Goal: Task Accomplishment & Management: Complete application form

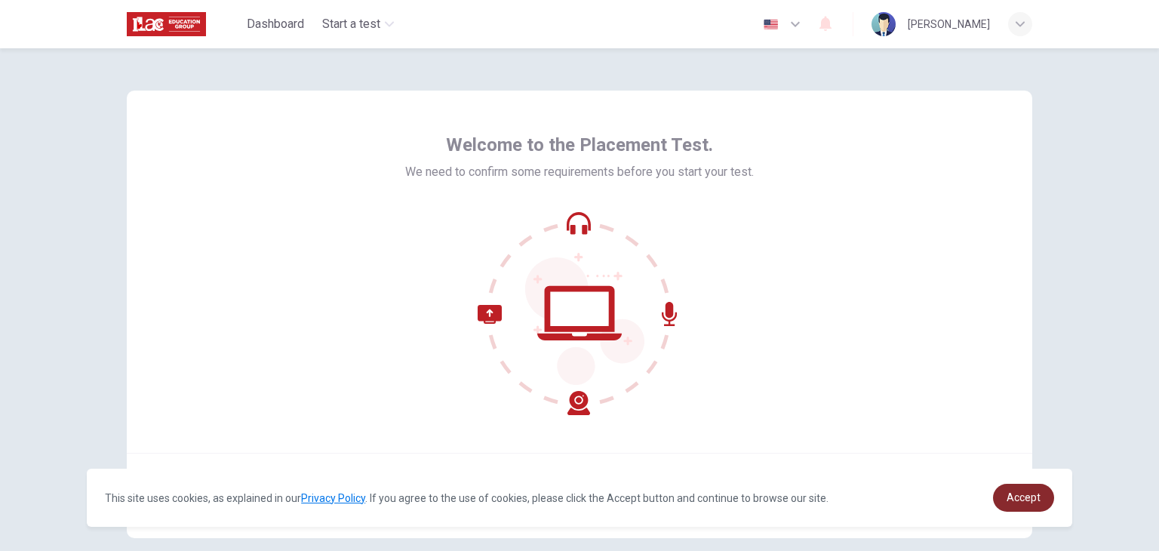
click at [1011, 504] on link "Accept" at bounding box center [1023, 498] width 61 height 28
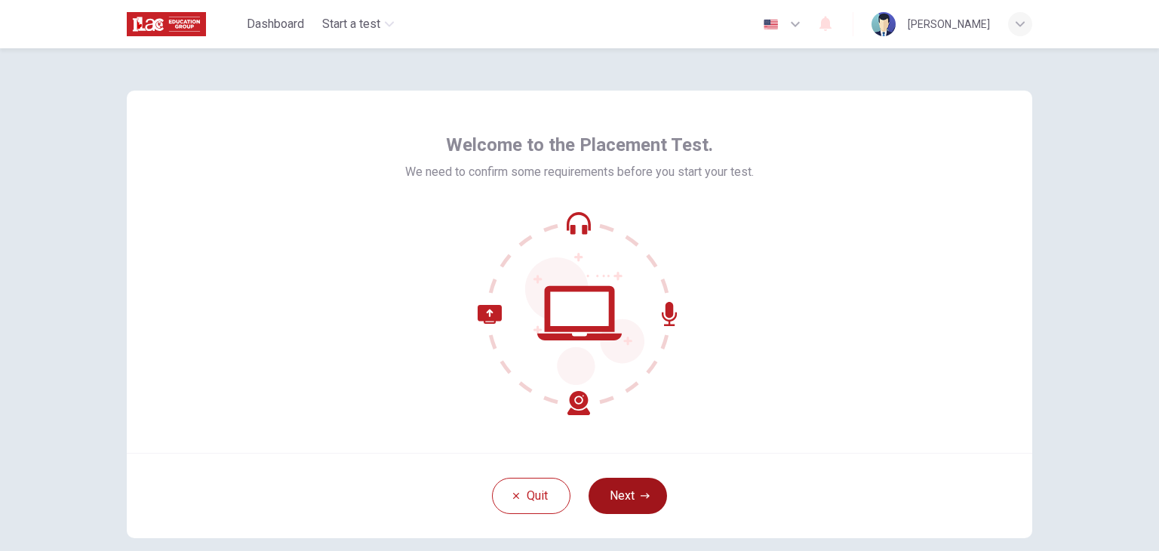
click at [622, 487] on button "Next" at bounding box center [627, 496] width 78 height 36
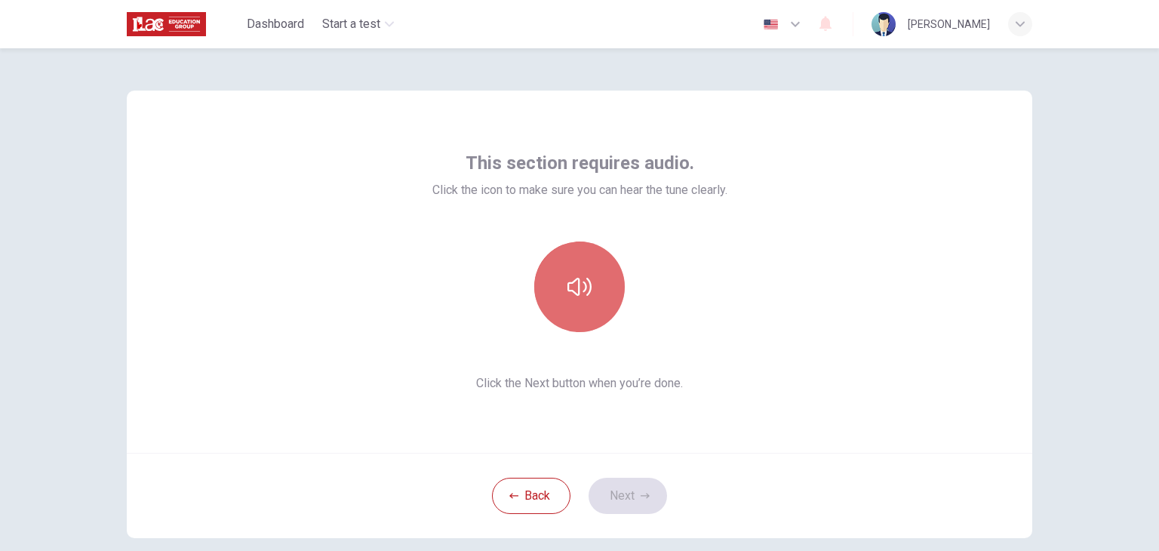
click at [568, 310] on button "button" at bounding box center [579, 286] width 91 height 91
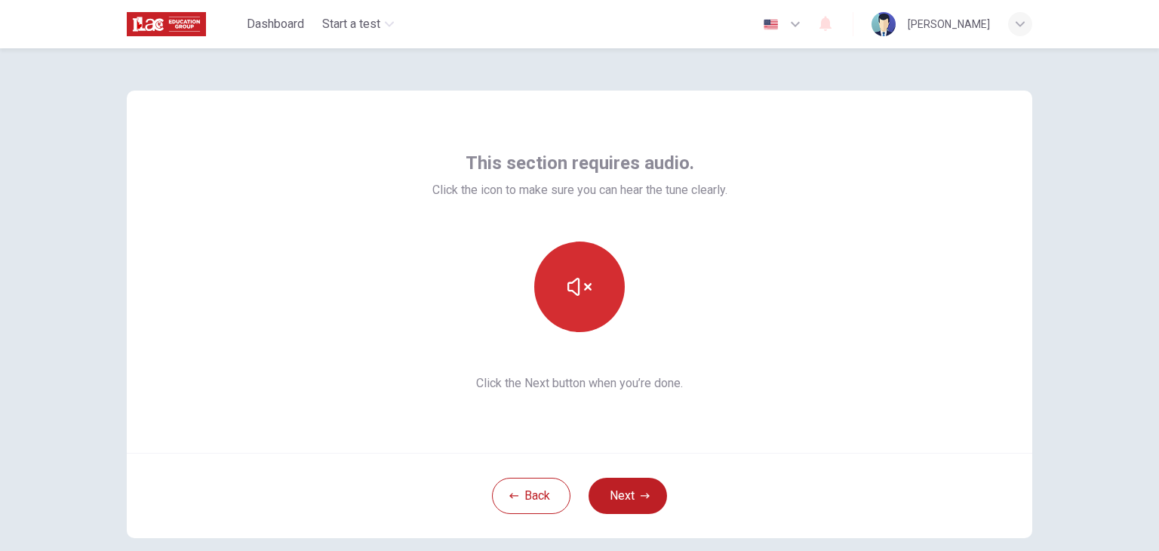
click at [568, 310] on button "button" at bounding box center [579, 286] width 91 height 91
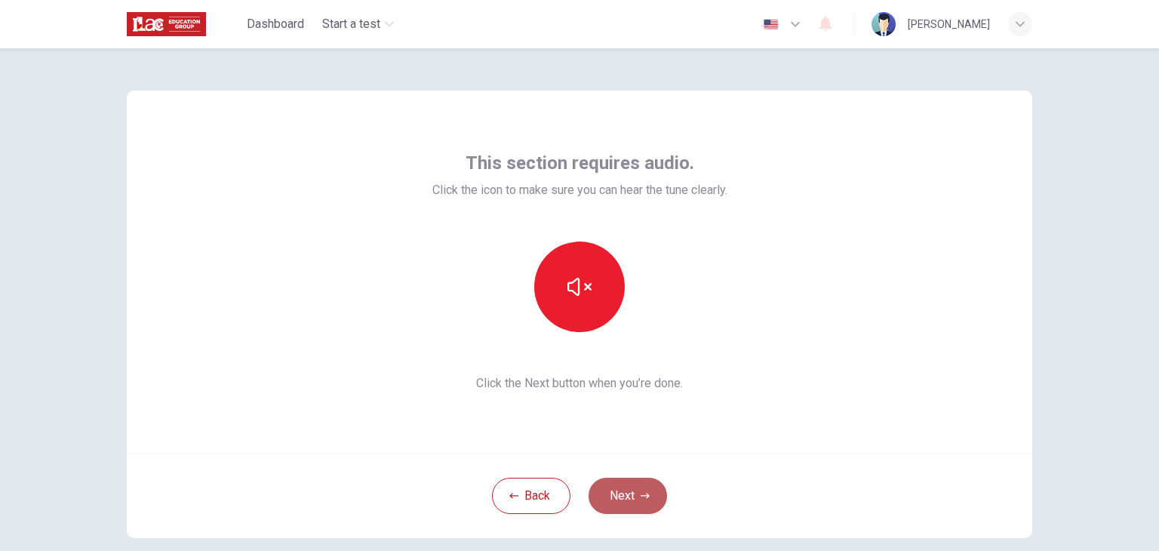
click at [640, 496] on icon "button" at bounding box center [644, 495] width 9 height 9
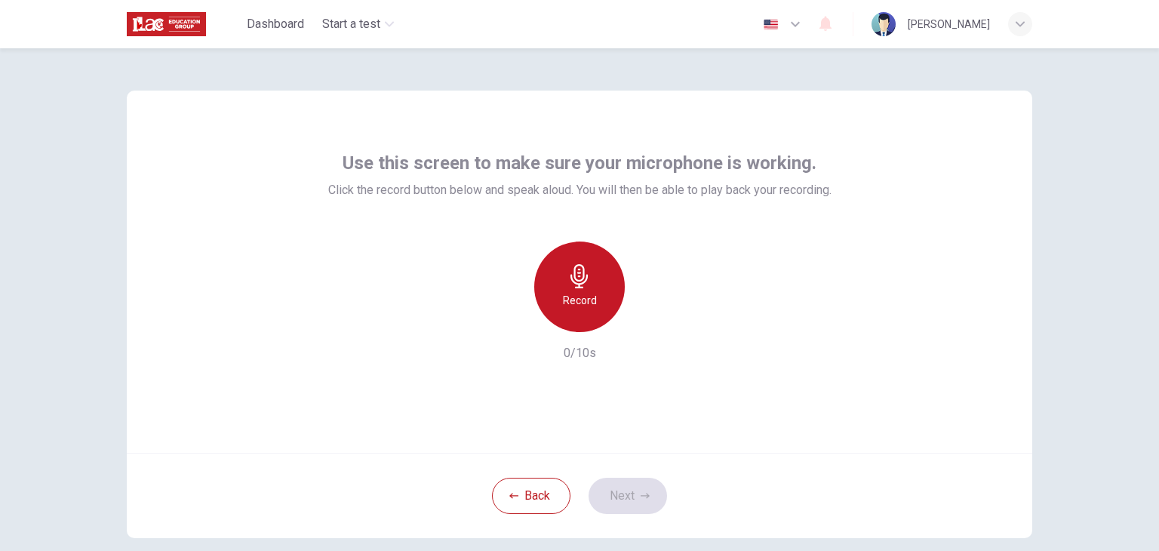
click at [567, 281] on icon "button" at bounding box center [579, 276] width 24 height 24
click at [597, 290] on div "Stop" at bounding box center [579, 286] width 91 height 91
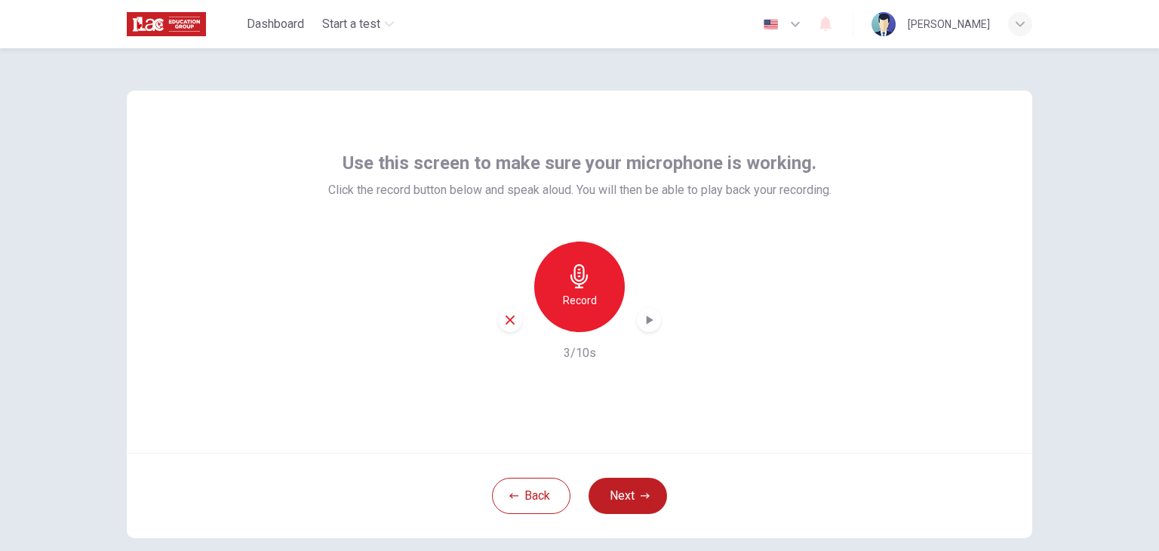
click at [650, 318] on icon "button" at bounding box center [648, 319] width 15 height 15
click at [629, 490] on button "Next" at bounding box center [627, 496] width 78 height 36
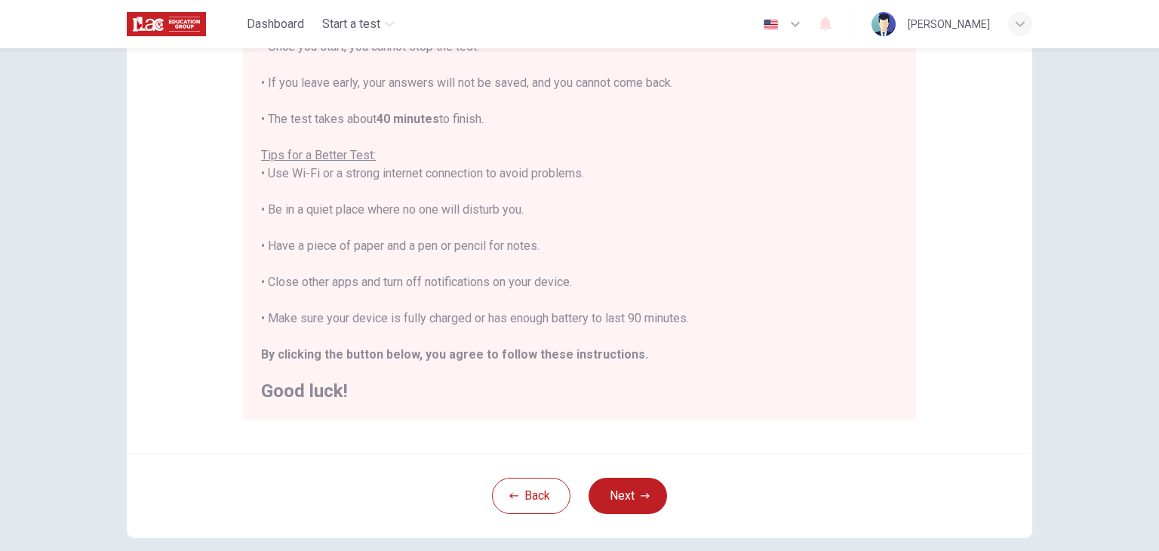
scroll to position [211, 0]
click at [640, 491] on icon "button" at bounding box center [644, 494] width 9 height 9
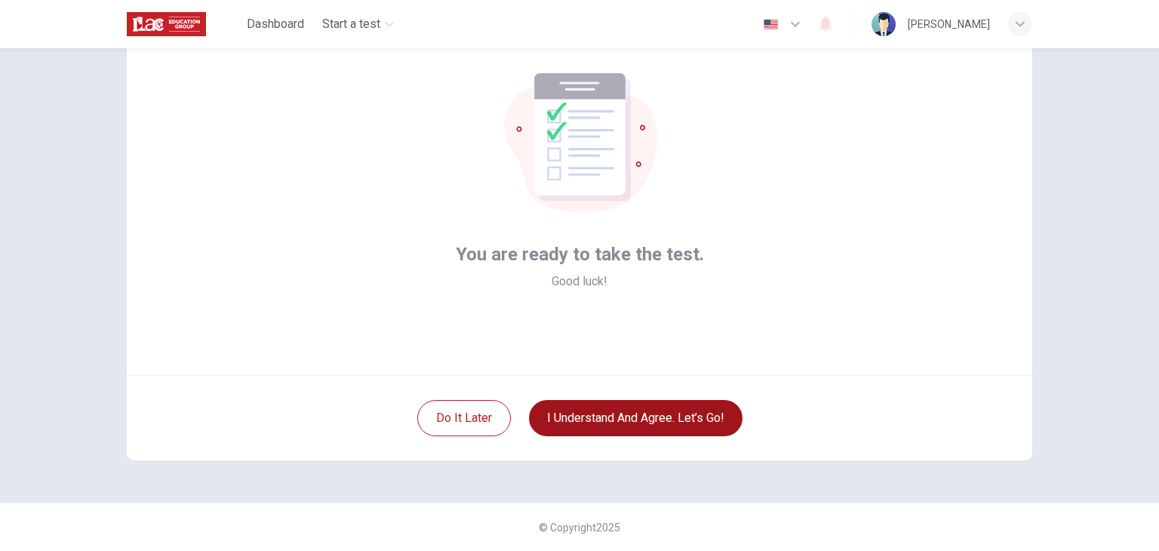
scroll to position [78, 0]
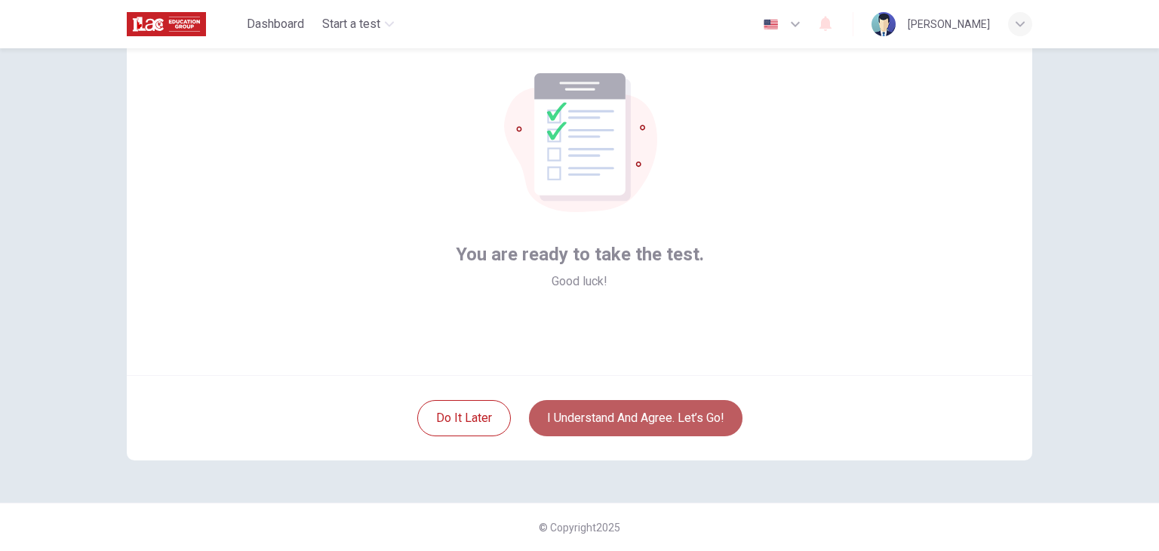
click at [610, 407] on button "I understand and agree. Let’s go!" at bounding box center [635, 418] width 213 height 36
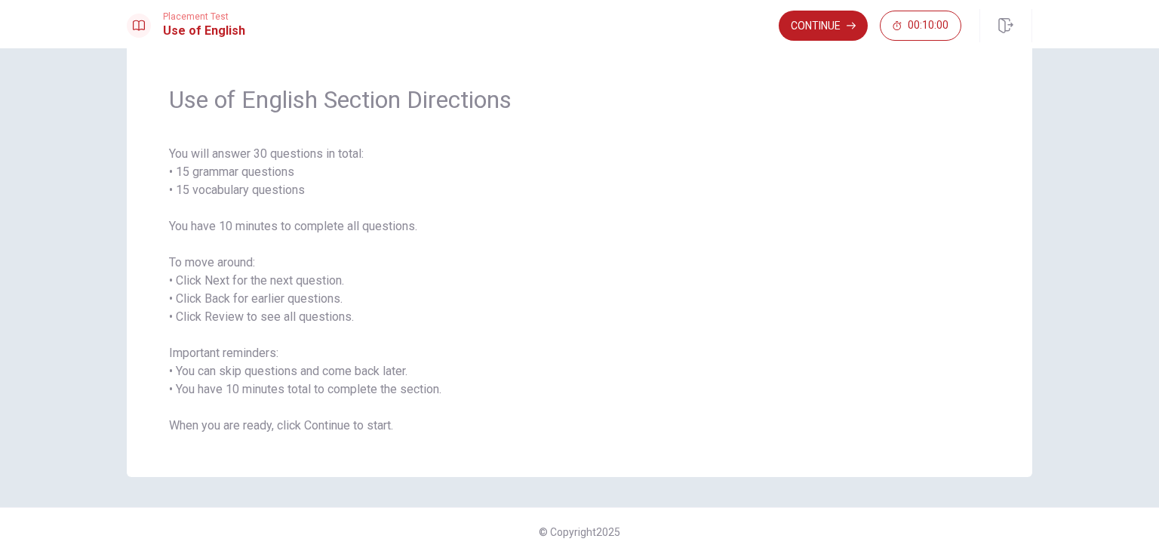
scroll to position [41, 0]
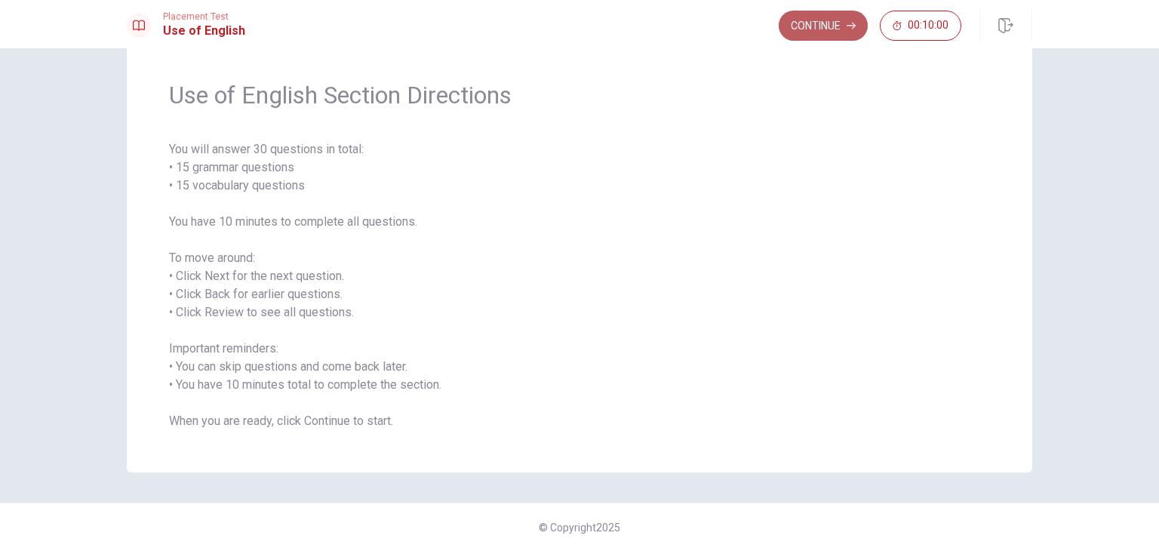
click at [840, 17] on button "Continue" at bounding box center [822, 26] width 89 height 30
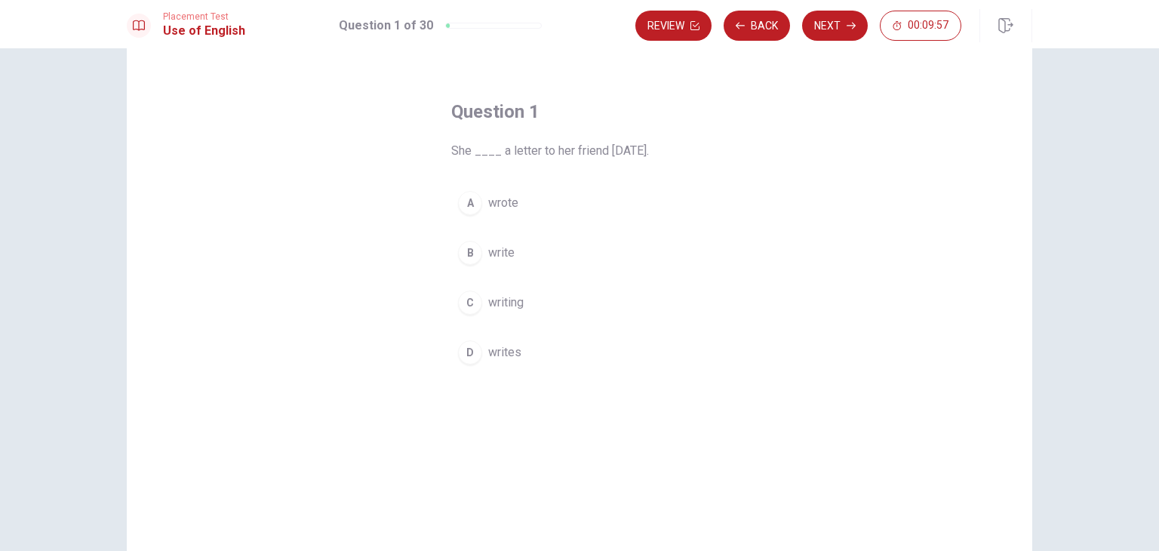
click at [465, 204] on div "A" at bounding box center [470, 203] width 24 height 24
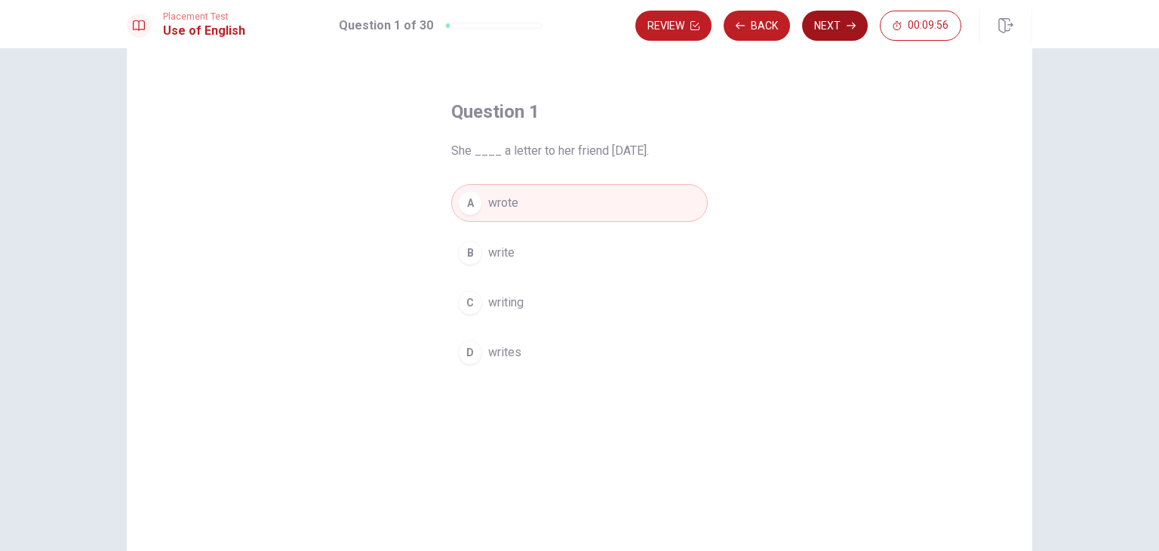
click at [836, 24] on button "Next" at bounding box center [835, 26] width 66 height 30
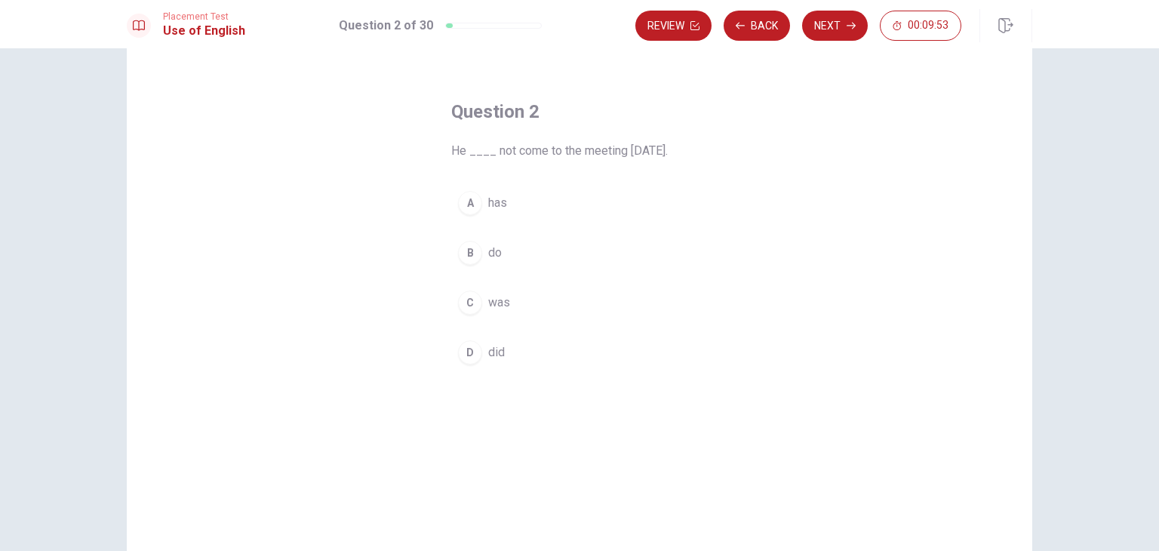
click at [491, 214] on button "A has" at bounding box center [579, 203] width 256 height 38
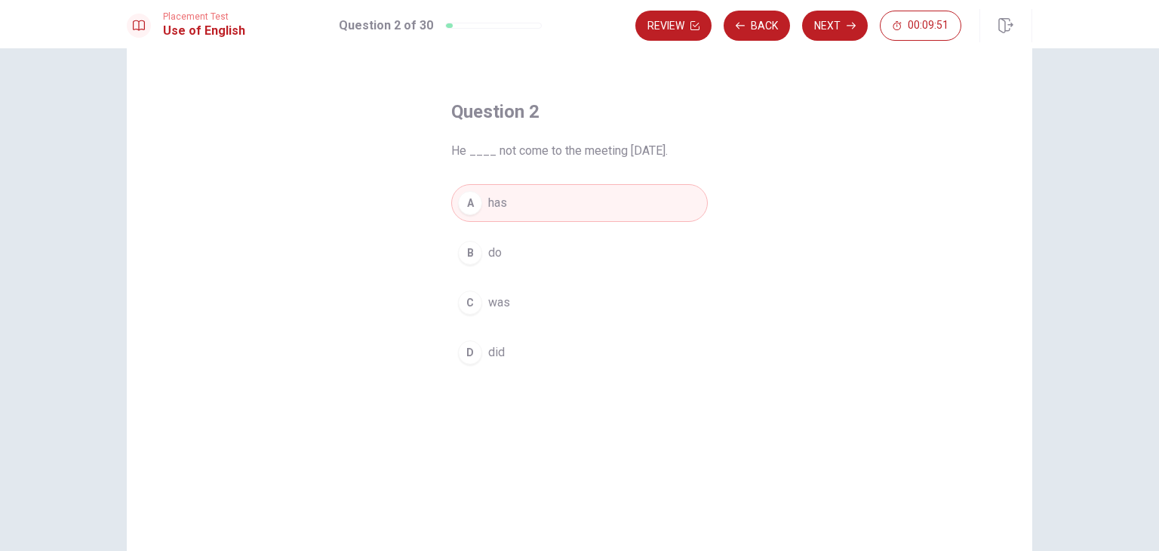
click at [517, 368] on button "D did" at bounding box center [579, 352] width 256 height 38
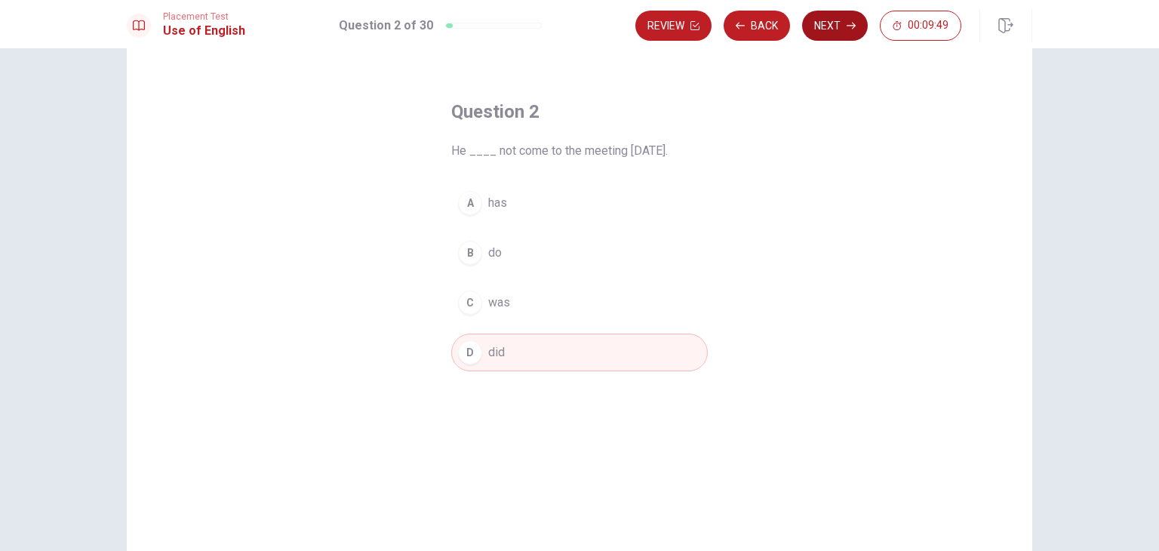
click at [835, 32] on button "Next" at bounding box center [835, 26] width 66 height 30
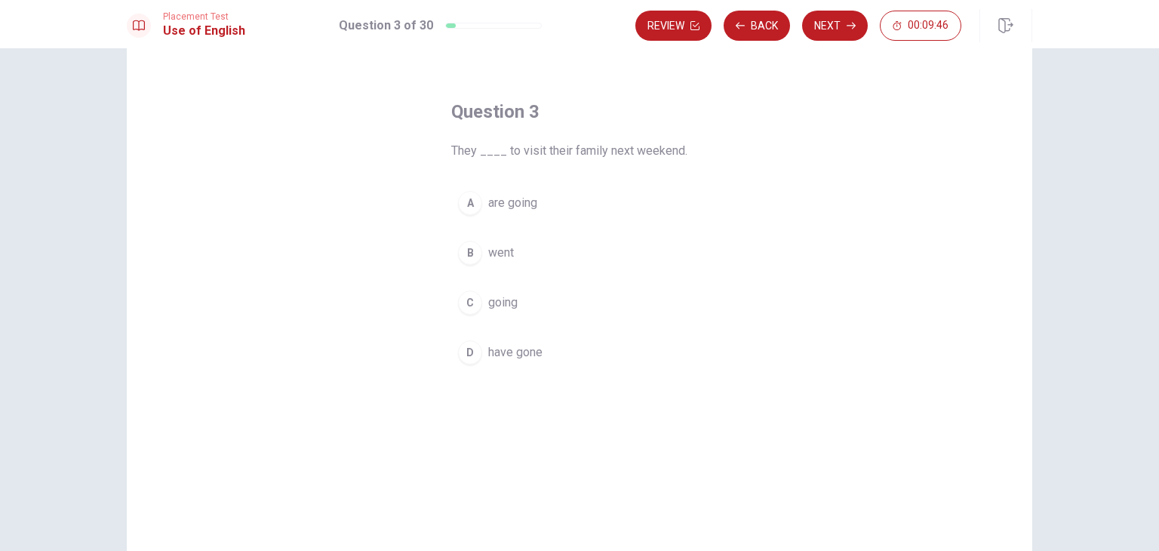
click at [583, 219] on button "A are going" at bounding box center [579, 203] width 256 height 38
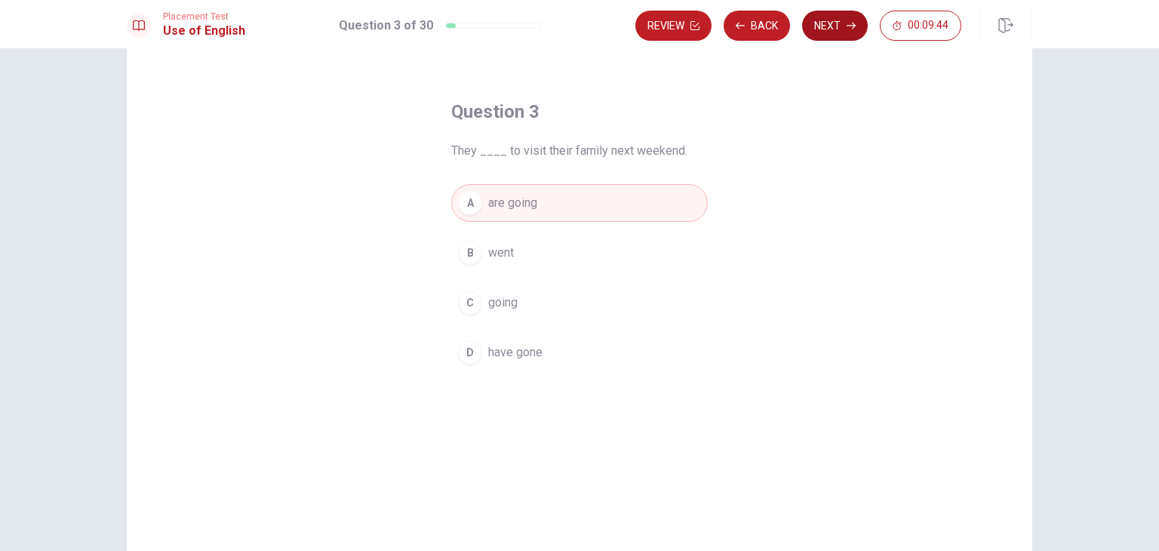
click at [829, 29] on button "Next" at bounding box center [835, 26] width 66 height 30
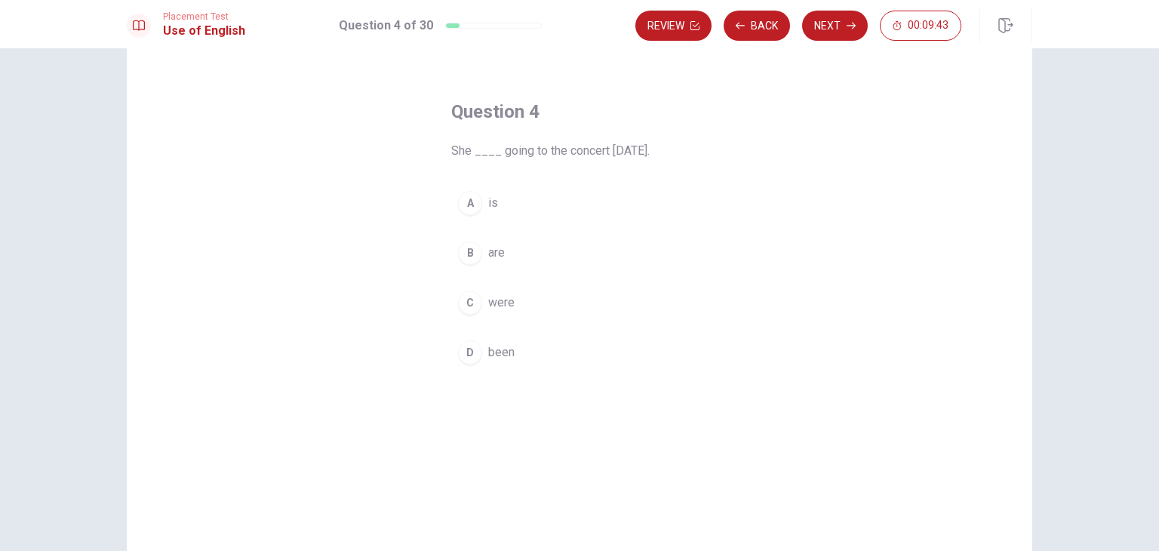
click at [566, 211] on button "A is" at bounding box center [579, 203] width 256 height 38
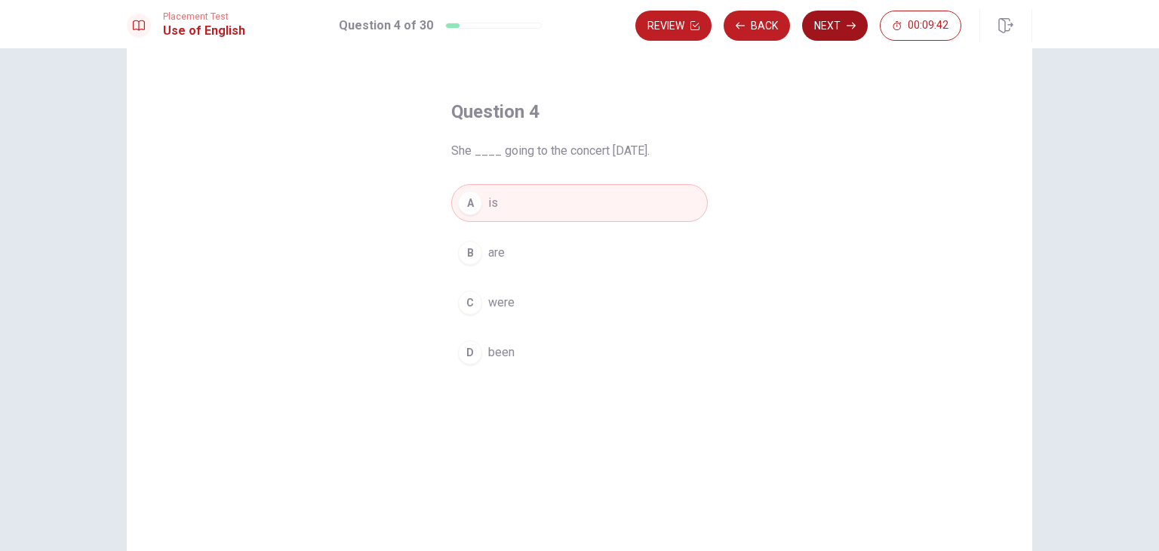
click at [838, 24] on button "Next" at bounding box center [835, 26] width 66 height 30
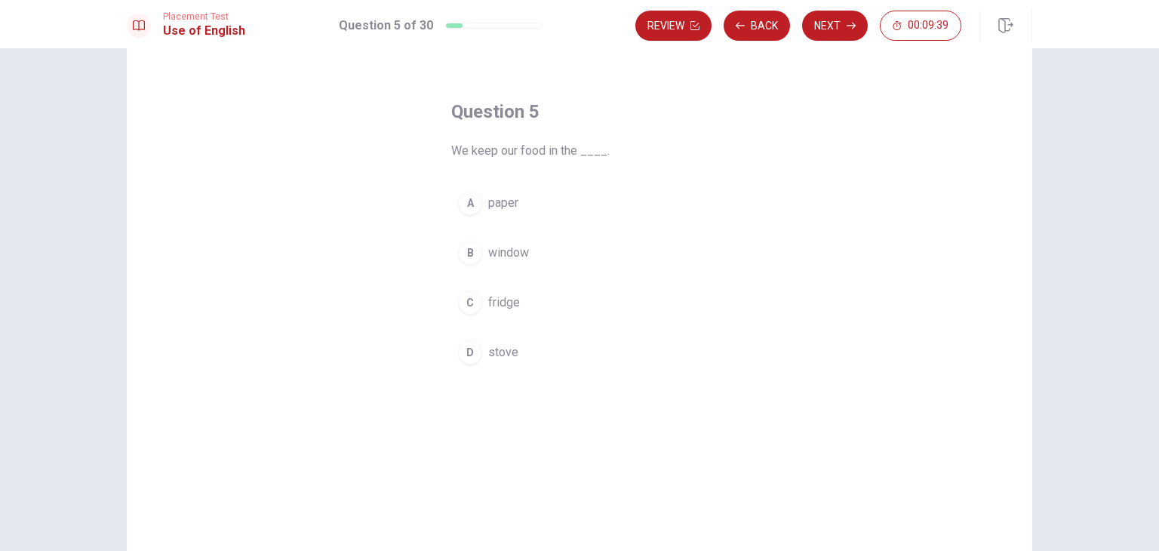
click at [538, 314] on button "C fridge" at bounding box center [579, 303] width 256 height 38
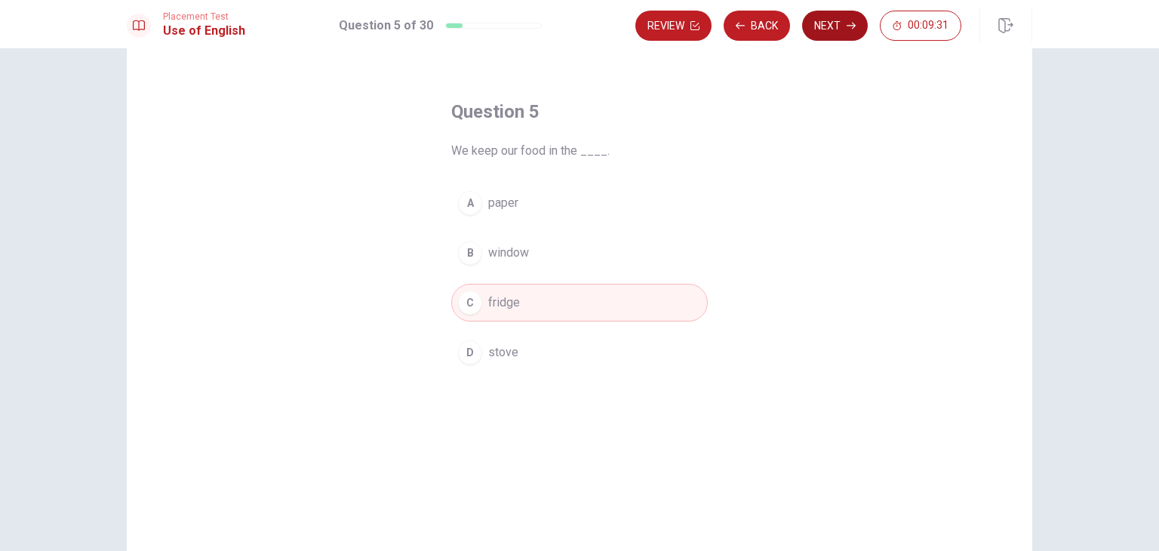
click at [829, 33] on button "Next" at bounding box center [835, 26] width 66 height 30
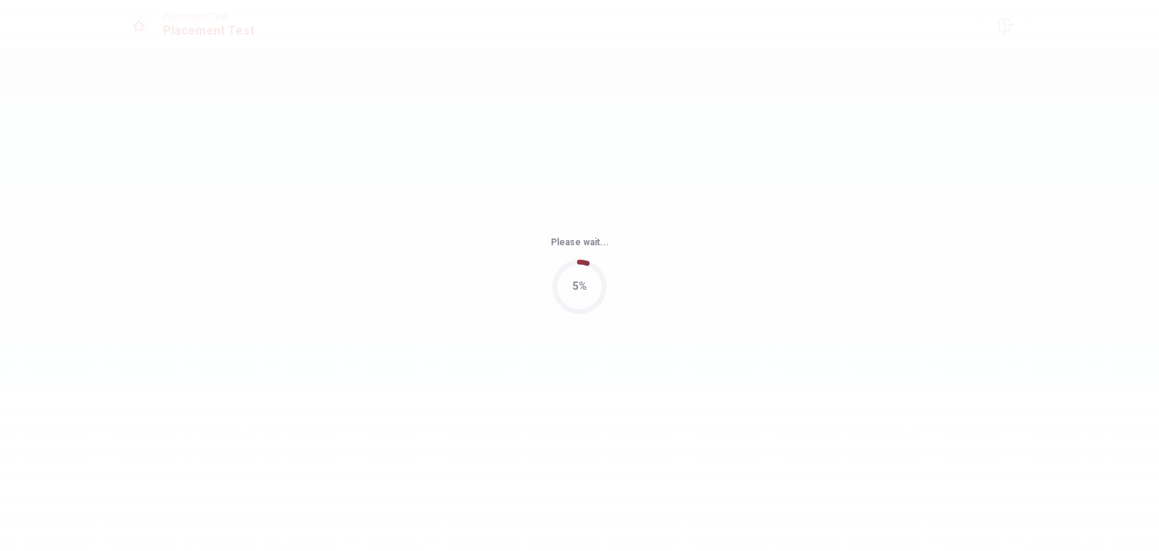
scroll to position [0, 0]
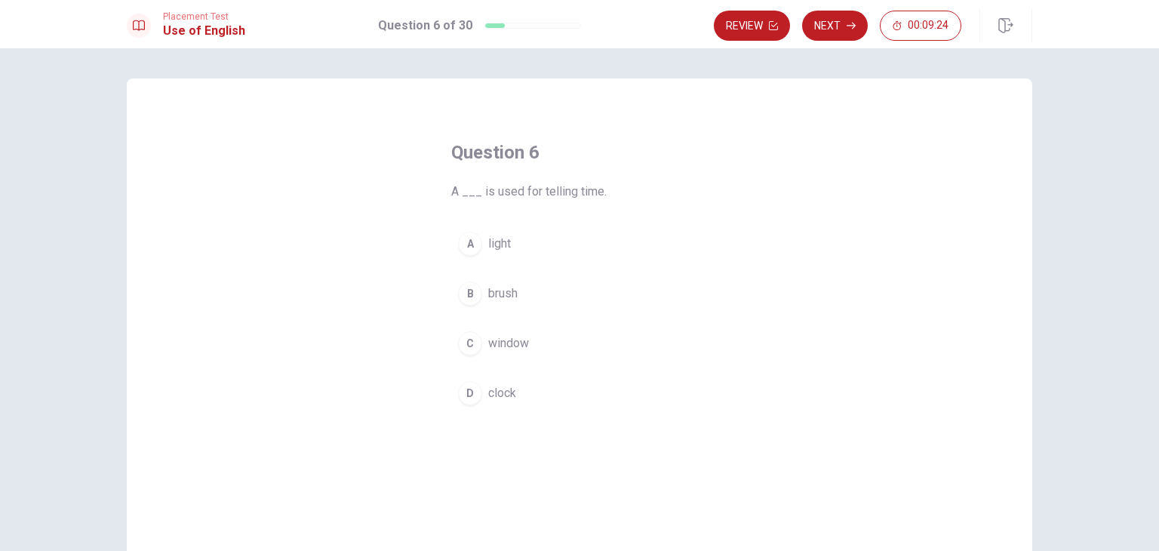
click at [504, 399] on span "clock" at bounding box center [502, 393] width 28 height 18
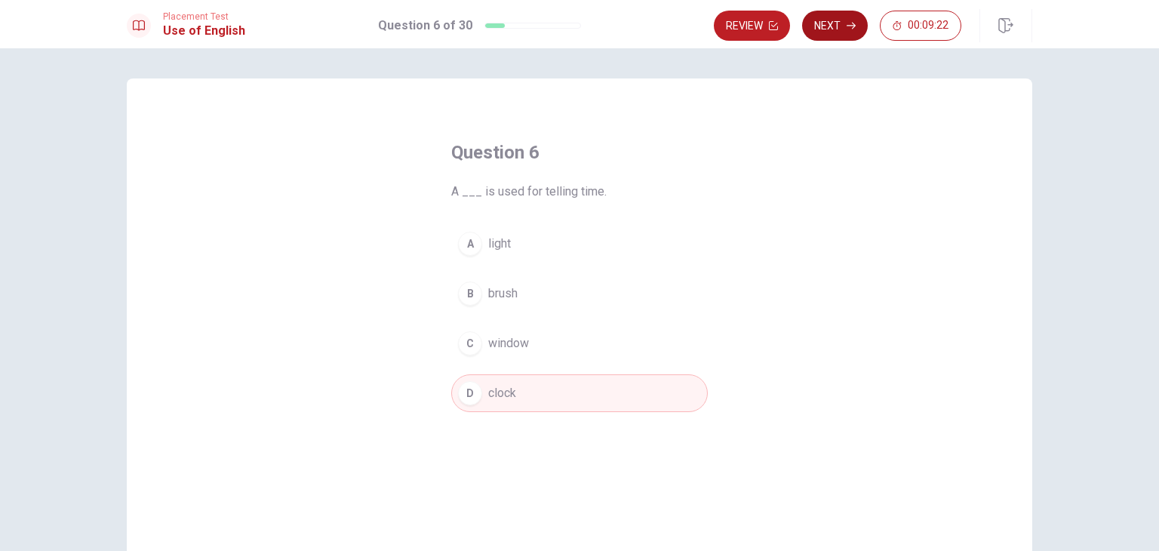
click at [853, 26] on icon "button" at bounding box center [850, 25] width 9 height 9
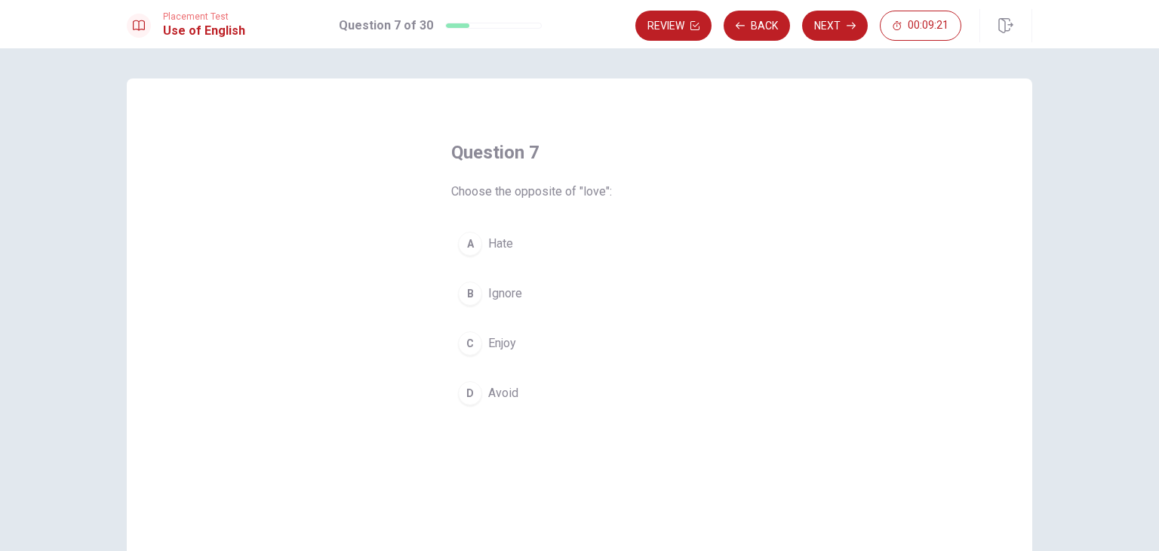
click at [523, 256] on button "A Hate" at bounding box center [579, 244] width 256 height 38
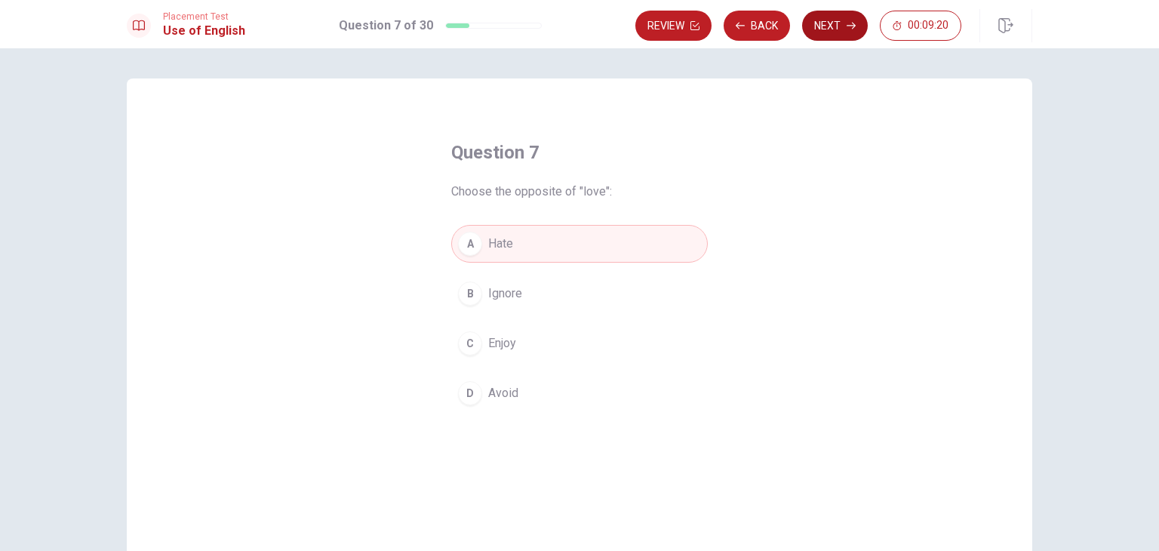
click at [849, 28] on icon "button" at bounding box center [850, 25] width 9 height 9
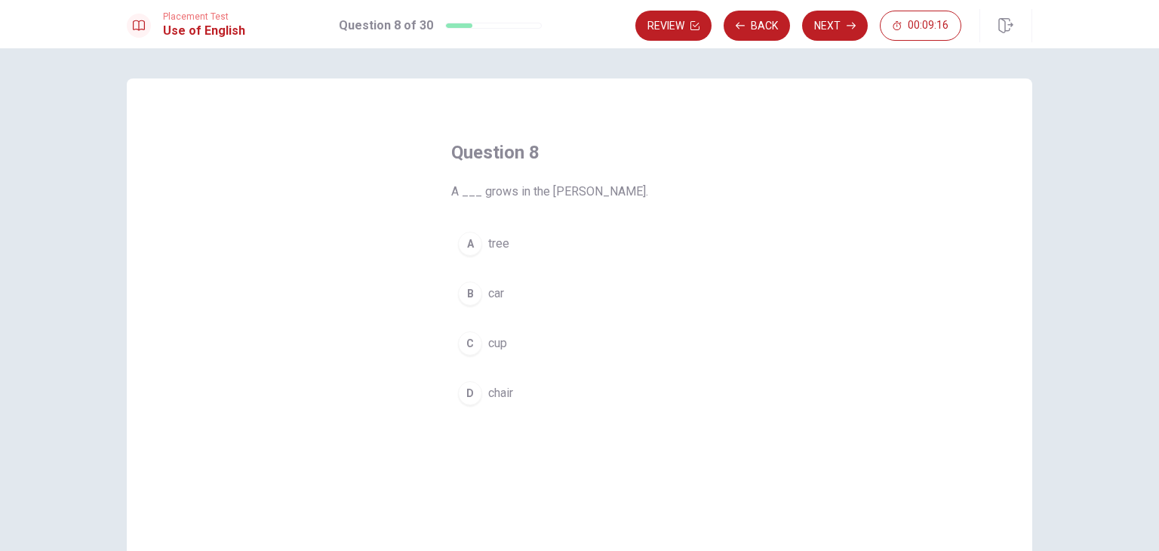
click at [528, 257] on button "A tree" at bounding box center [579, 244] width 256 height 38
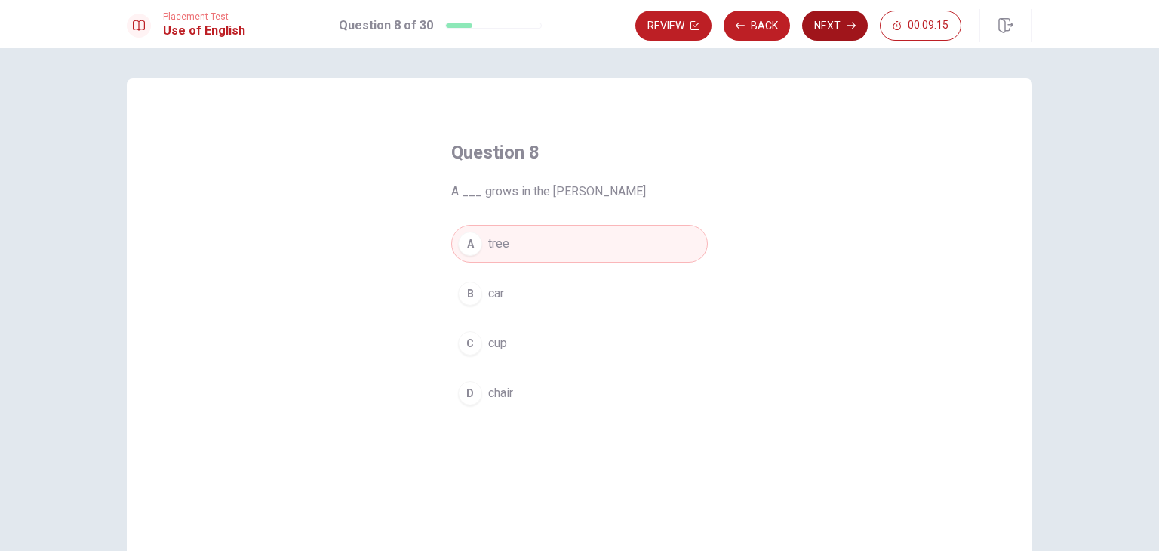
click at [839, 35] on button "Next" at bounding box center [835, 26] width 66 height 30
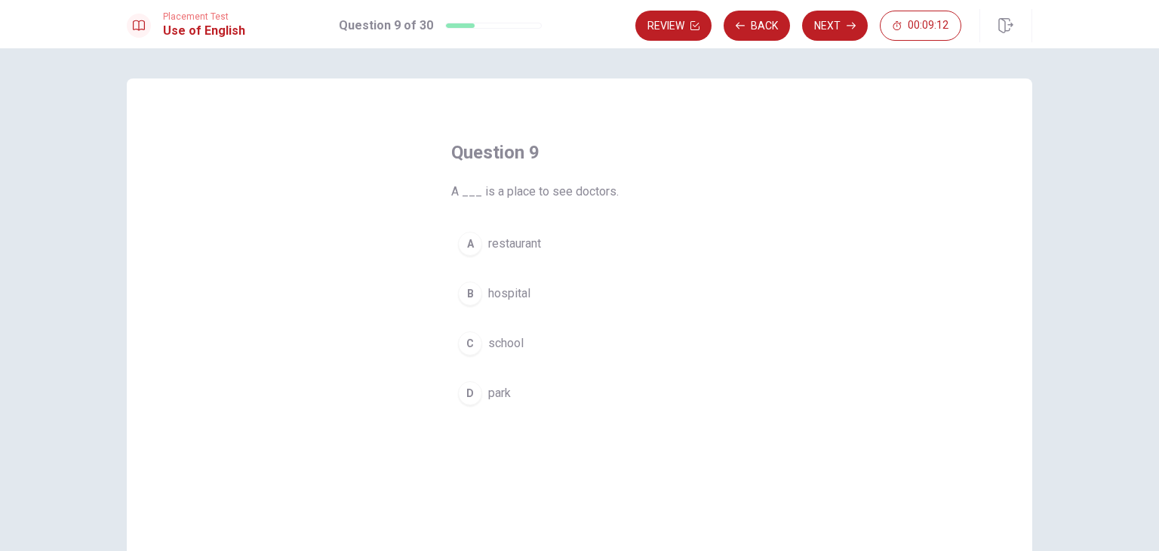
click at [528, 303] on button "B hospital" at bounding box center [579, 294] width 256 height 38
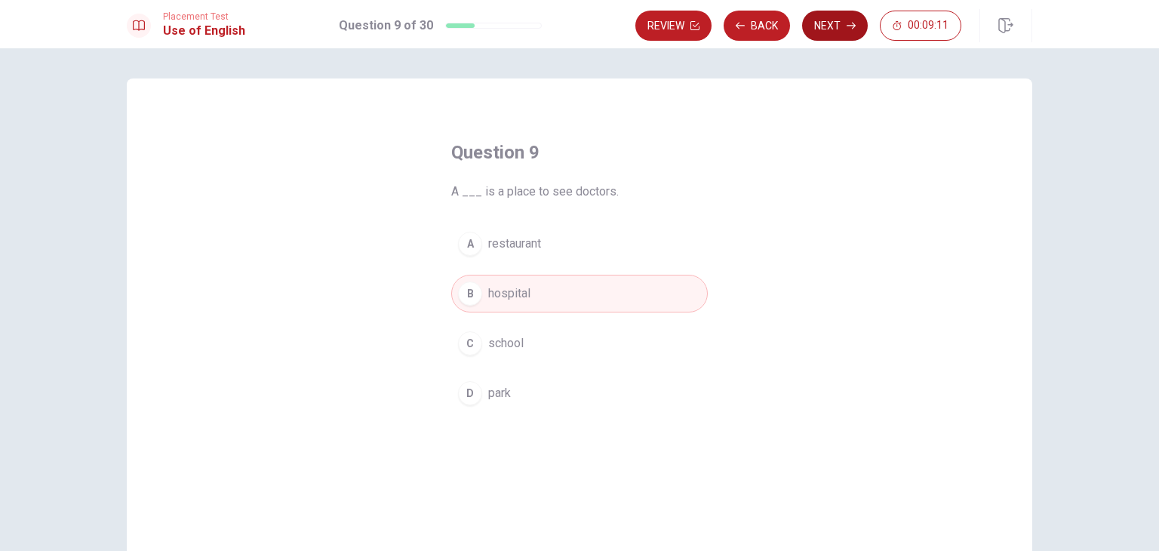
click at [830, 34] on button "Next" at bounding box center [835, 26] width 66 height 30
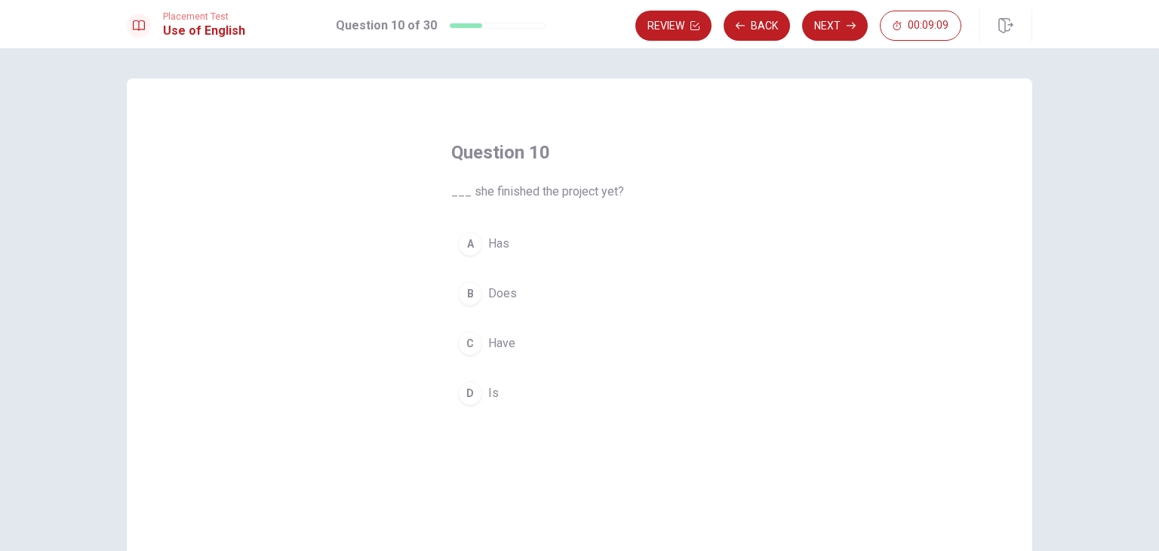
click at [537, 260] on button "A Has" at bounding box center [579, 244] width 256 height 38
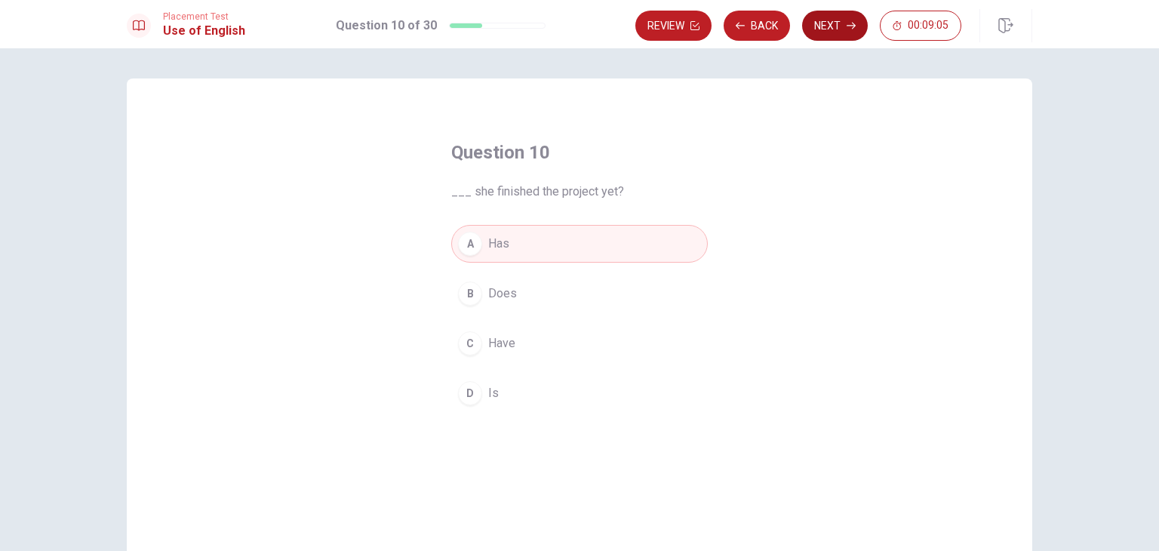
click at [837, 27] on button "Next" at bounding box center [835, 26] width 66 height 30
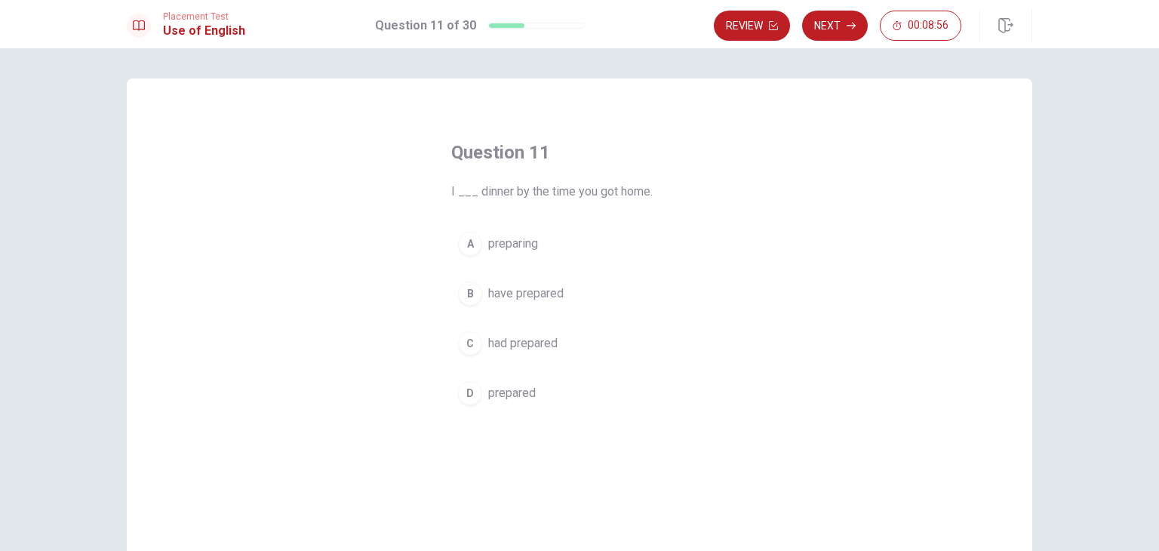
click at [532, 338] on span "had prepared" at bounding box center [522, 343] width 69 height 18
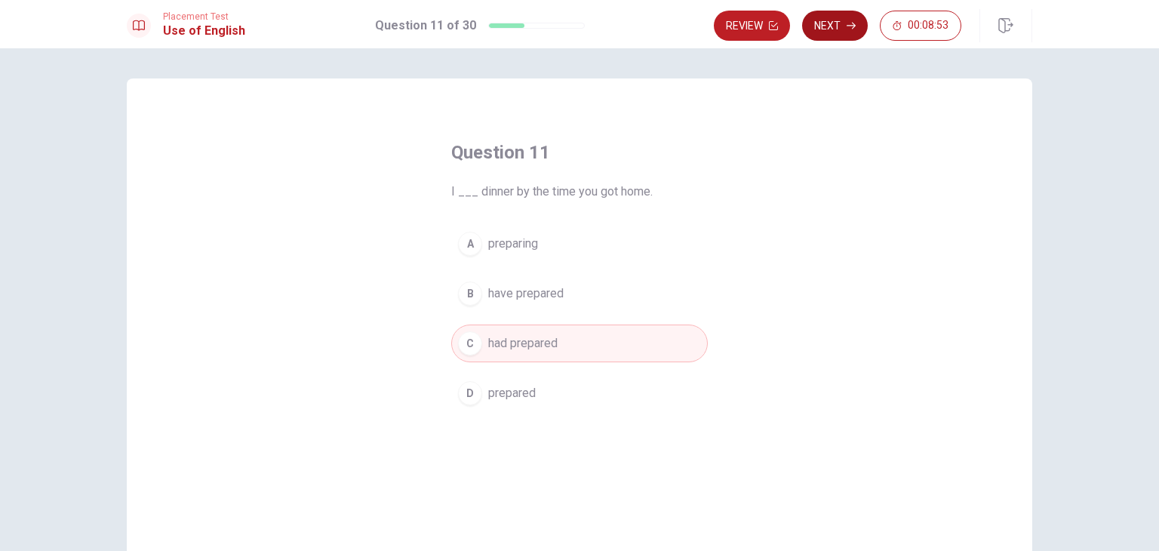
click at [842, 29] on button "Next" at bounding box center [835, 26] width 66 height 30
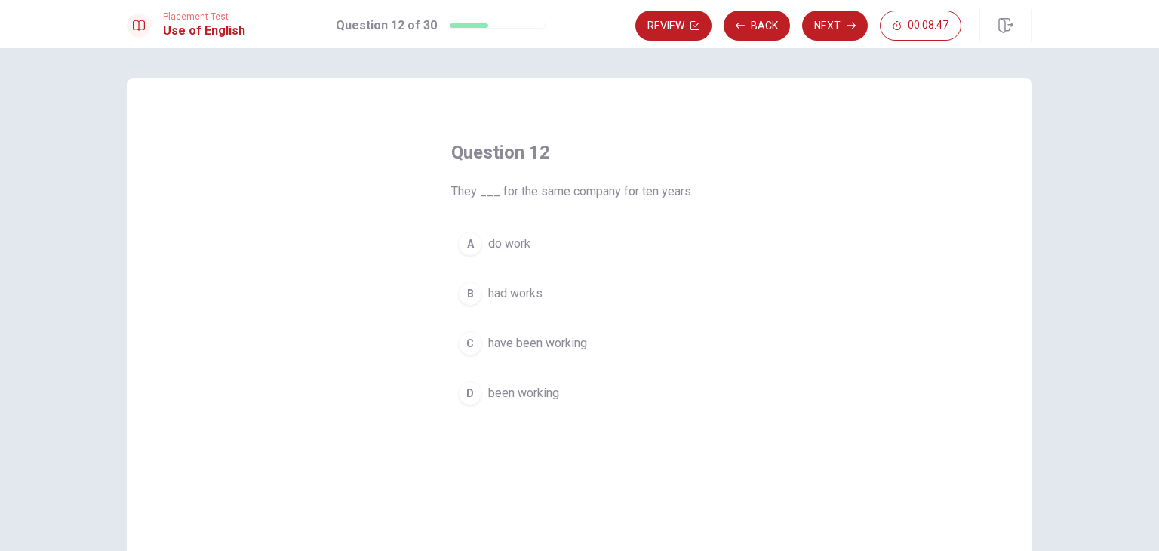
click at [572, 348] on span "have been working" at bounding box center [537, 343] width 99 height 18
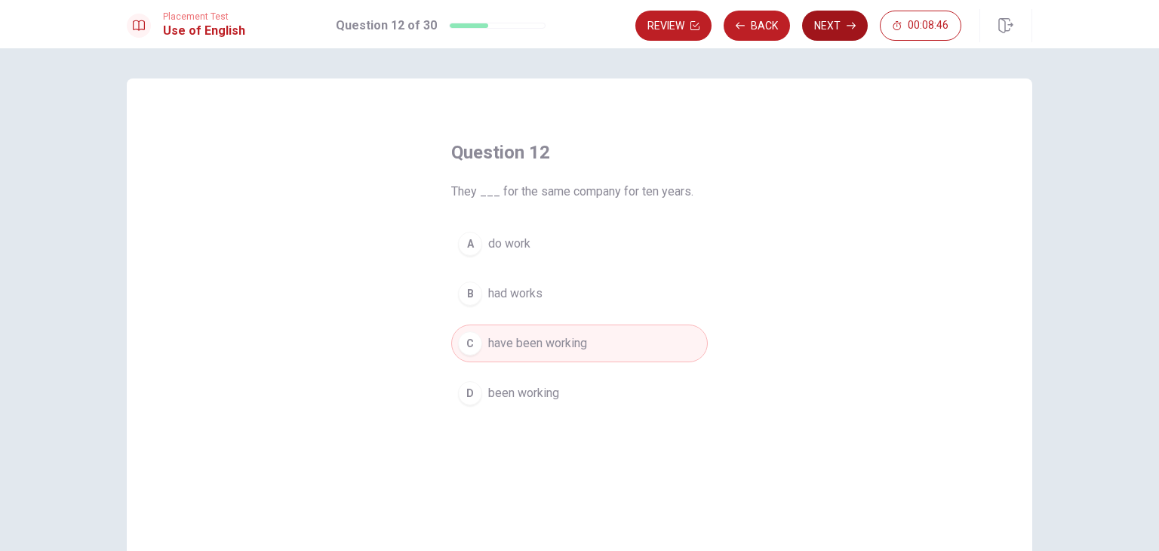
click at [839, 28] on button "Next" at bounding box center [835, 26] width 66 height 30
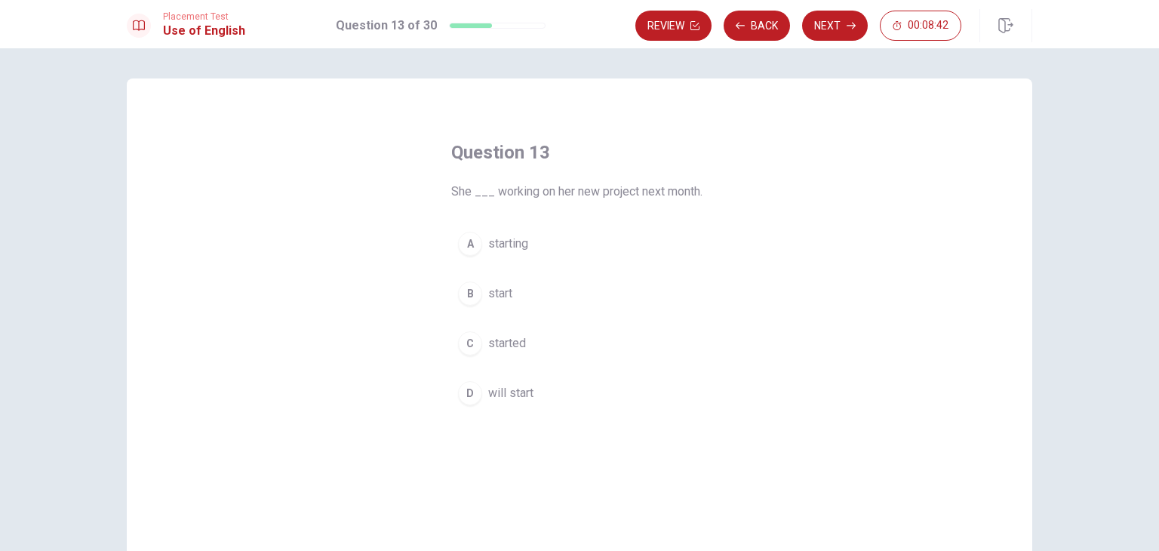
click at [496, 353] on button "C started" at bounding box center [579, 343] width 256 height 38
click at [503, 409] on button "D will start" at bounding box center [579, 393] width 256 height 38
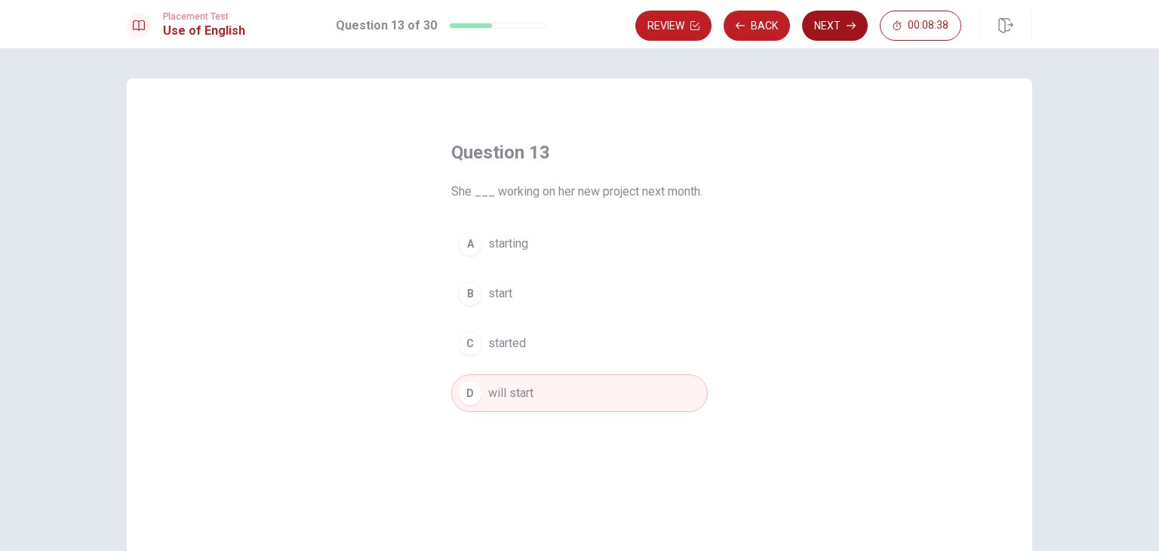
click at [831, 33] on button "Next" at bounding box center [835, 26] width 66 height 30
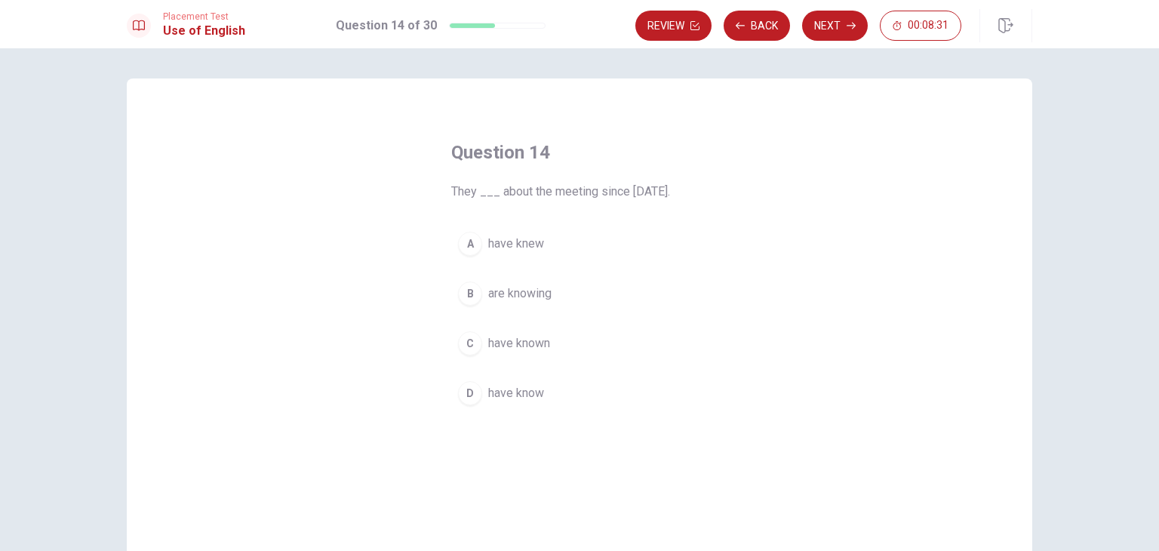
click at [496, 361] on button "C have known" at bounding box center [579, 343] width 256 height 38
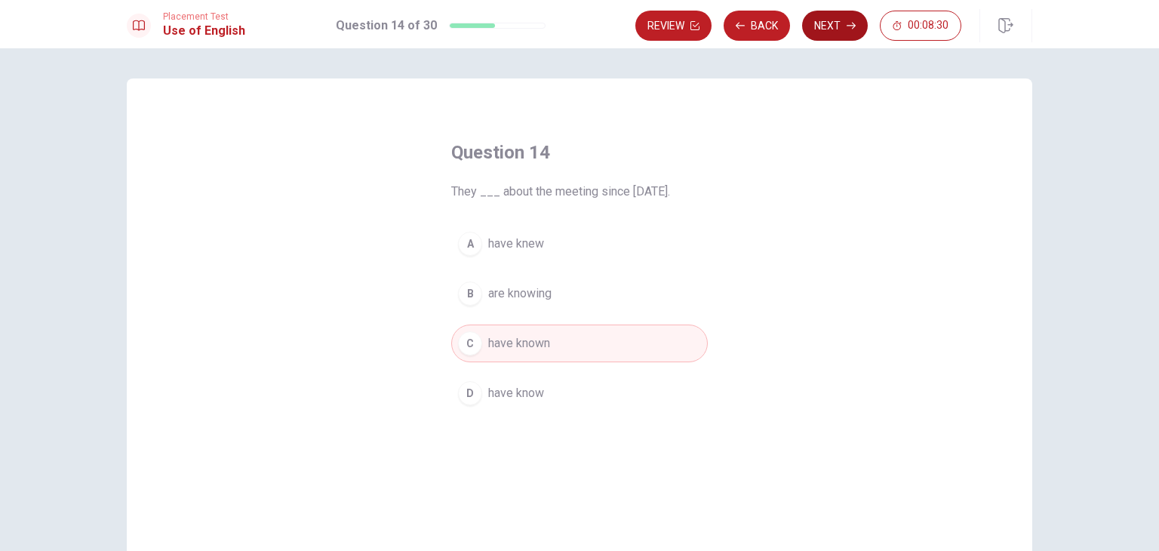
click at [849, 30] on button "Next" at bounding box center [835, 26] width 66 height 30
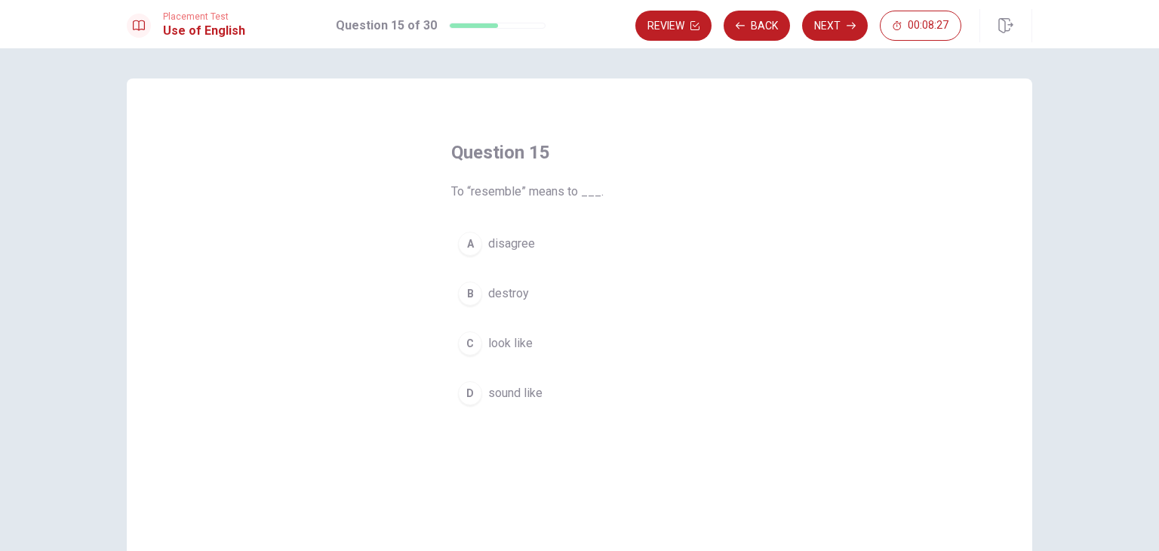
click at [505, 353] on button "C look like" at bounding box center [579, 343] width 256 height 38
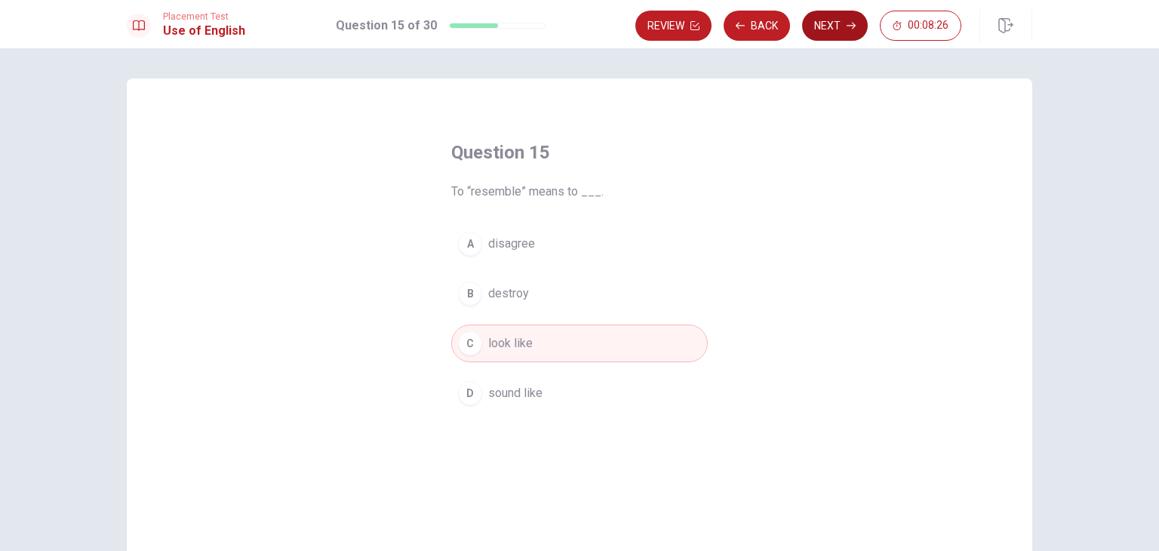
click at [852, 26] on icon "button" at bounding box center [850, 25] width 9 height 9
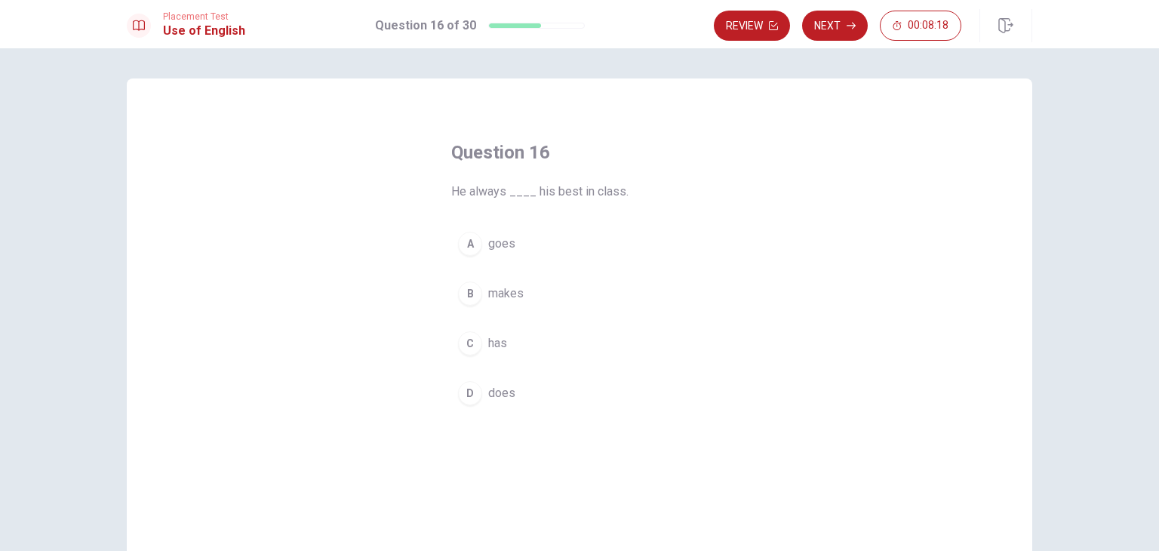
click at [474, 392] on div "D" at bounding box center [470, 393] width 24 height 24
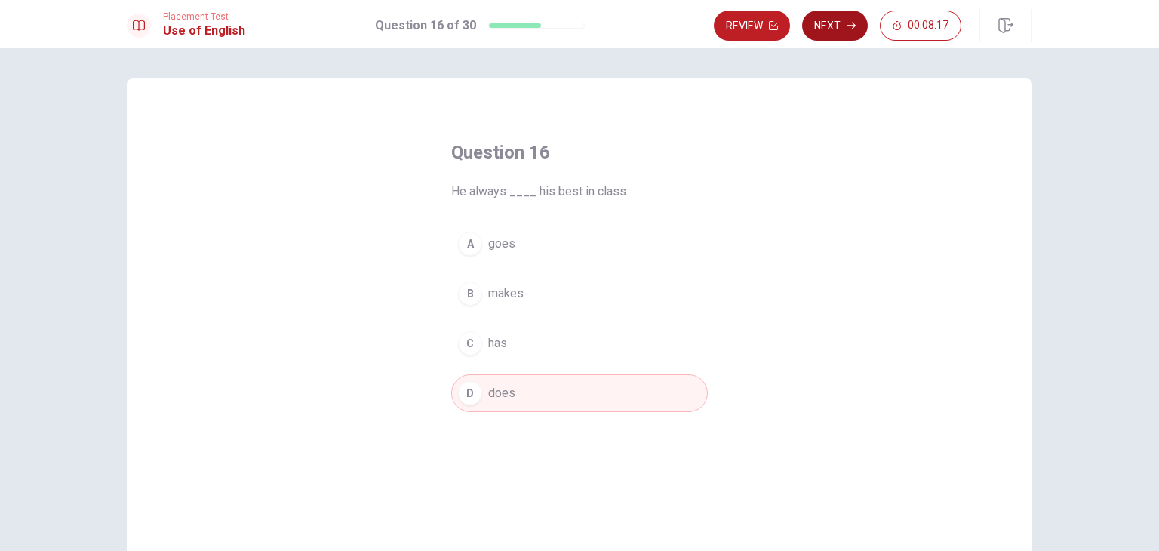
click at [845, 25] on button "Next" at bounding box center [835, 26] width 66 height 30
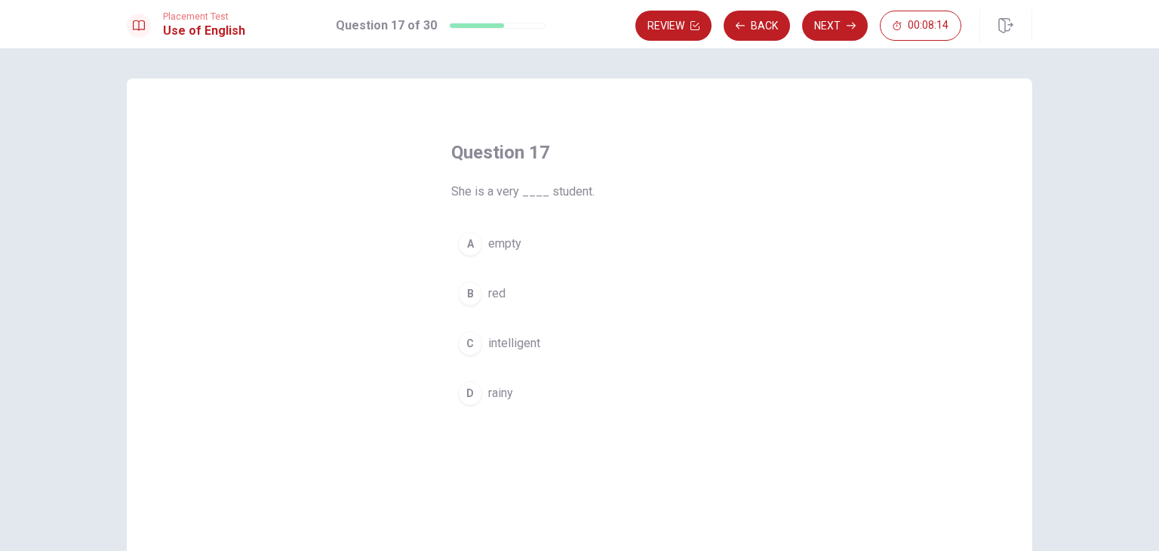
click at [511, 351] on span "intelligent" at bounding box center [514, 343] width 52 height 18
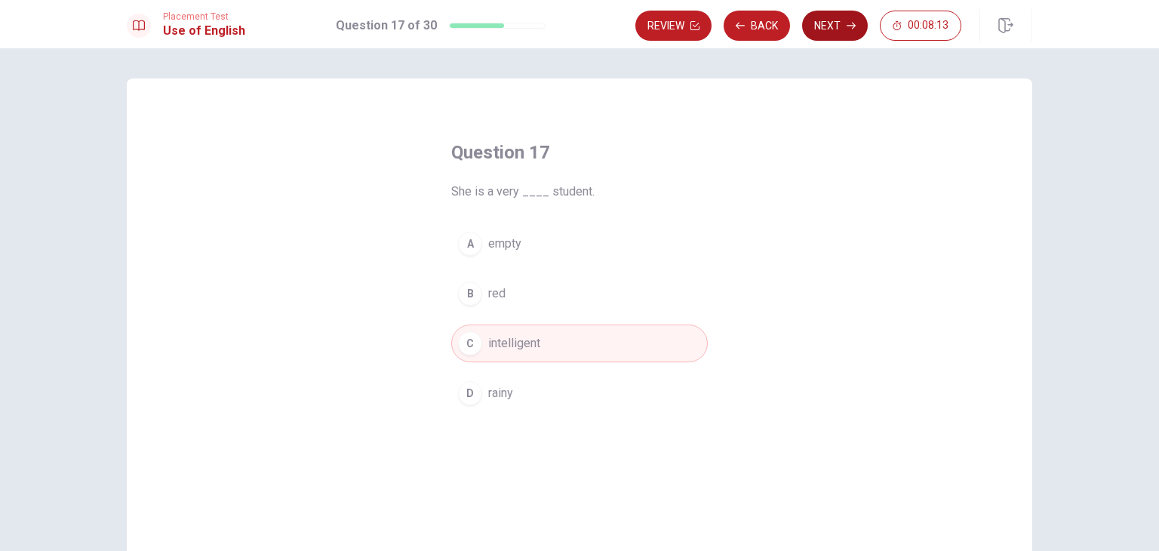
click at [861, 21] on button "Next" at bounding box center [835, 26] width 66 height 30
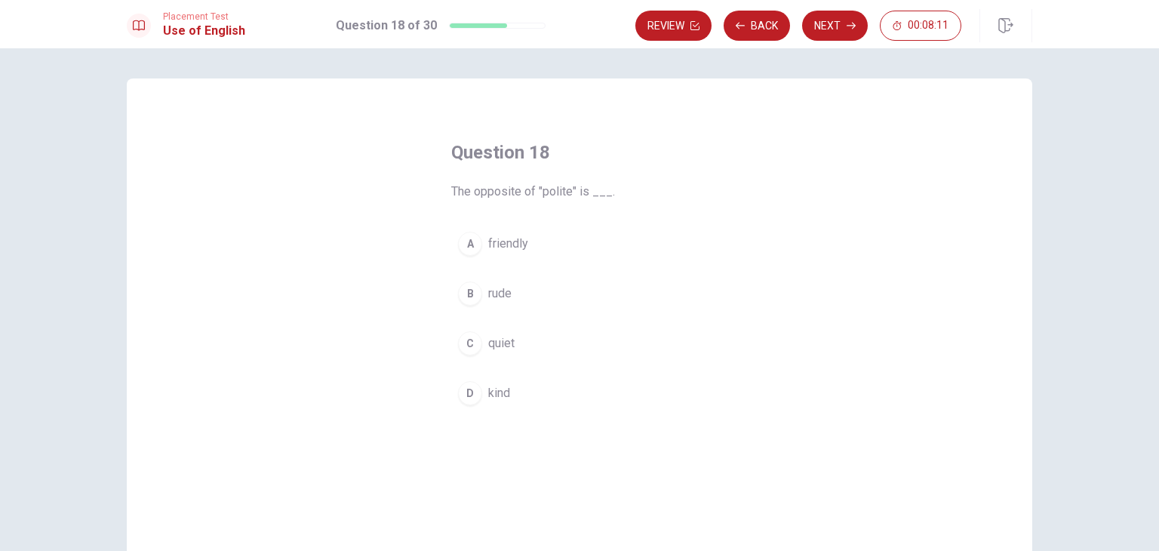
click at [516, 293] on button "B rude" at bounding box center [579, 294] width 256 height 38
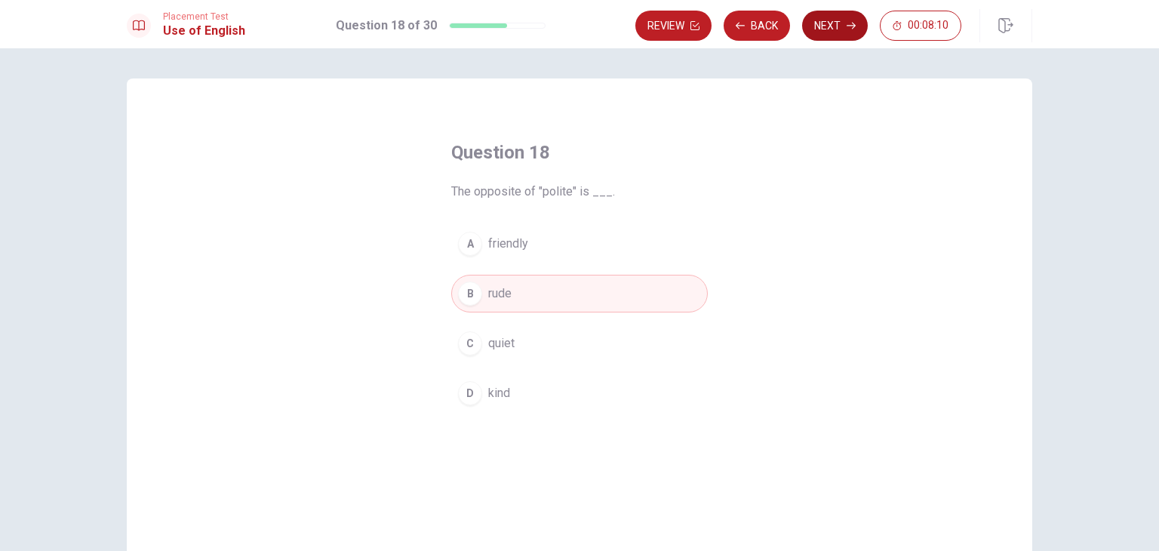
click at [847, 27] on icon "button" at bounding box center [850, 25] width 9 height 9
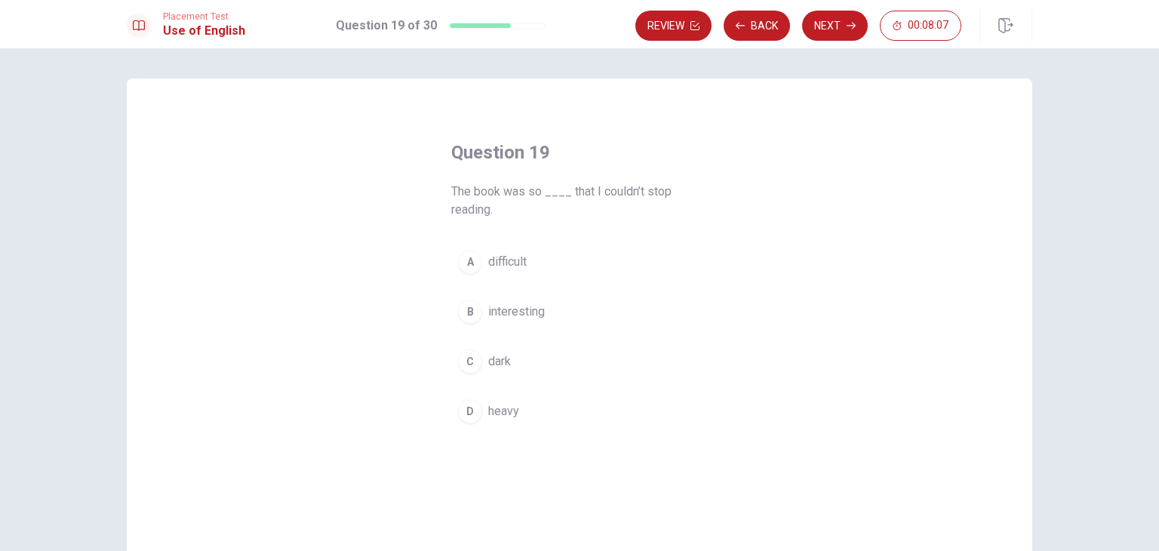
click at [509, 318] on span "interesting" at bounding box center [516, 311] width 57 height 18
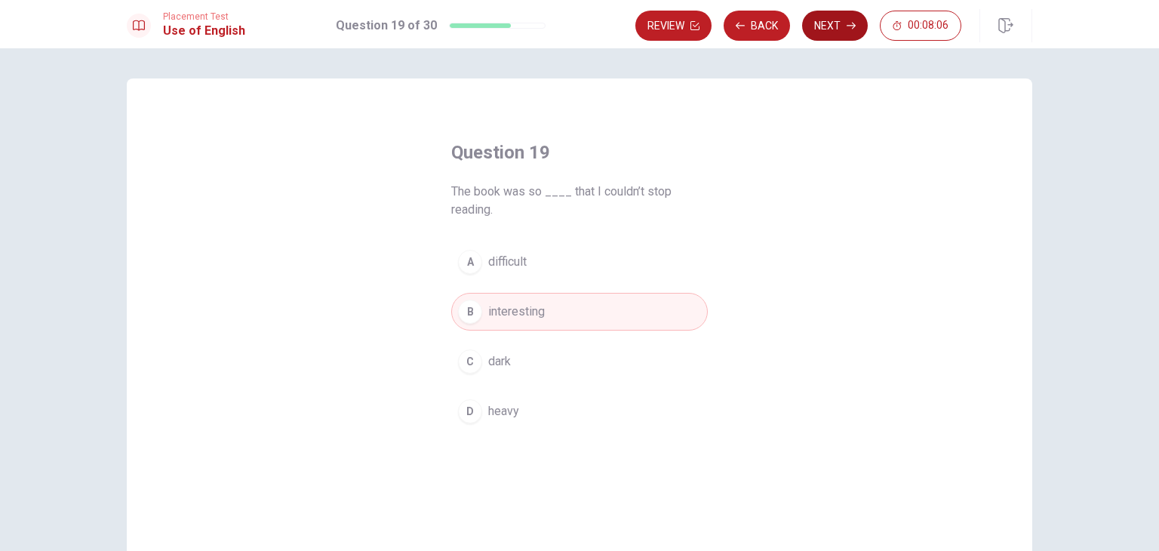
click at [850, 19] on button "Next" at bounding box center [835, 26] width 66 height 30
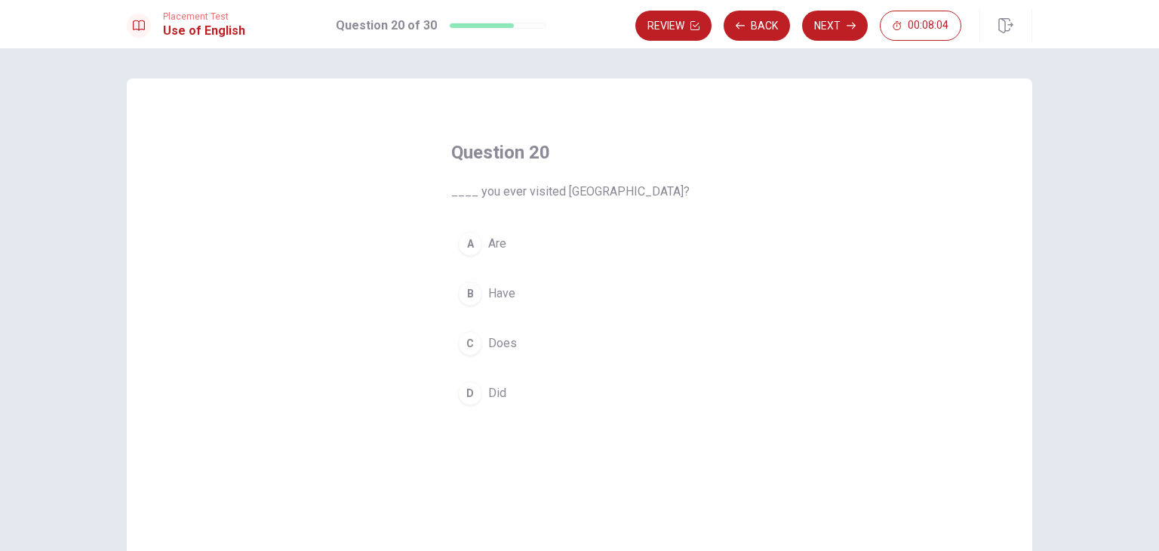
click at [511, 298] on button "B Have" at bounding box center [579, 294] width 256 height 38
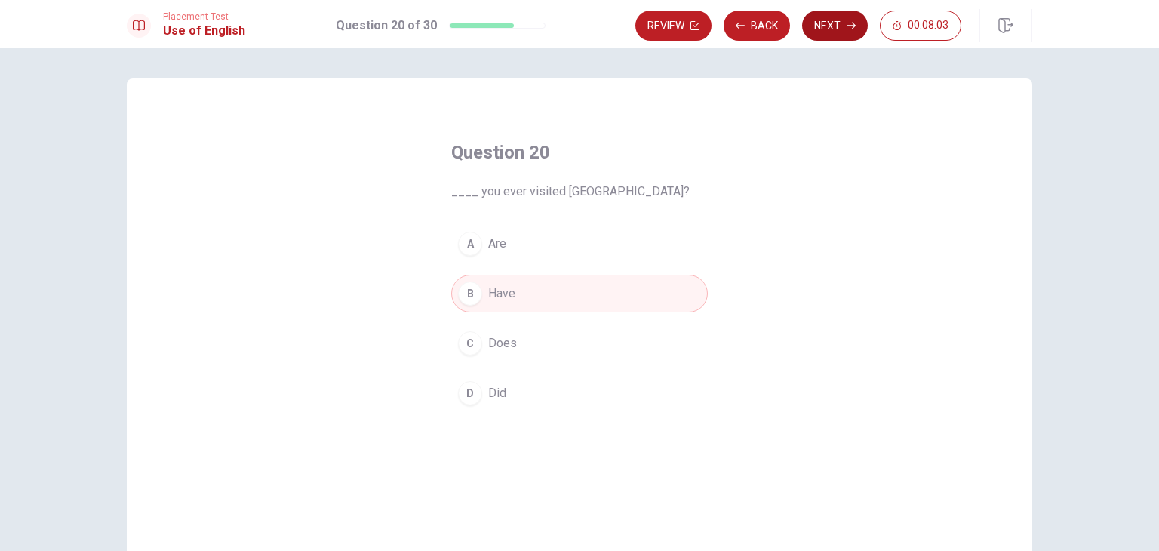
click at [838, 30] on button "Next" at bounding box center [835, 26] width 66 height 30
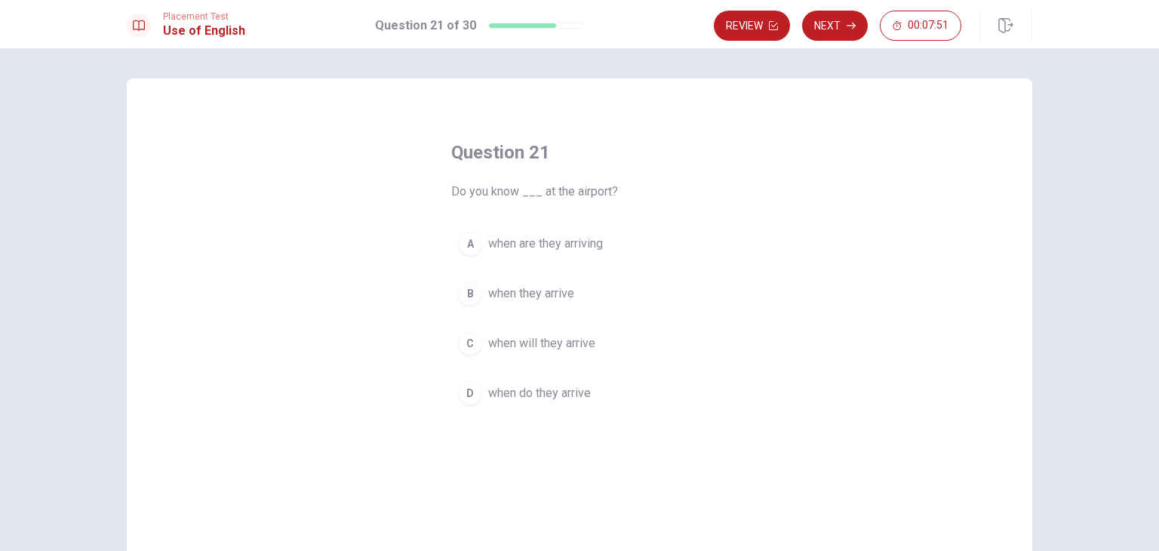
click at [511, 299] on span "when they arrive" at bounding box center [531, 293] width 86 height 18
click at [552, 357] on button "C when will they arrive" at bounding box center [579, 343] width 256 height 38
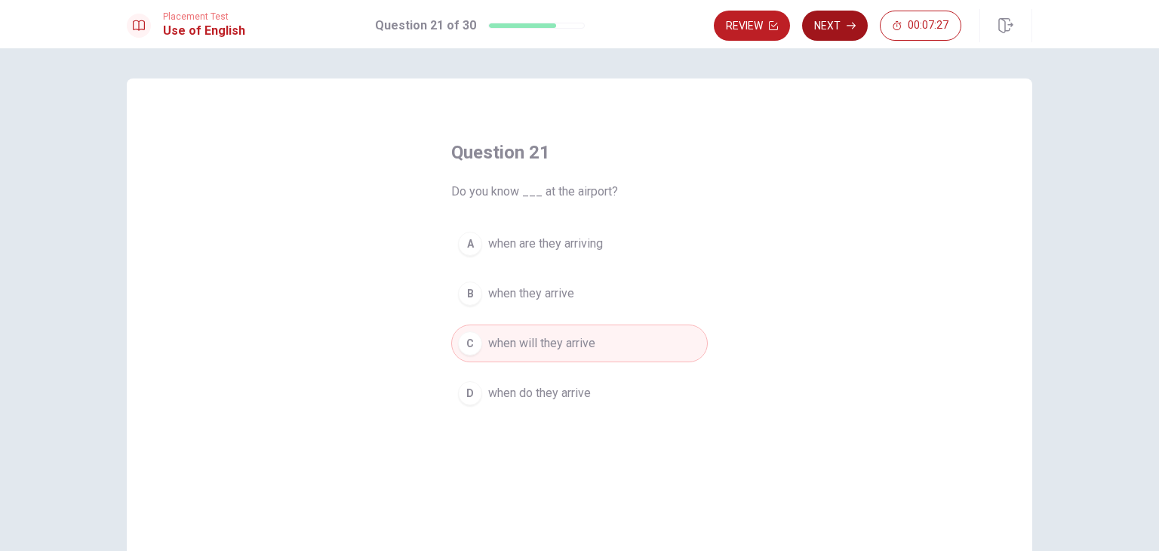
click at [843, 26] on button "Next" at bounding box center [835, 26] width 66 height 30
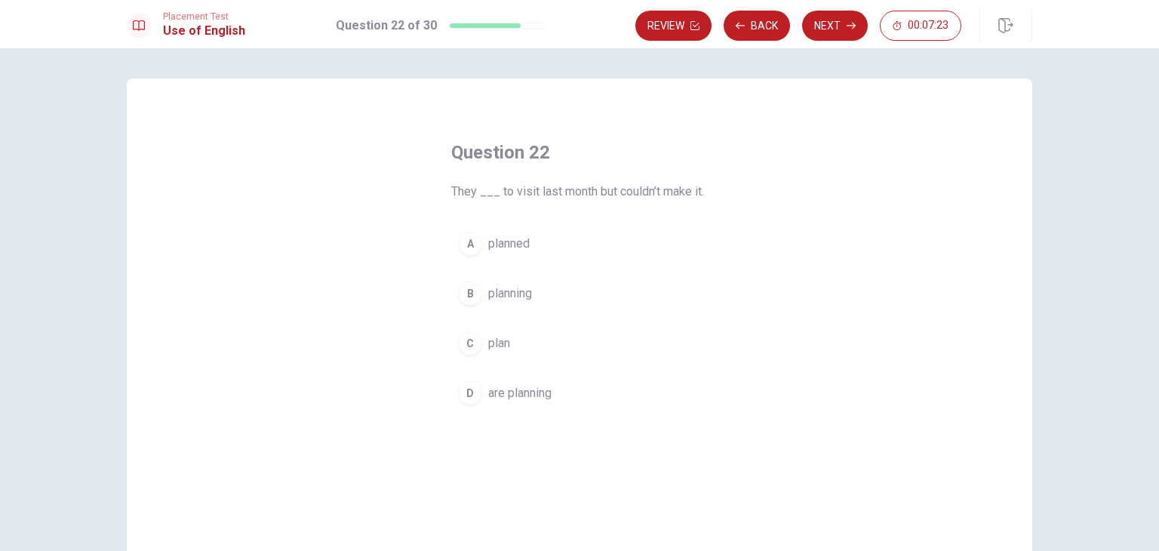
click at [527, 253] on button "A planned" at bounding box center [579, 244] width 256 height 38
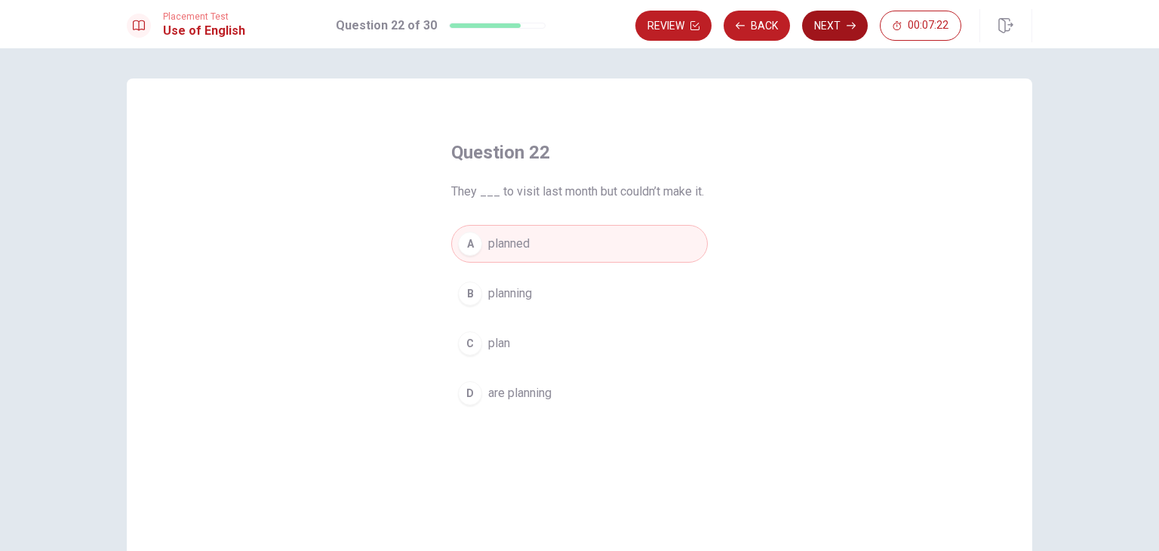
click at [843, 36] on button "Next" at bounding box center [835, 26] width 66 height 30
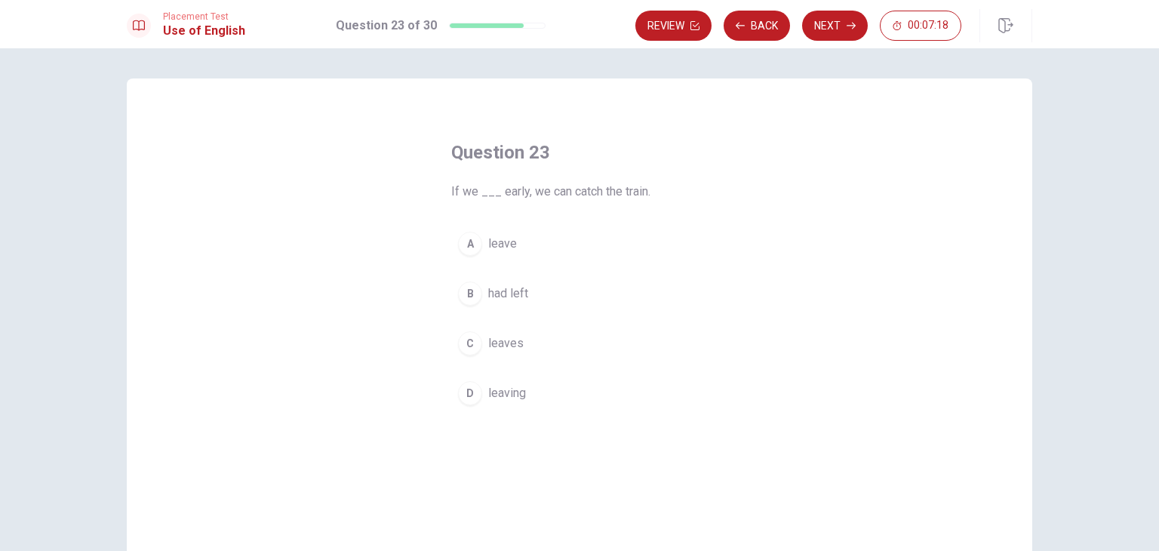
click at [545, 257] on button "A leave" at bounding box center [579, 244] width 256 height 38
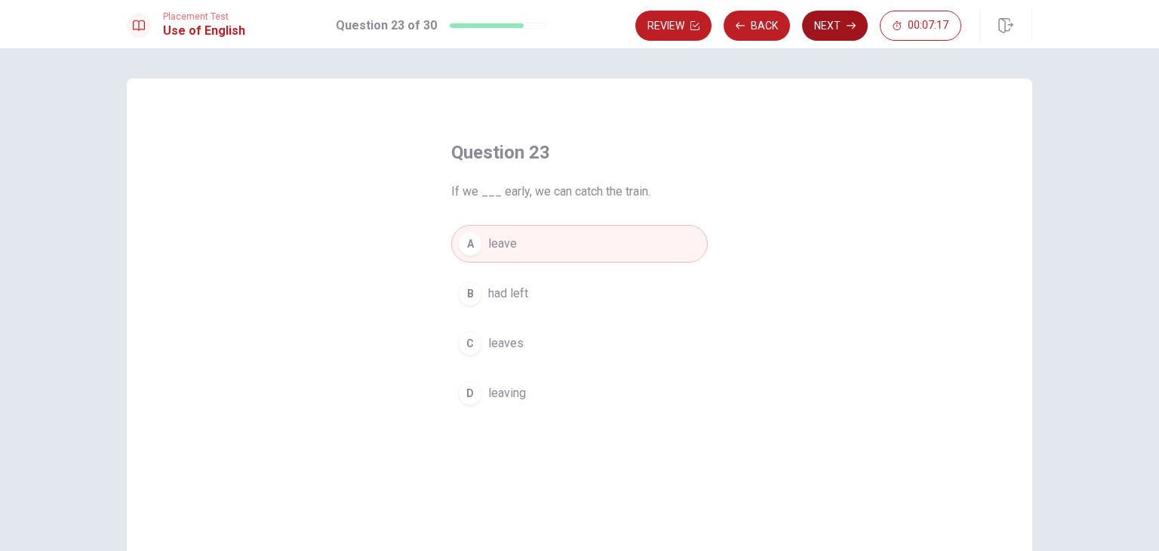
click at [834, 29] on button "Next" at bounding box center [835, 26] width 66 height 30
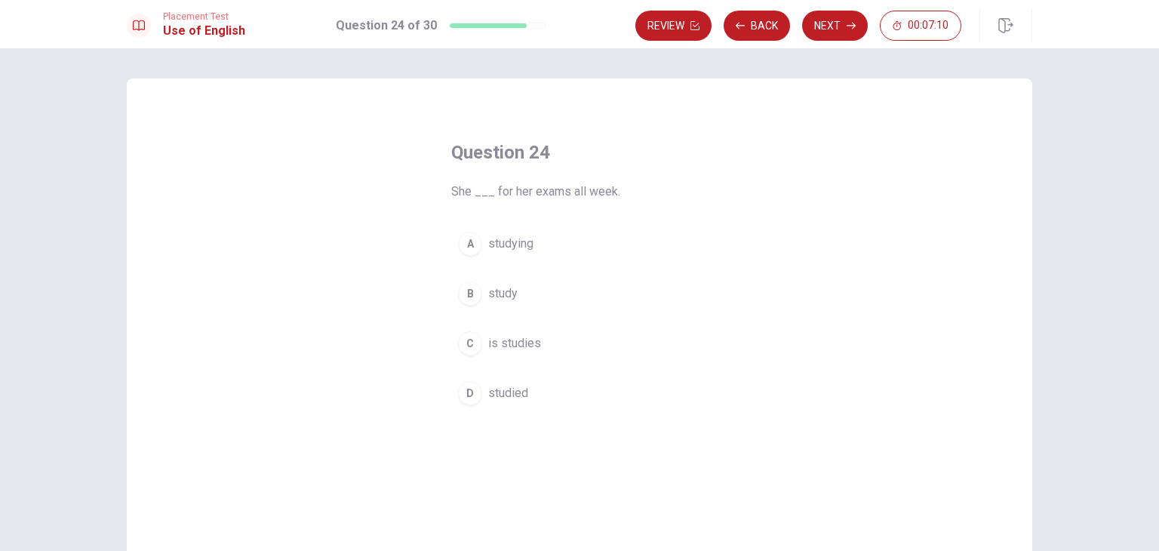
click at [506, 407] on button "D studied" at bounding box center [579, 393] width 256 height 38
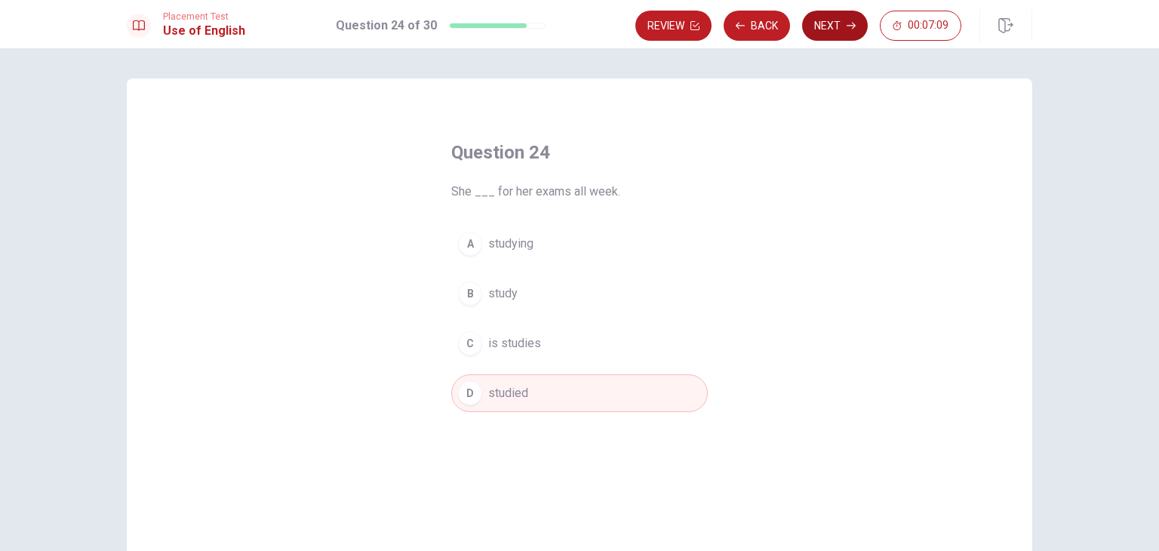
click at [834, 22] on button "Next" at bounding box center [835, 26] width 66 height 30
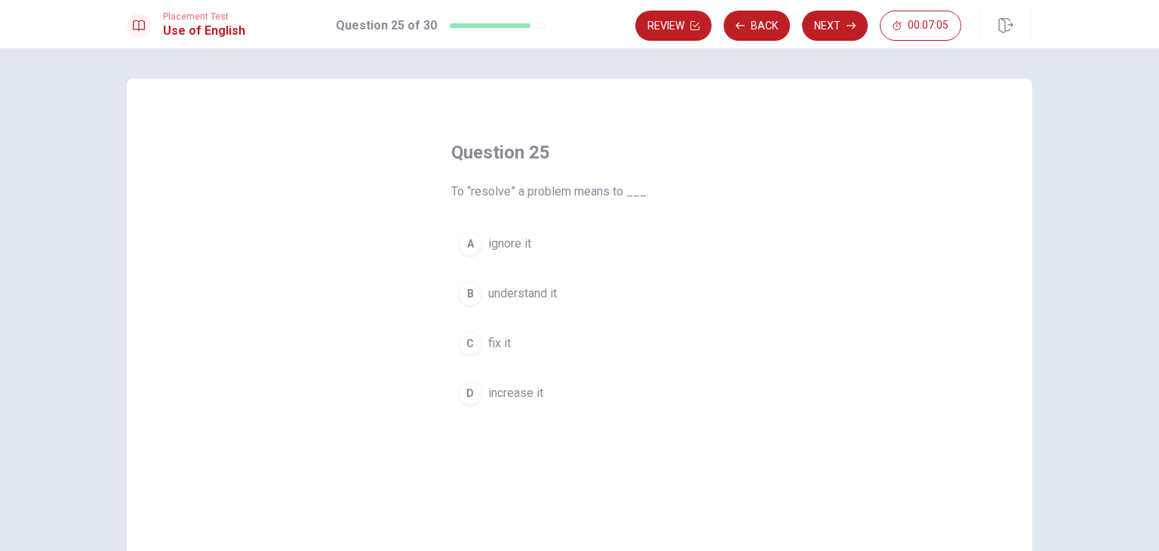
click at [510, 335] on button "C fix it" at bounding box center [579, 343] width 256 height 38
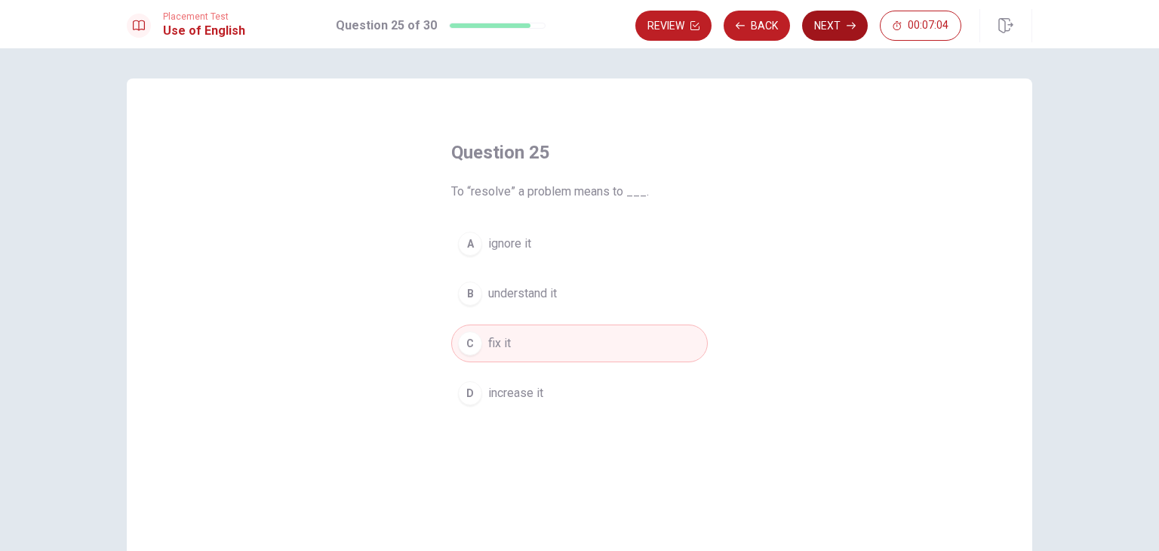
click at [828, 29] on button "Next" at bounding box center [835, 26] width 66 height 30
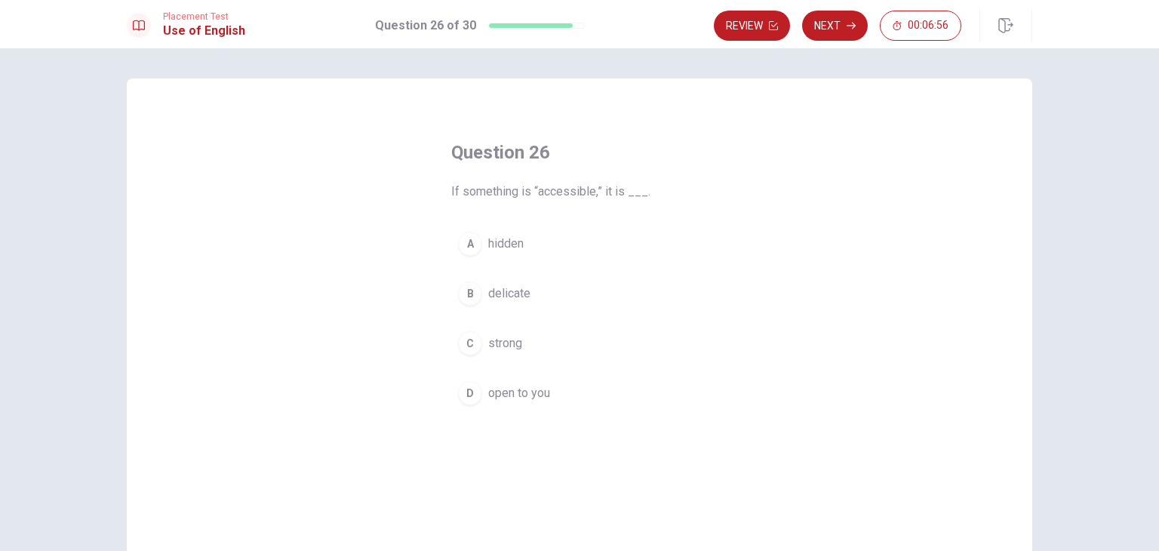
click at [483, 397] on button "D open to you" at bounding box center [579, 393] width 256 height 38
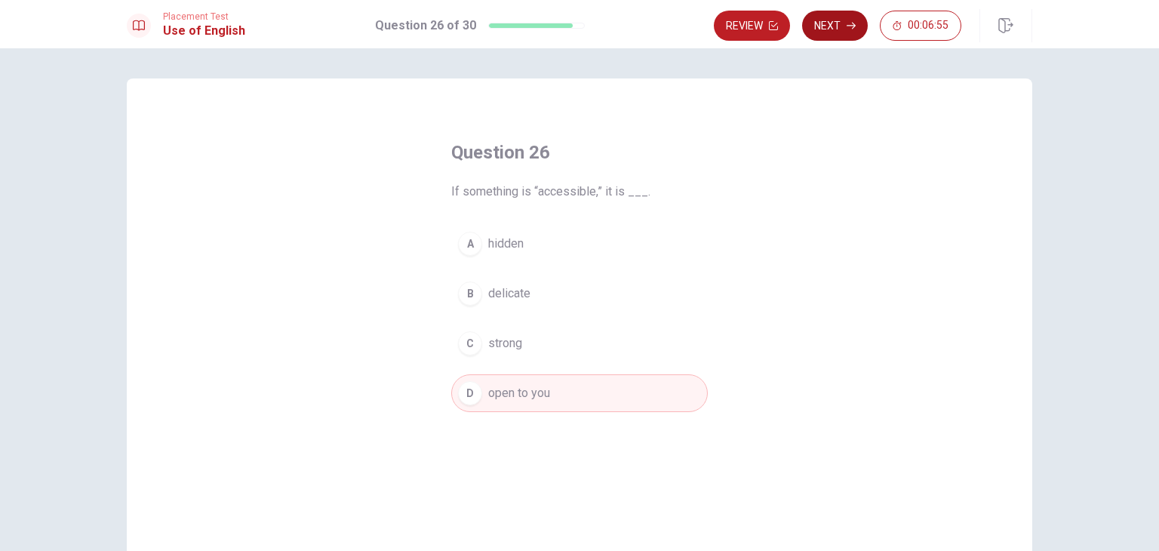
click at [845, 35] on button "Next" at bounding box center [835, 26] width 66 height 30
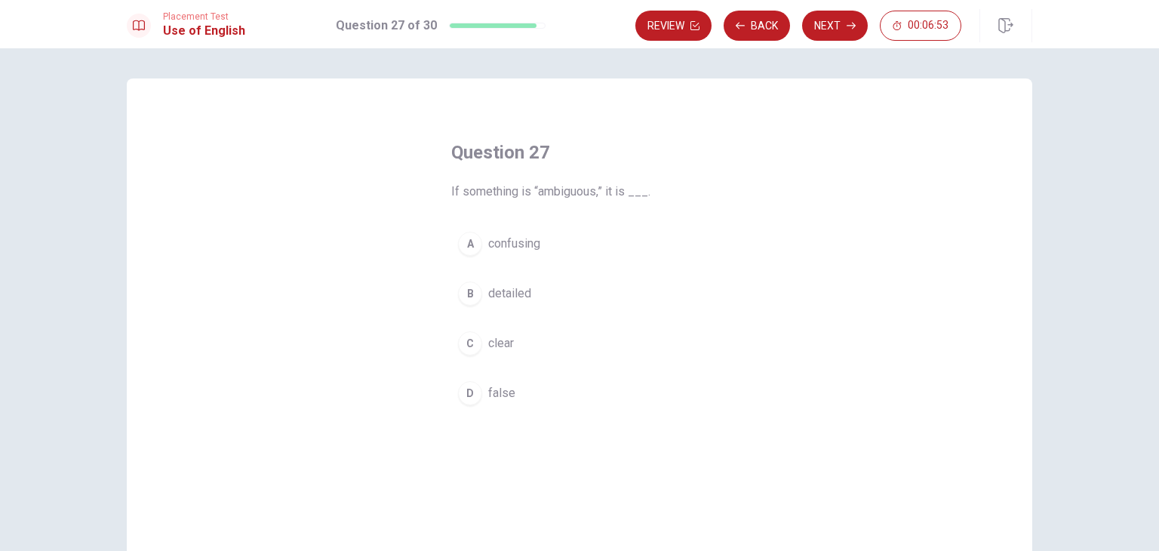
click at [537, 250] on span "confusing" at bounding box center [514, 244] width 52 height 18
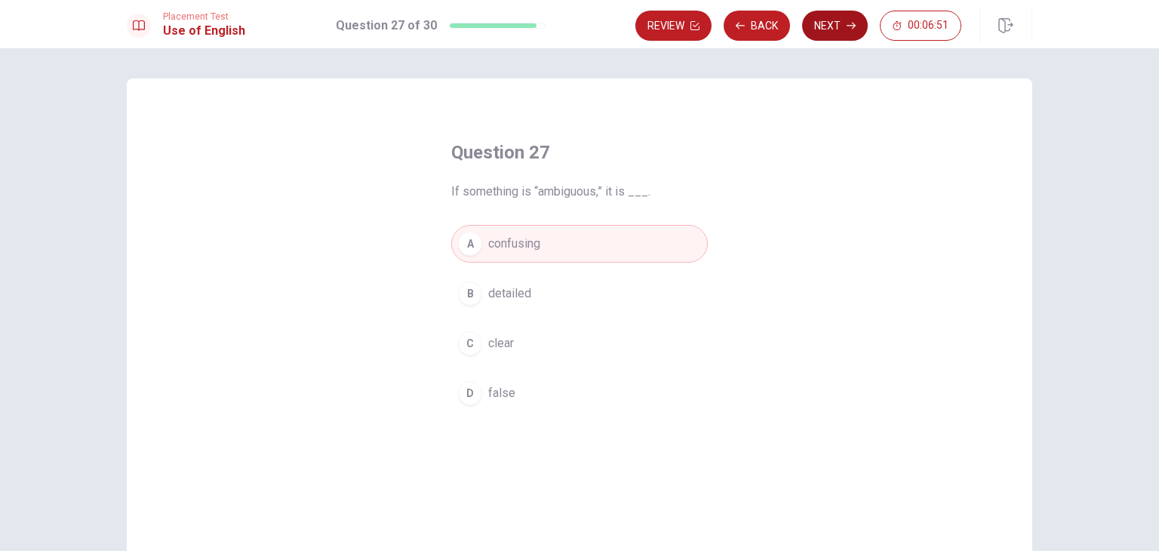
click at [837, 30] on button "Next" at bounding box center [835, 26] width 66 height 30
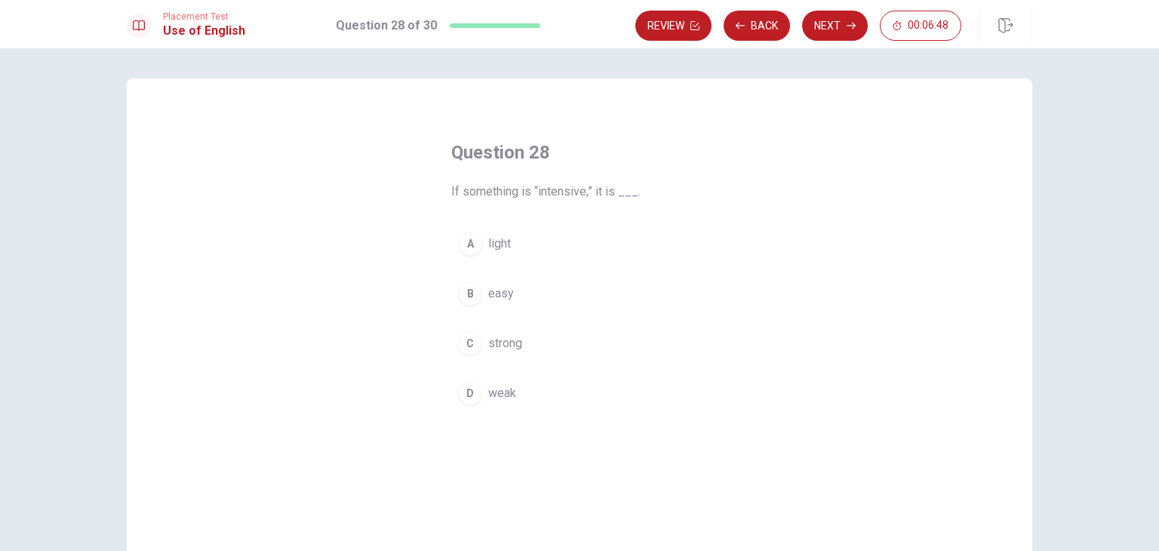
click at [490, 347] on span "strong" at bounding box center [505, 343] width 34 height 18
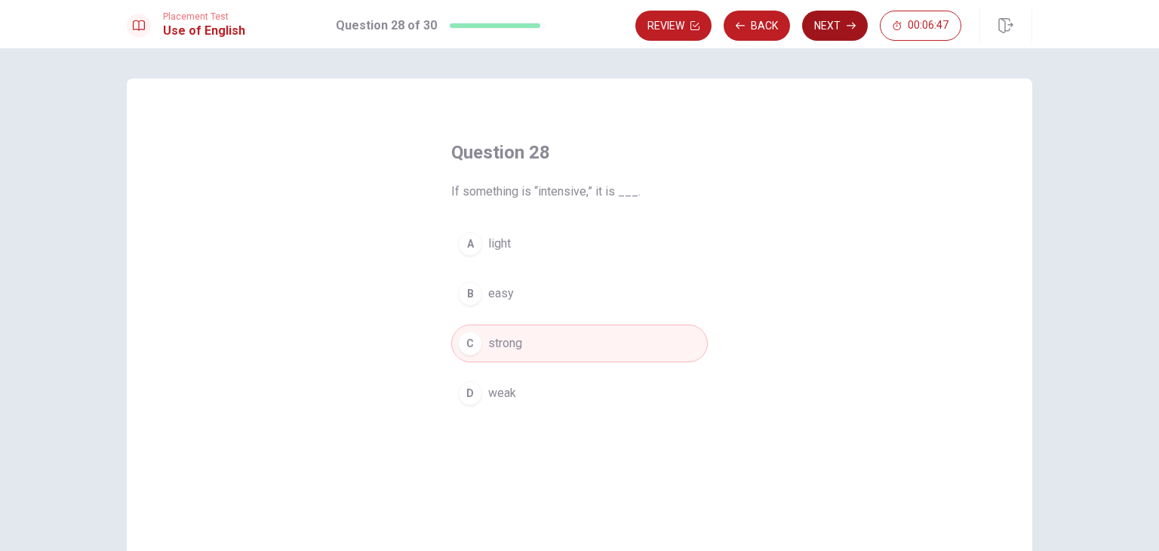
click at [839, 36] on button "Next" at bounding box center [835, 26] width 66 height 30
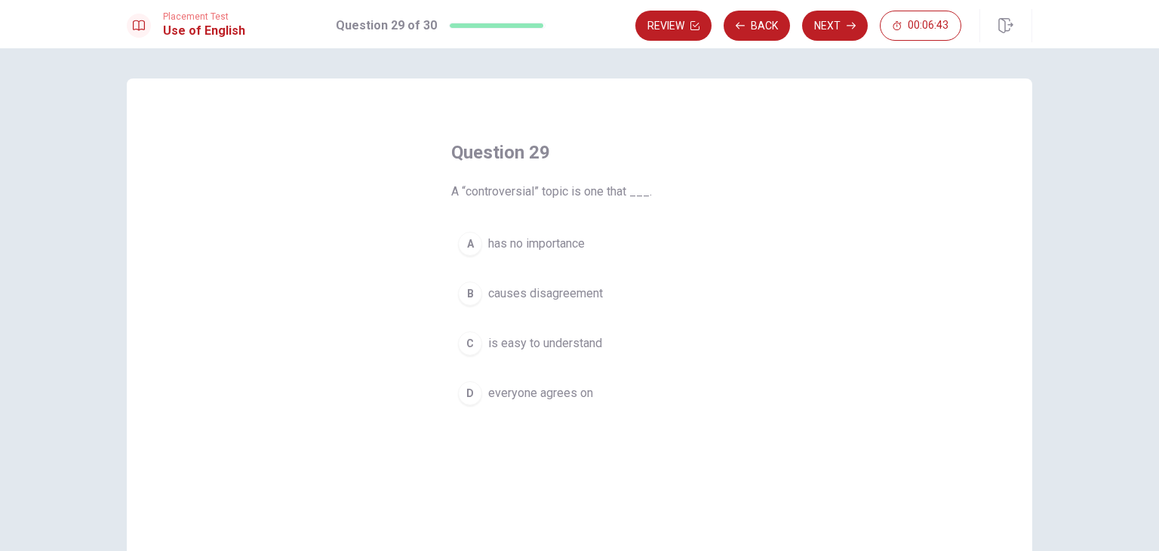
click at [534, 287] on span "causes disagreement" at bounding box center [545, 293] width 115 height 18
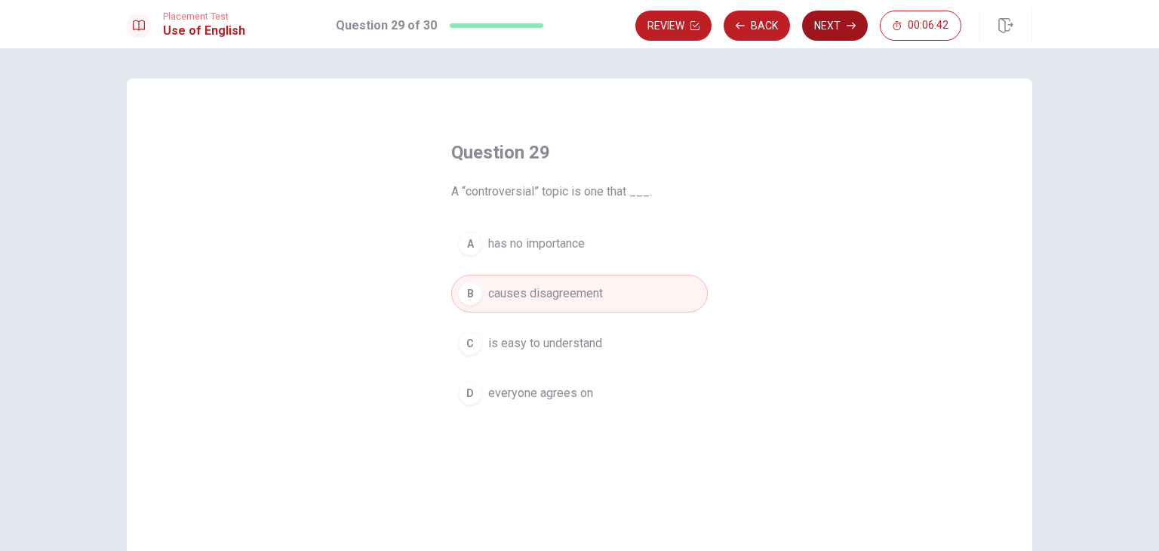
click at [835, 32] on button "Next" at bounding box center [835, 26] width 66 height 30
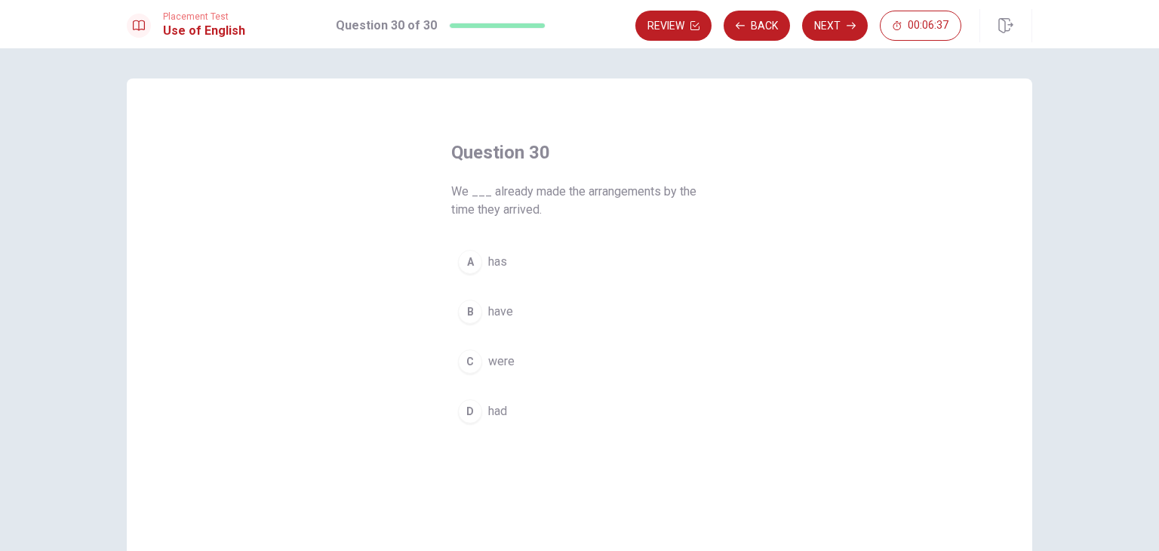
click at [516, 419] on button "D had" at bounding box center [579, 411] width 256 height 38
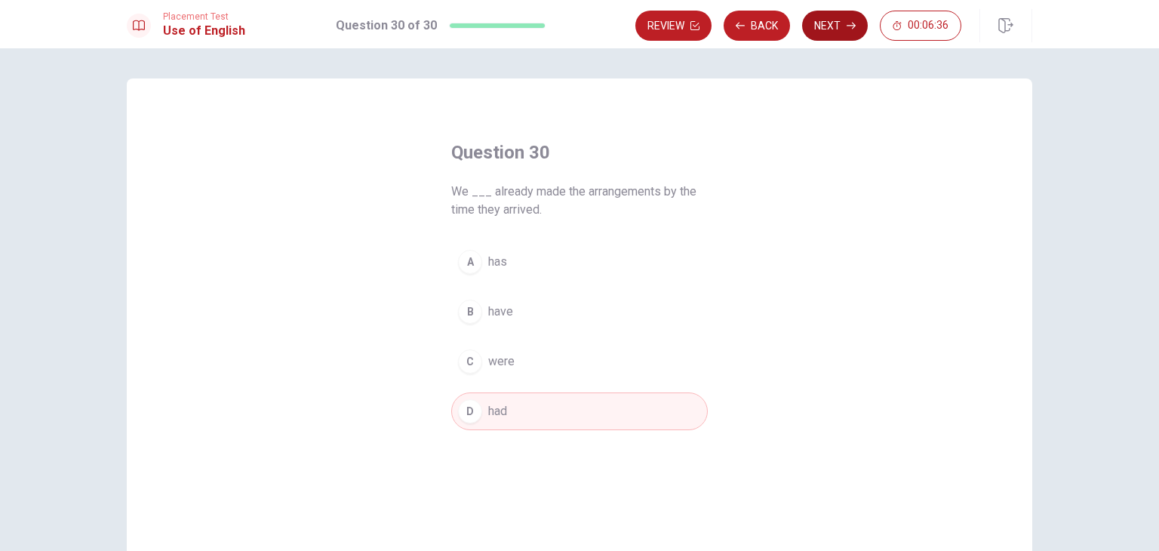
click at [831, 31] on button "Next" at bounding box center [835, 26] width 66 height 30
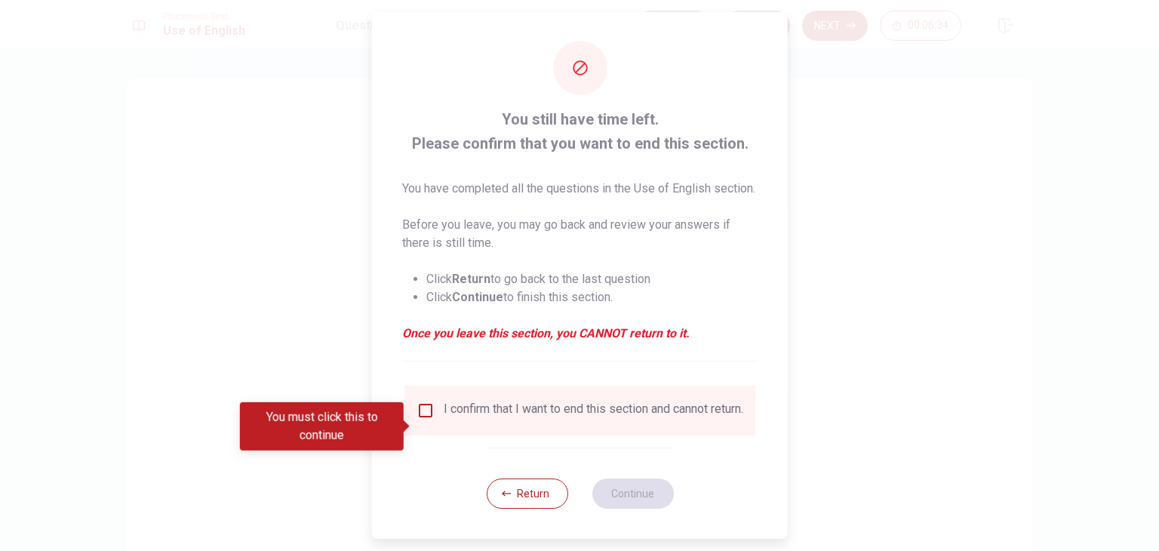
scroll to position [30, 0]
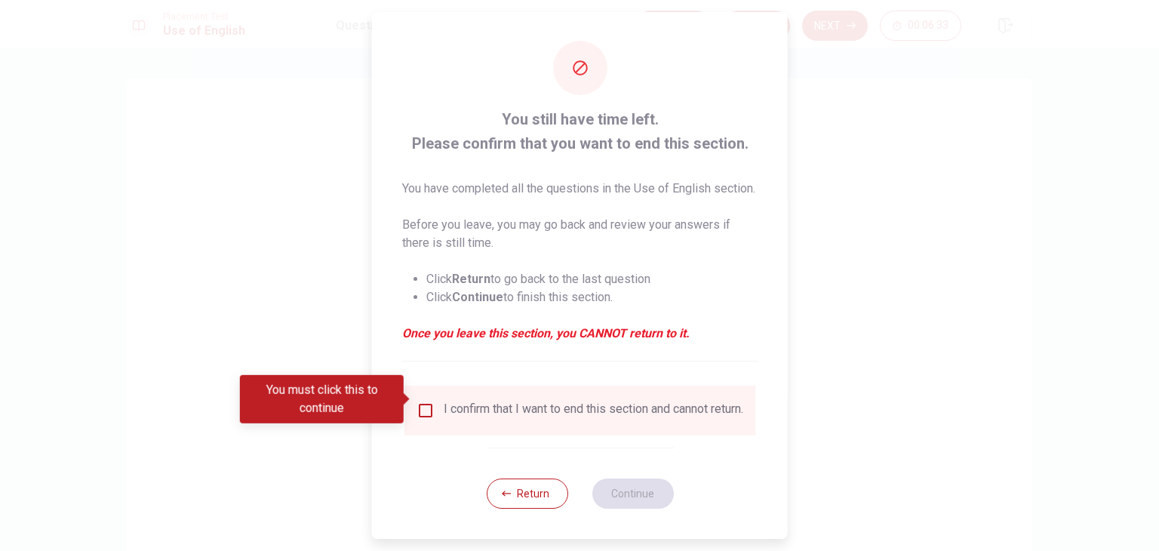
click at [451, 401] on div "I confirm that I want to end this section and cannot return." at bounding box center [593, 410] width 299 height 18
click at [431, 401] on input "You must click this to continue" at bounding box center [425, 410] width 18 height 18
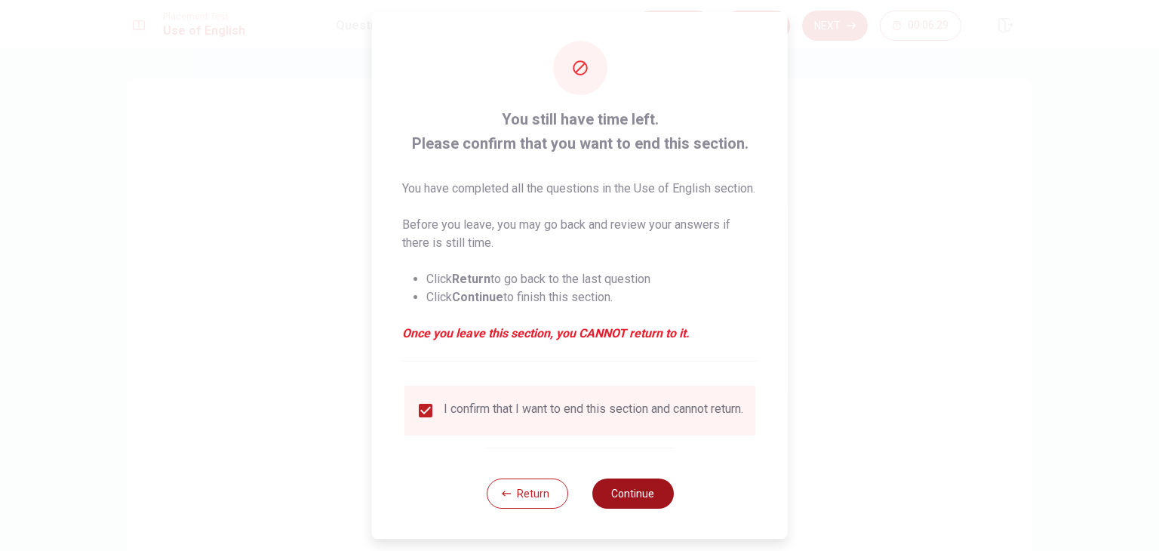
click at [631, 490] on button "Continue" at bounding box center [631, 493] width 81 height 30
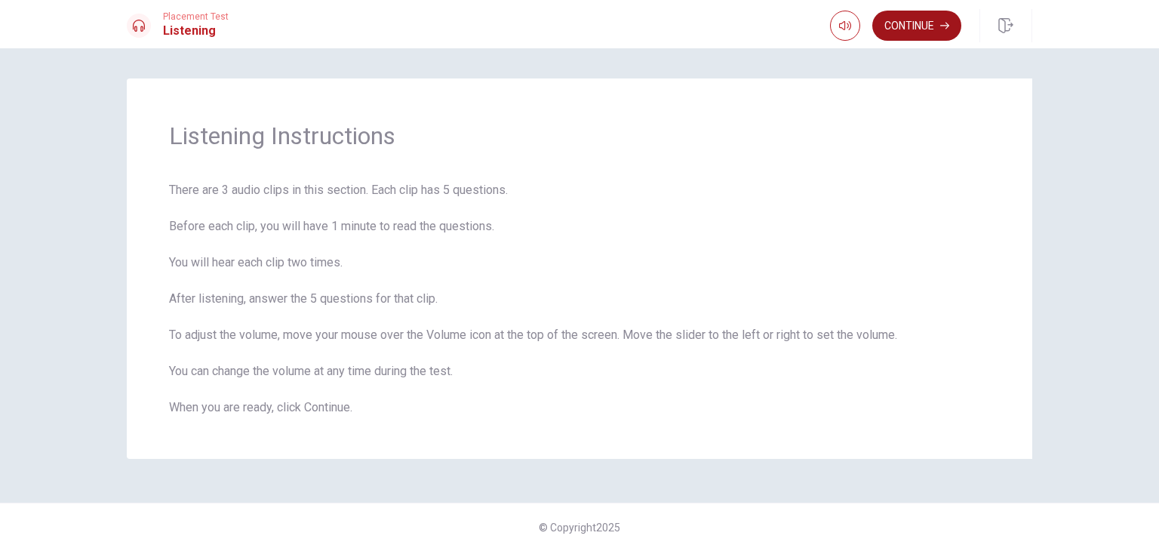
click at [926, 24] on button "Continue" at bounding box center [916, 26] width 89 height 30
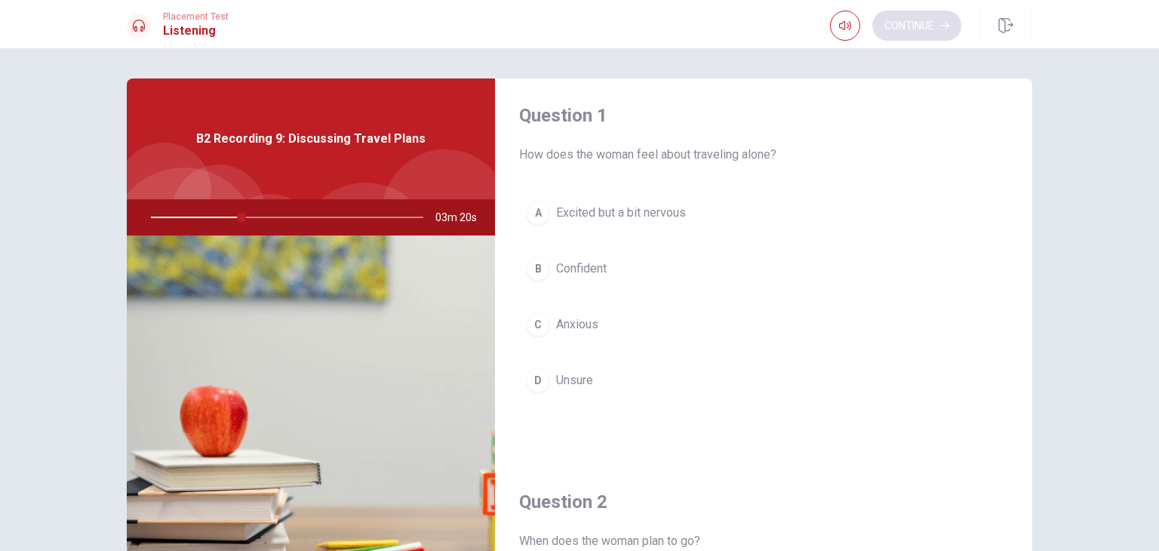
scroll to position [4, 0]
click at [624, 275] on button "B Confident" at bounding box center [763, 270] width 489 height 38
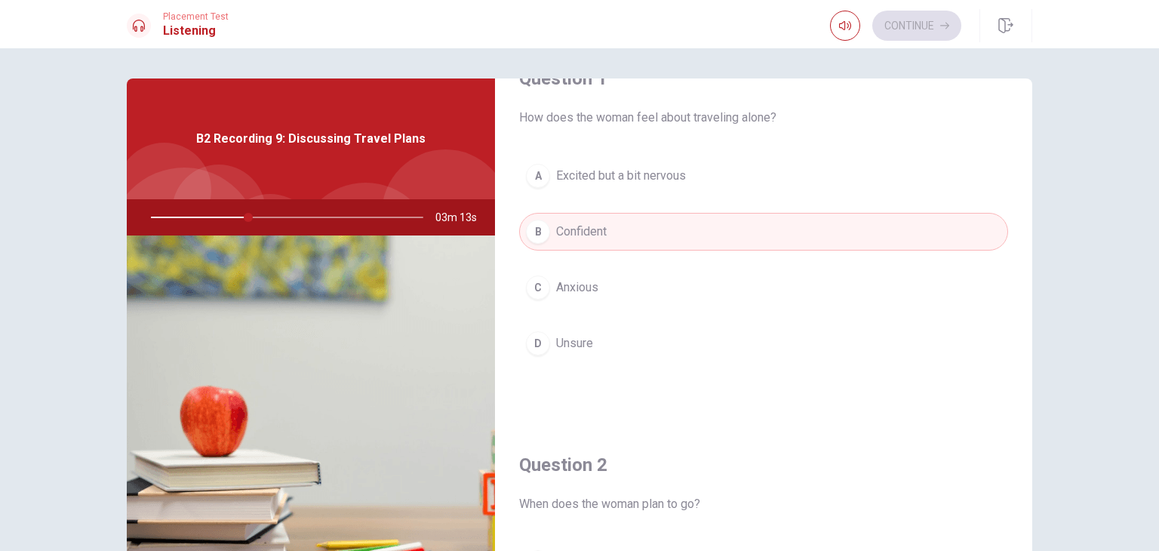
scroll to position [43, 0]
click at [729, 186] on button "A Excited but a bit nervous" at bounding box center [763, 175] width 489 height 38
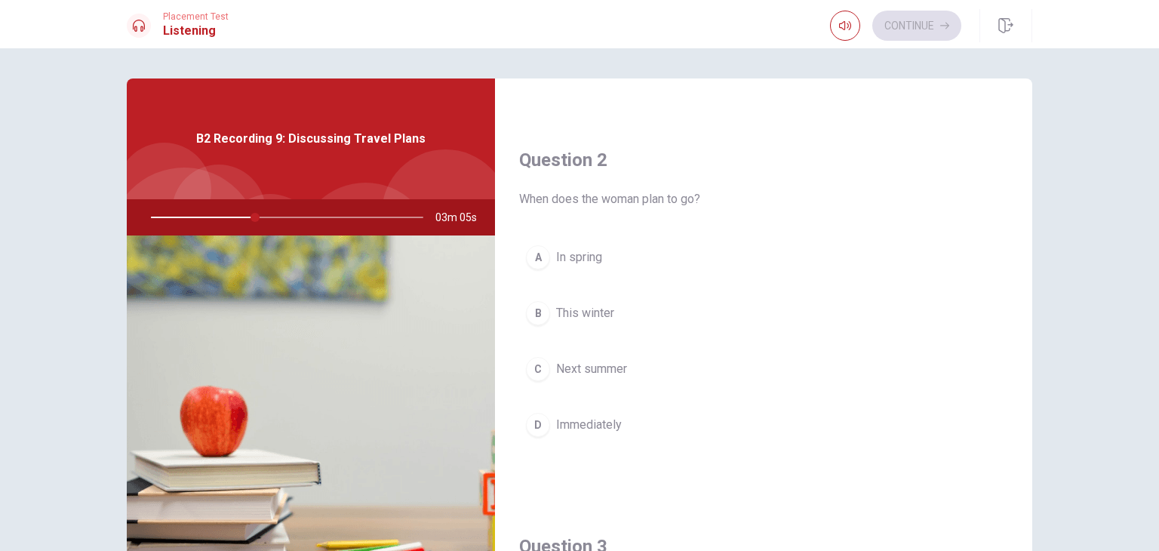
scroll to position [349, 0]
click at [662, 369] on button "C Next summer" at bounding box center [763, 367] width 489 height 38
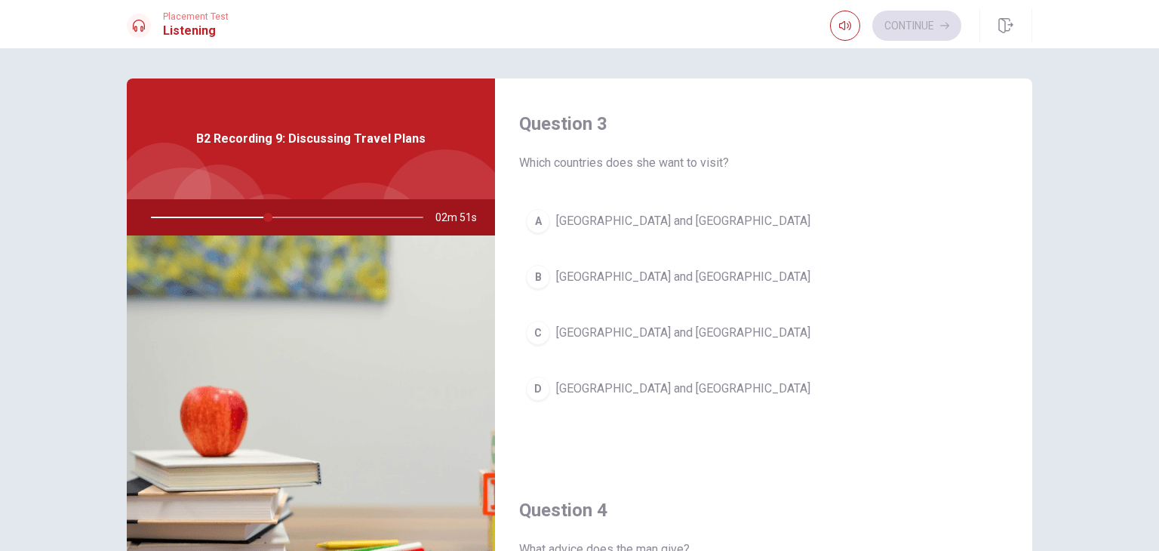
scroll to position [775, 0]
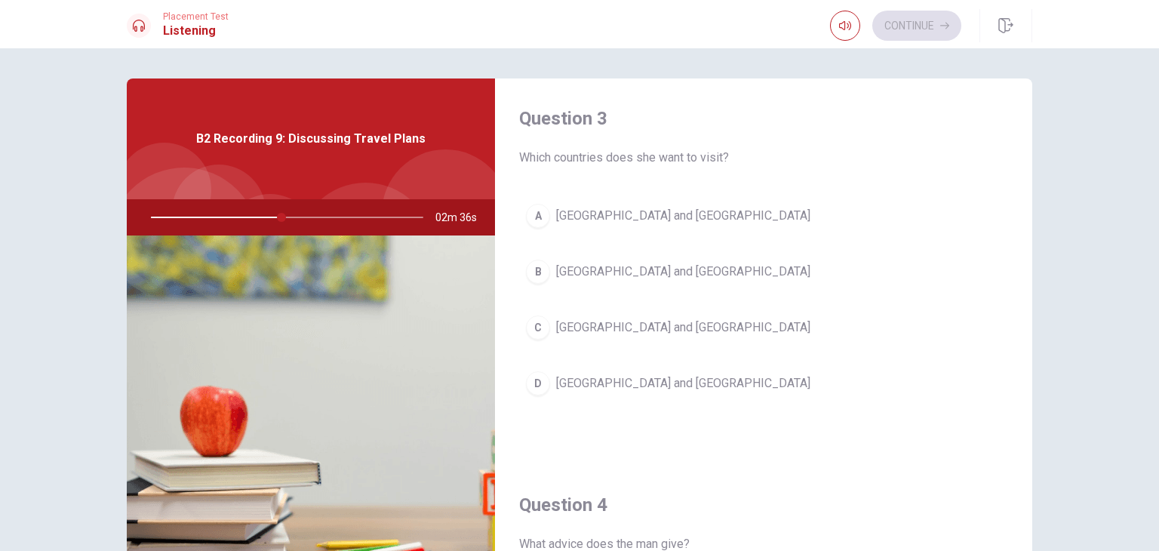
click at [671, 275] on button "B [GEOGRAPHIC_DATA] and [GEOGRAPHIC_DATA]" at bounding box center [763, 272] width 489 height 38
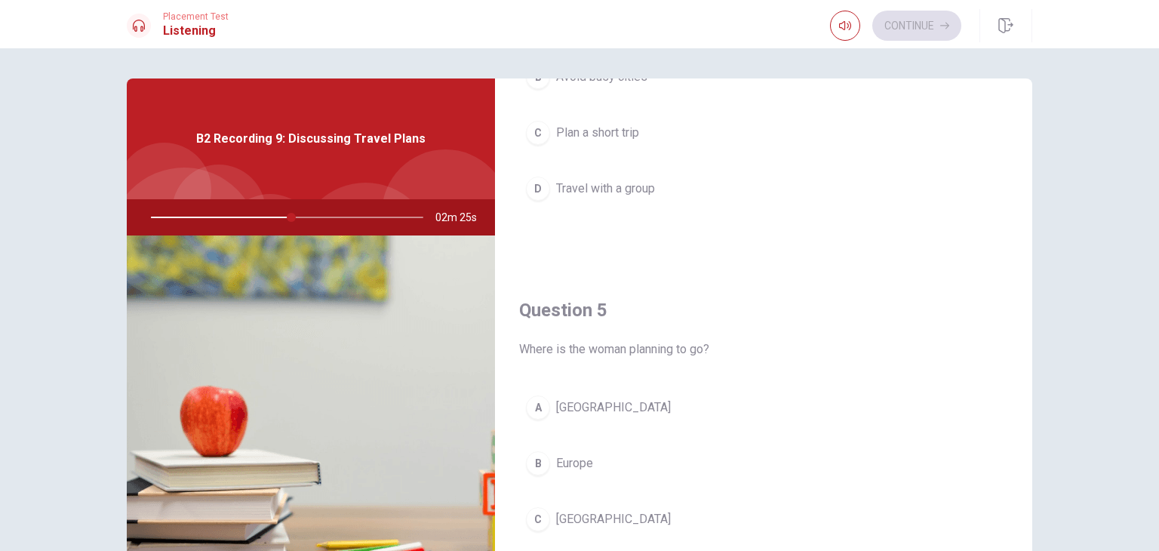
scroll to position [1356, 0]
click at [594, 471] on button "B Europe" at bounding box center [763, 463] width 489 height 38
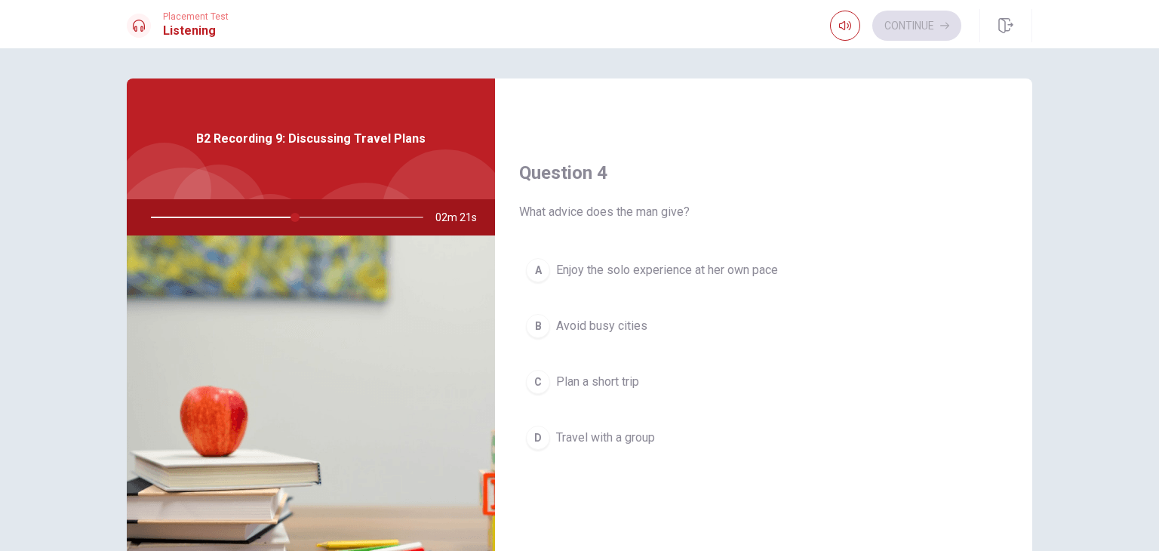
scroll to position [1107, 0]
click at [668, 269] on span "Enjoy the solo experience at her own pace" at bounding box center [667, 269] width 222 height 18
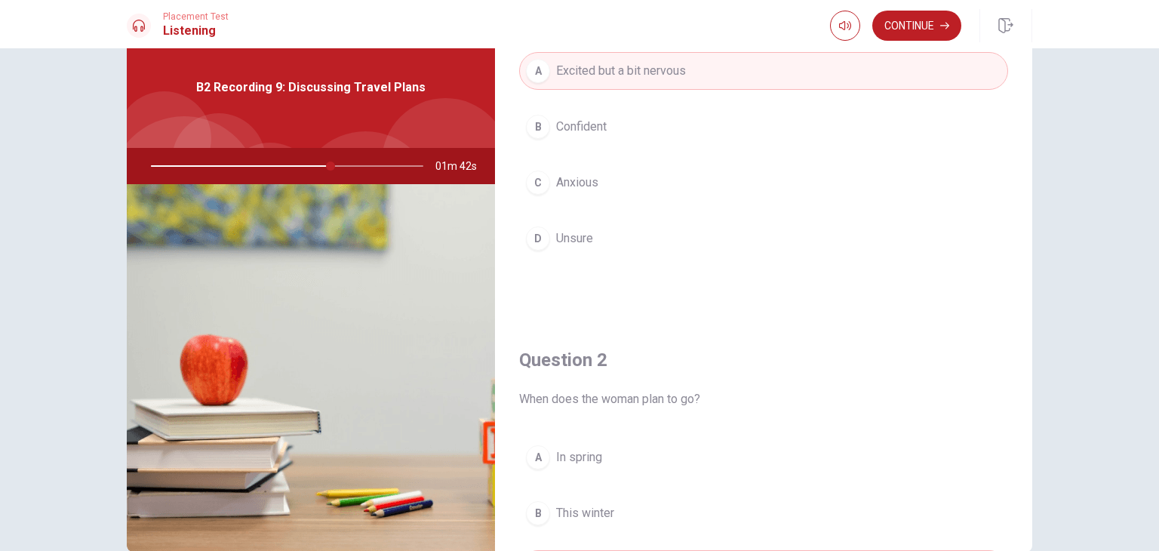
scroll to position [181, 0]
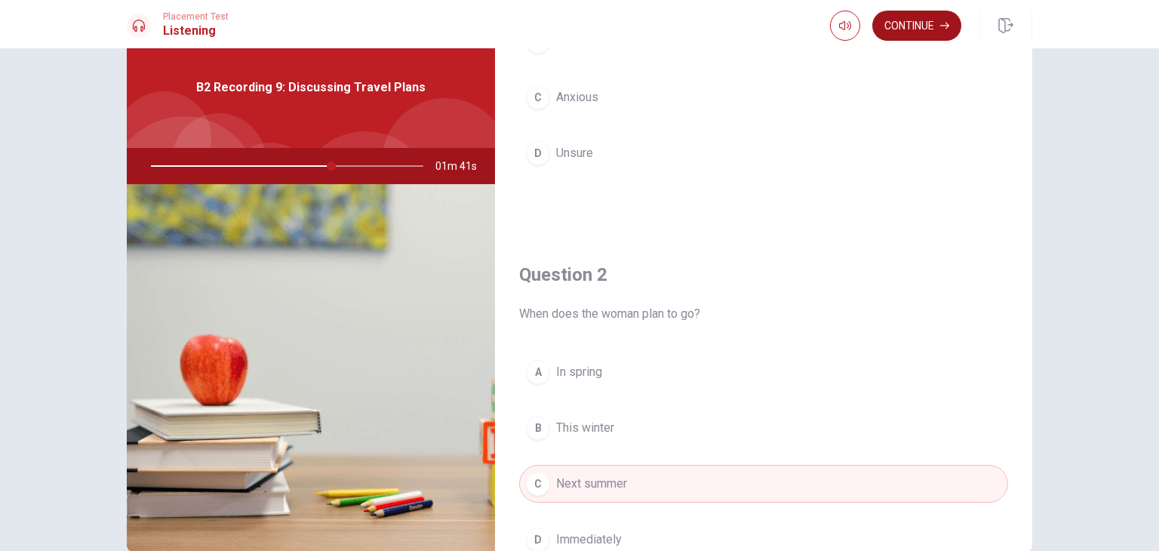
click at [941, 26] on icon "button" at bounding box center [944, 26] width 9 height 7
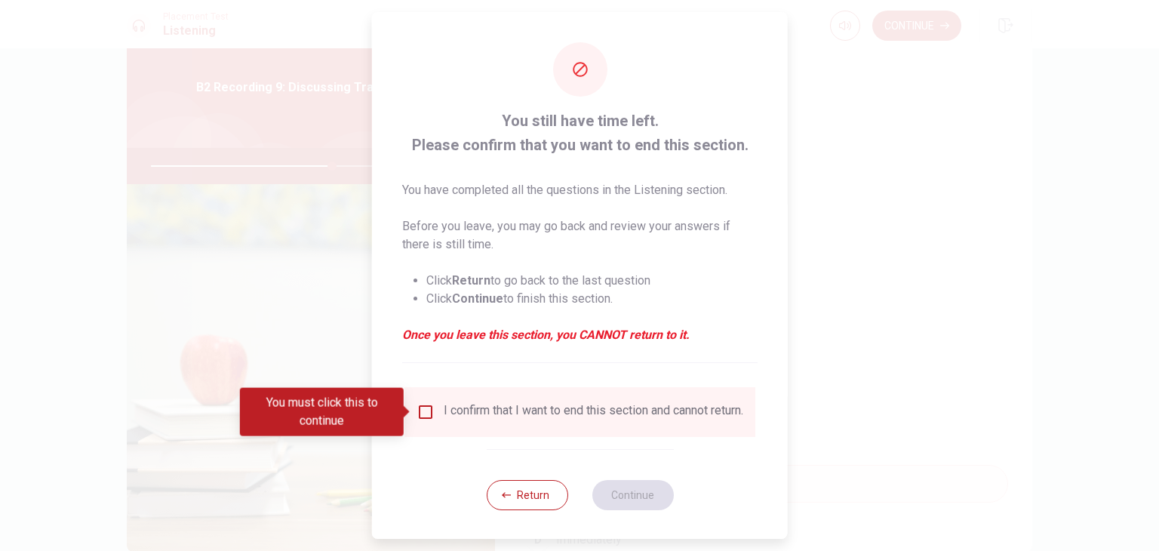
click at [428, 413] on input "You must click this to continue" at bounding box center [425, 412] width 18 height 18
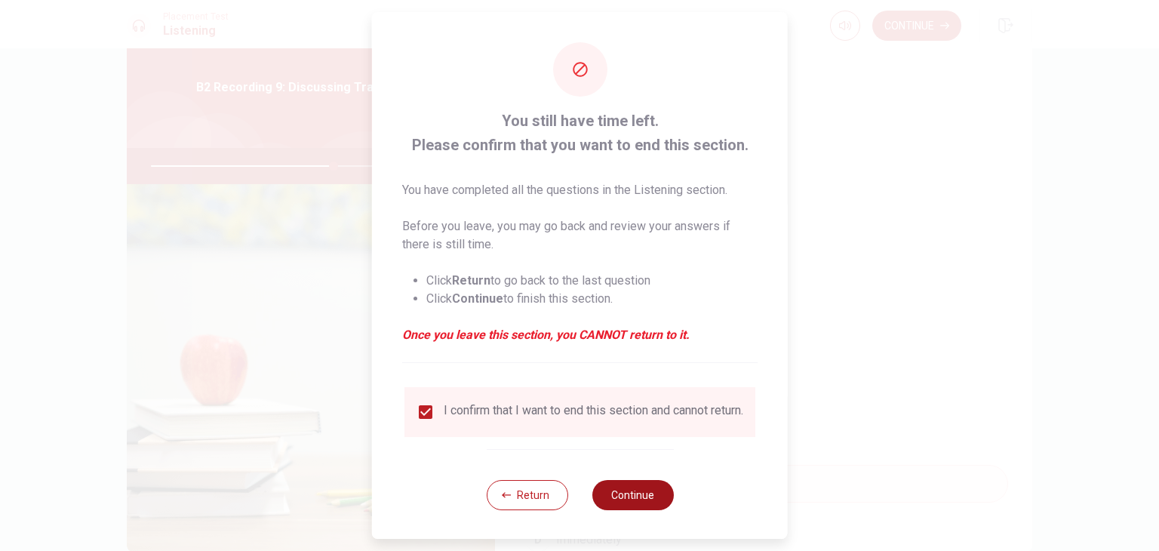
click at [642, 502] on button "Continue" at bounding box center [631, 495] width 81 height 30
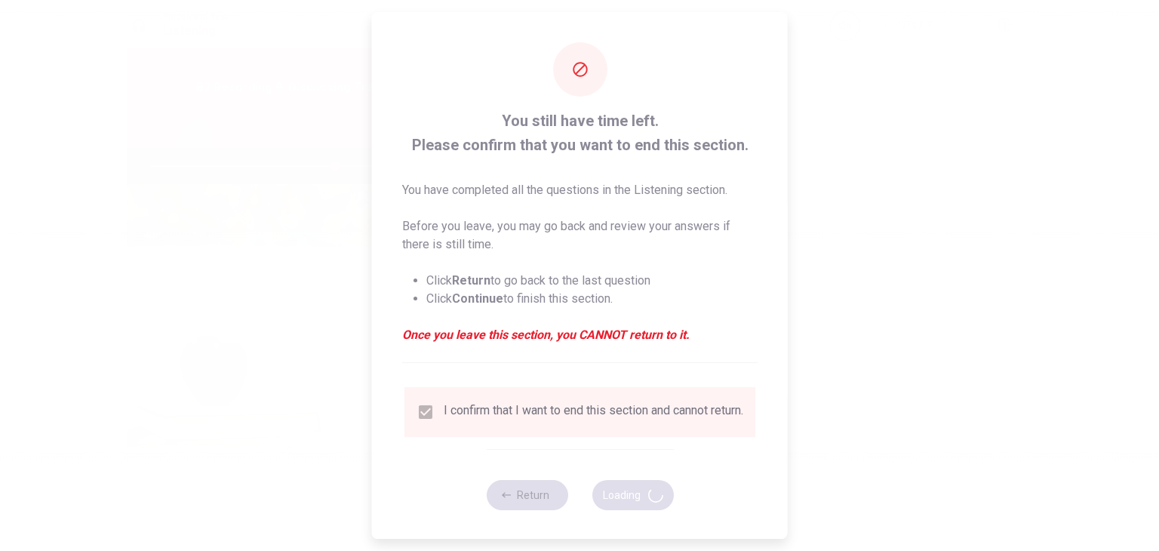
type input "68"
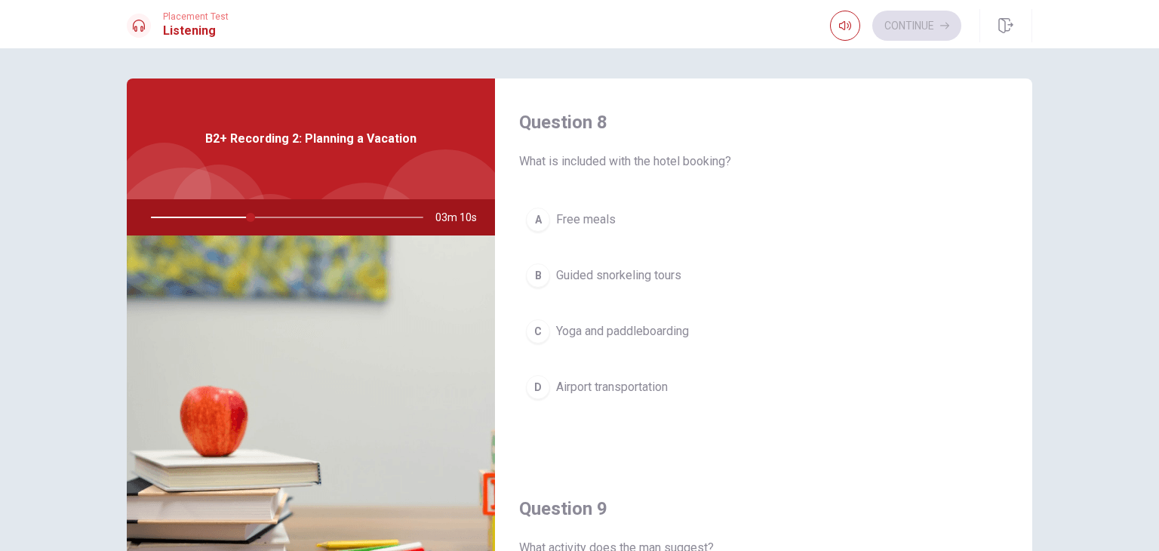
scroll to position [772, 0]
click at [752, 330] on button "C Yoga and paddleboarding" at bounding box center [763, 330] width 489 height 38
click at [709, 391] on span "Snorkeling at a marine sanctuary" at bounding box center [641, 388] width 170 height 18
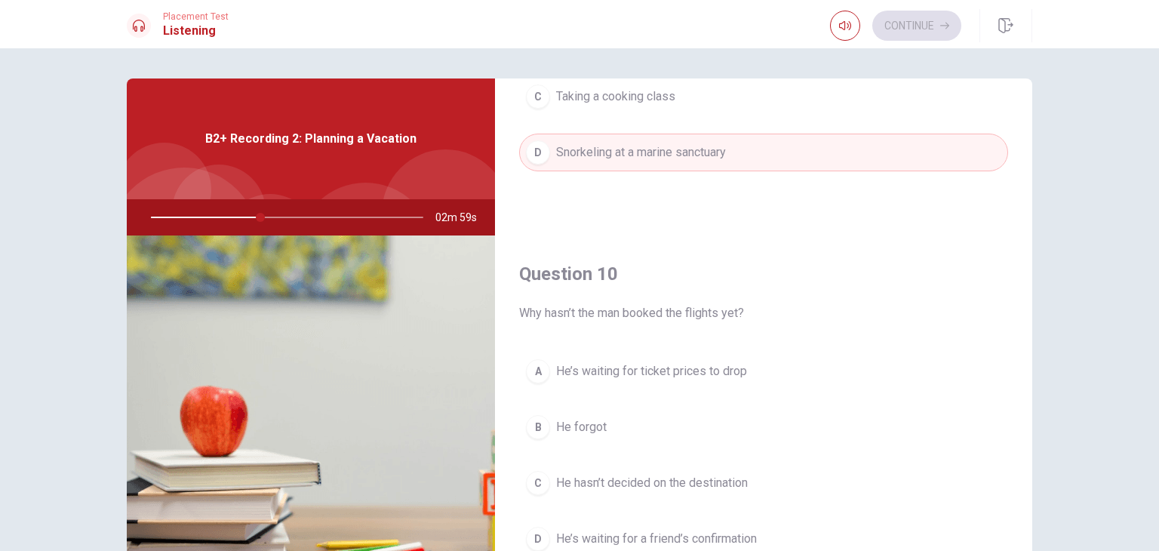
scroll to position [1400, 0]
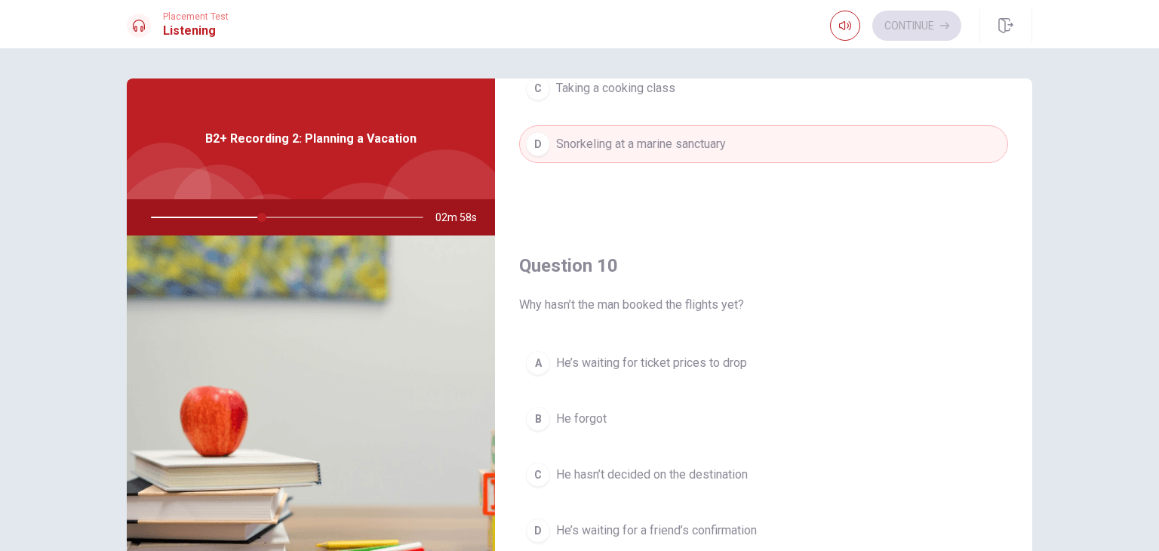
click at [761, 359] on button "A He’s waiting for ticket prices to drop" at bounding box center [763, 363] width 489 height 38
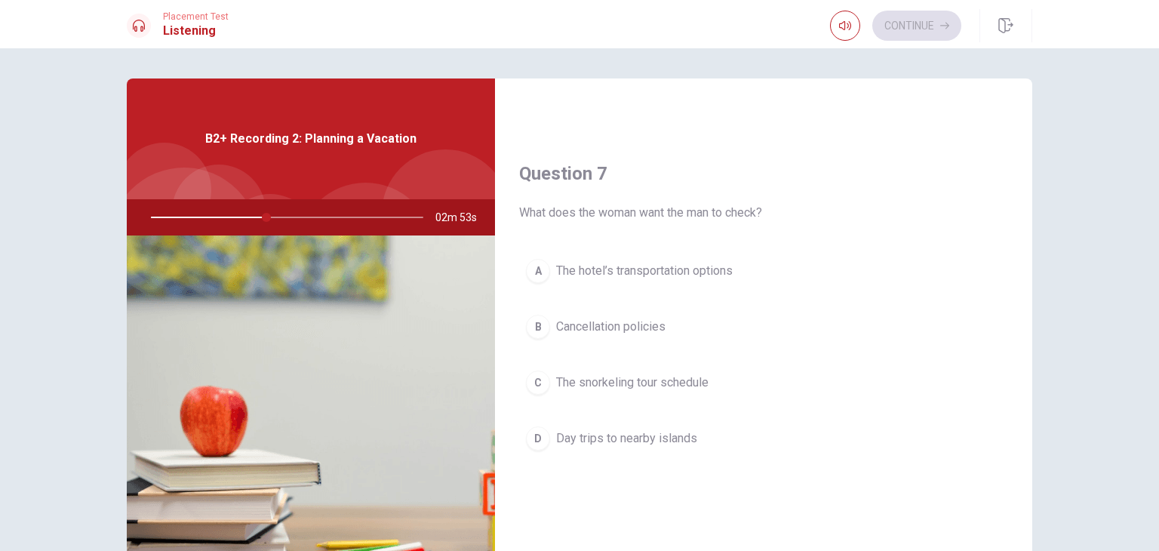
scroll to position [317, 0]
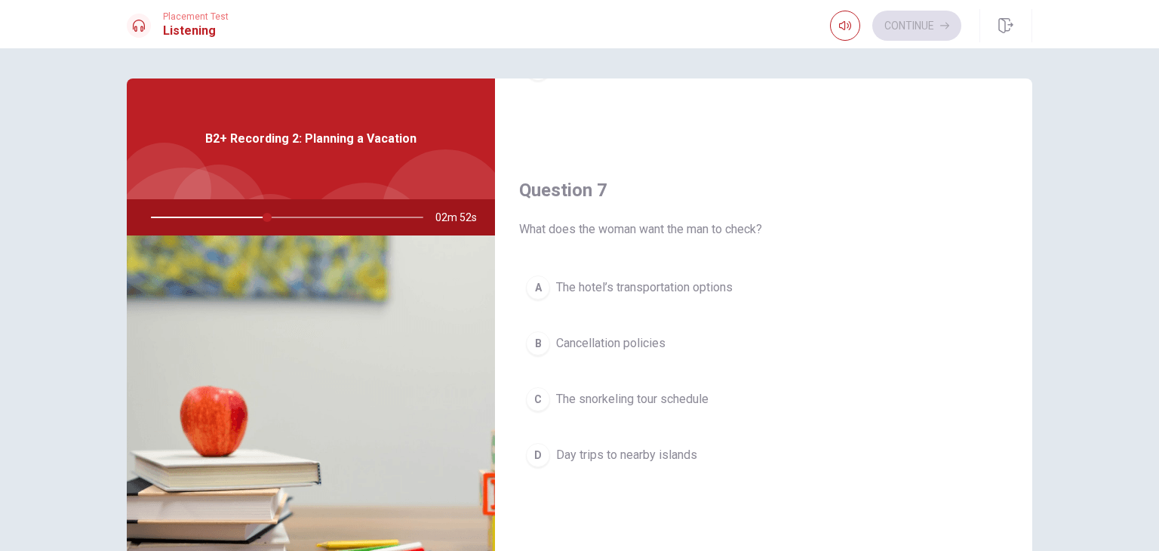
click at [792, 284] on button "A The hotel’s transportation options" at bounding box center [763, 288] width 489 height 38
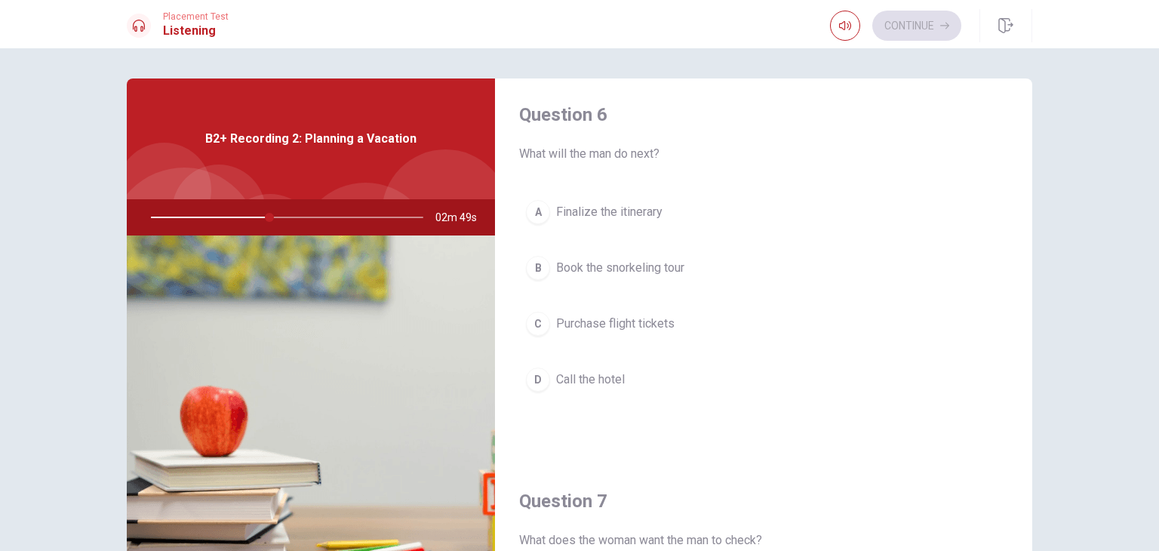
scroll to position [0, 0]
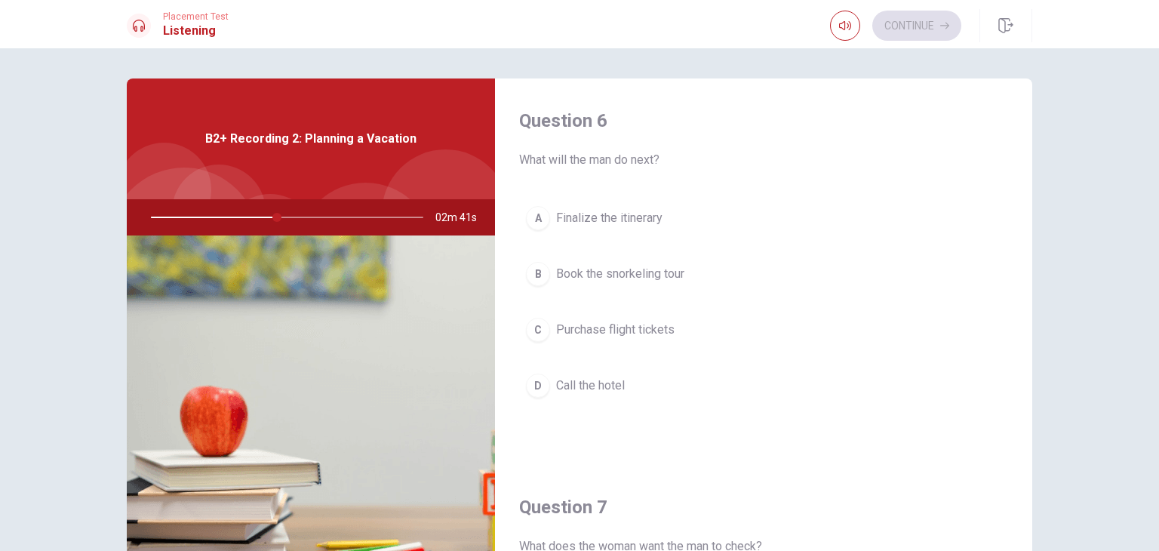
click at [603, 382] on span "Call the hotel" at bounding box center [590, 385] width 69 height 18
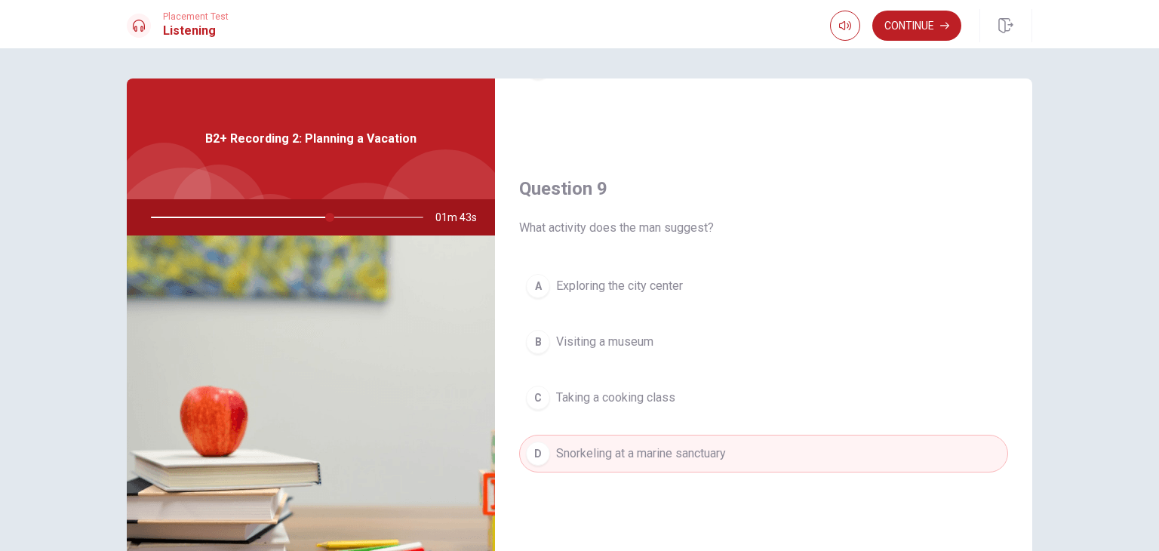
scroll to position [1089, 0]
click at [923, 23] on button "Continue" at bounding box center [916, 26] width 89 height 30
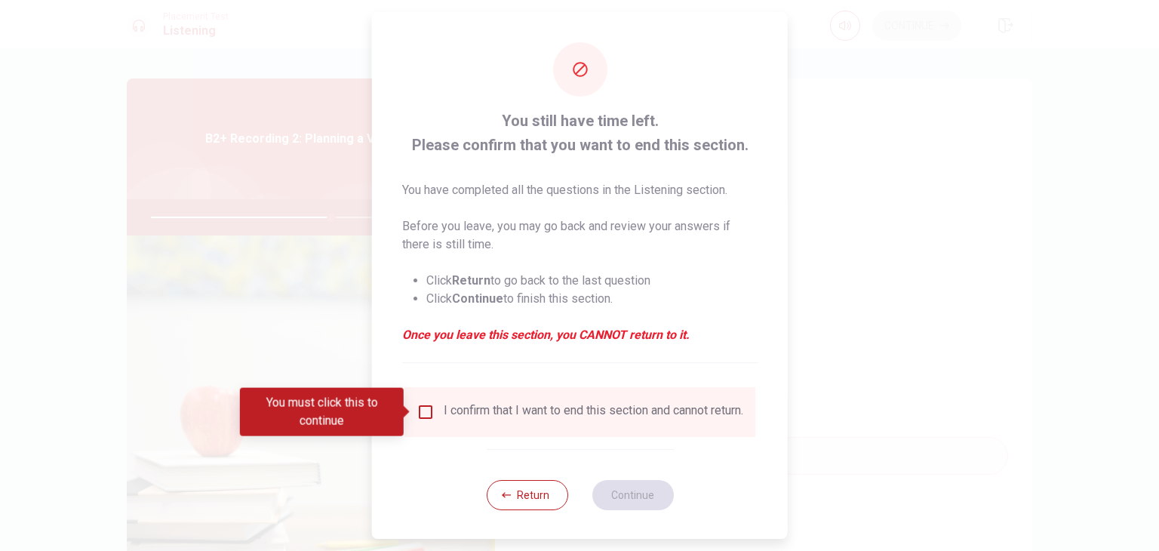
click at [421, 413] on input "You must click this to continue" at bounding box center [425, 412] width 18 height 18
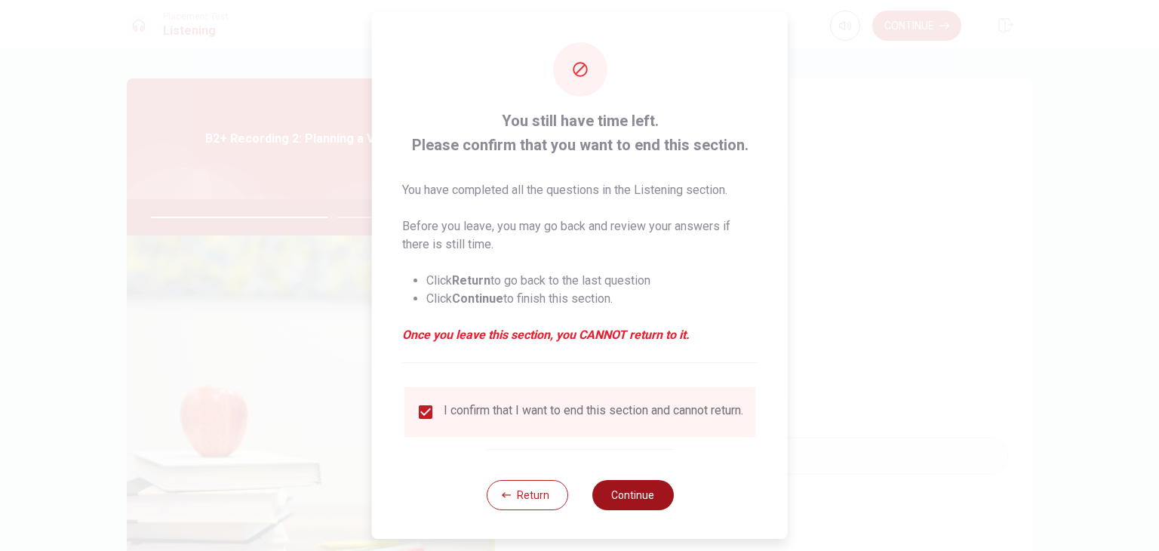
click at [643, 505] on button "Continue" at bounding box center [631, 495] width 81 height 30
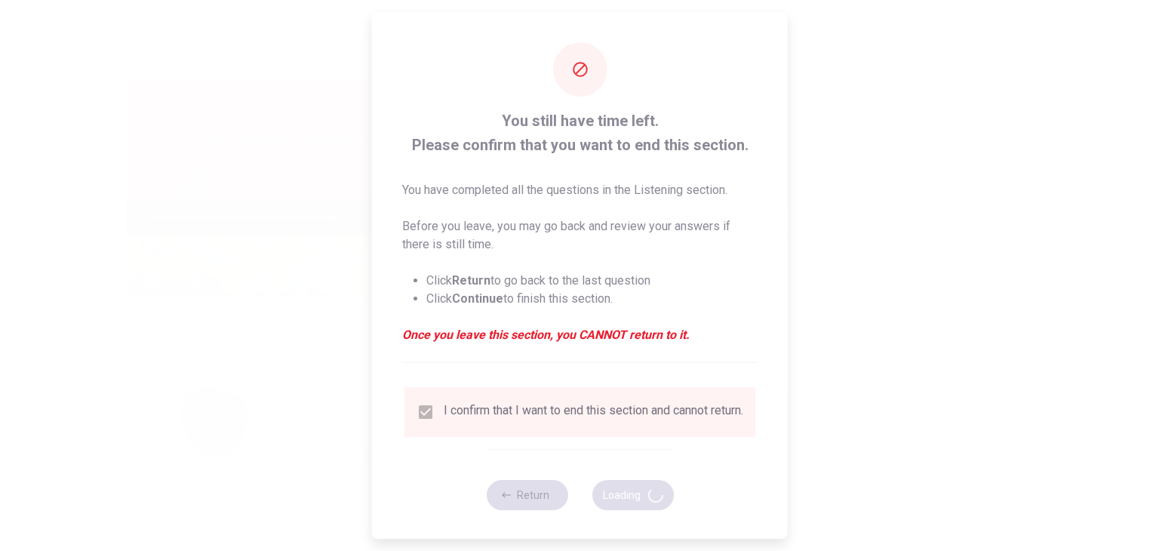
type input "68"
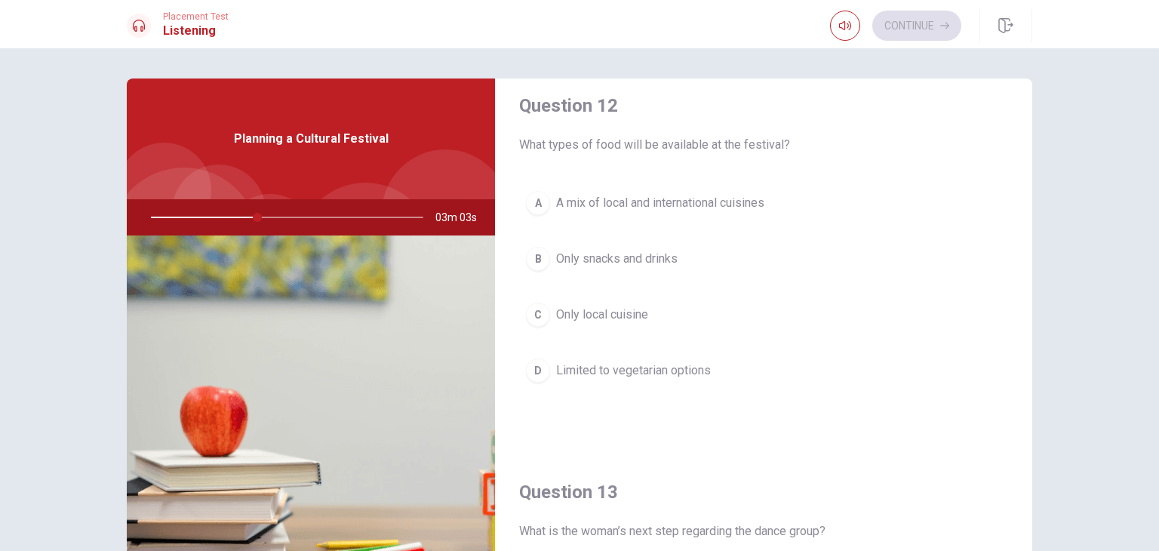
scroll to position [401, 0]
click at [766, 198] on button "A A mix of local and international cuisines" at bounding box center [763, 204] width 489 height 38
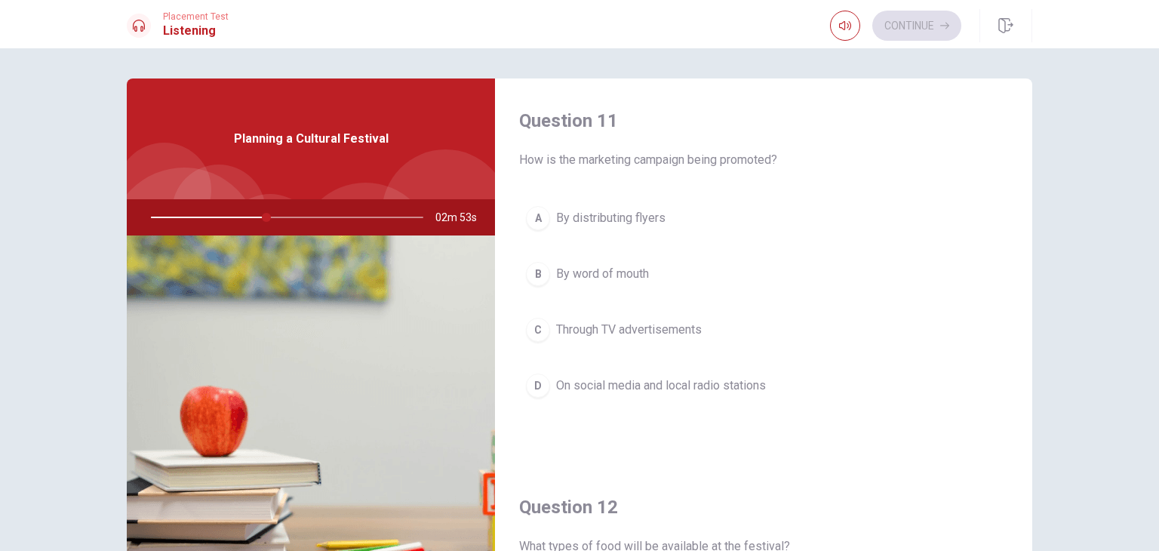
click at [742, 395] on button "D On social media and local radio stations" at bounding box center [763, 386] width 489 height 38
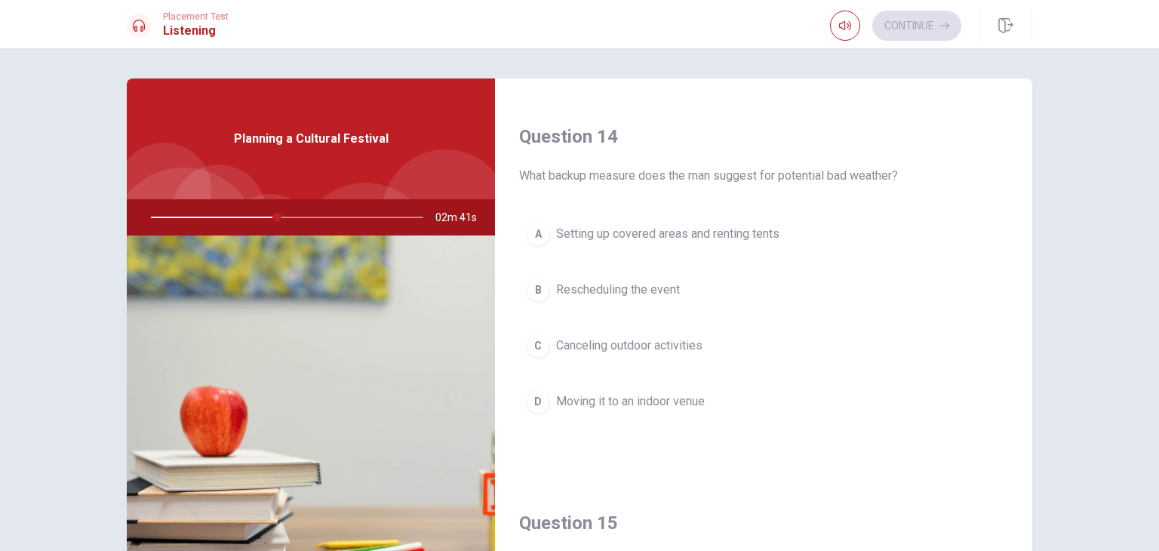
scroll to position [1141, 0]
click at [884, 242] on button "A Setting up covered areas and renting tents" at bounding box center [763, 236] width 489 height 38
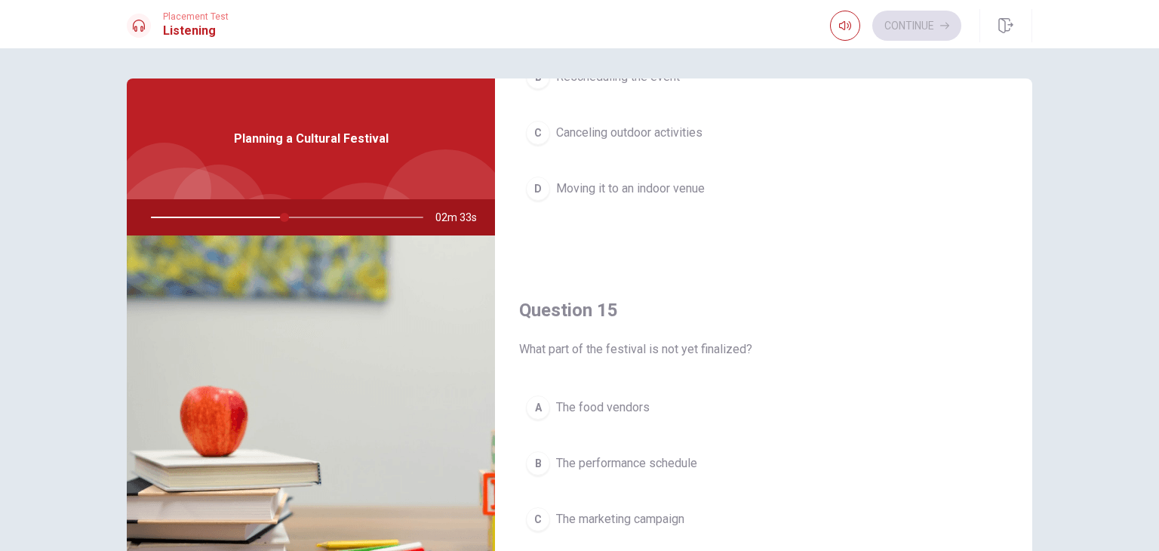
scroll to position [1400, 0]
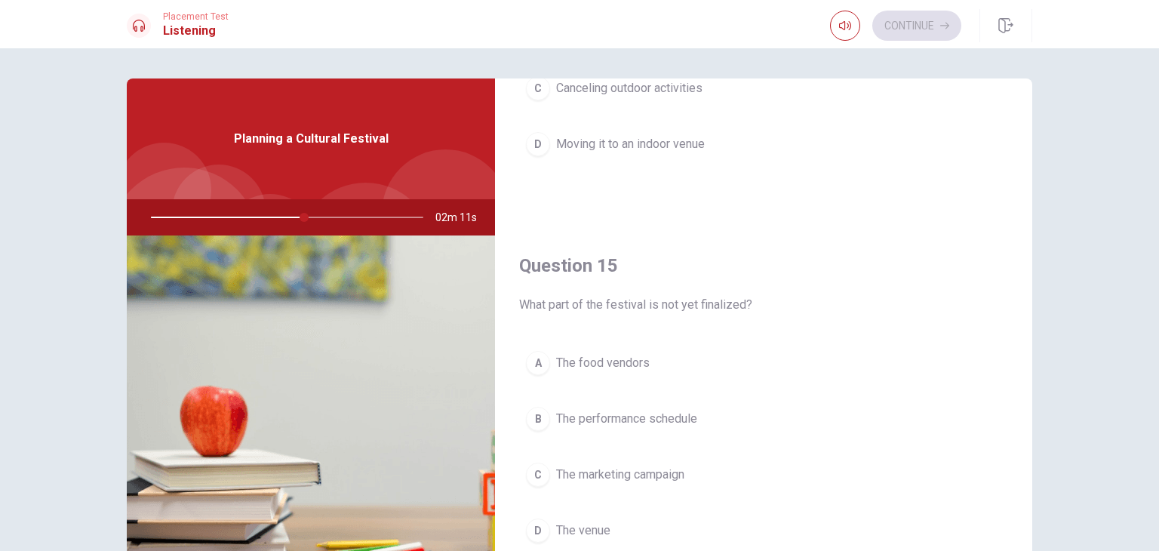
click at [966, 417] on button "B The performance schedule" at bounding box center [763, 419] width 489 height 38
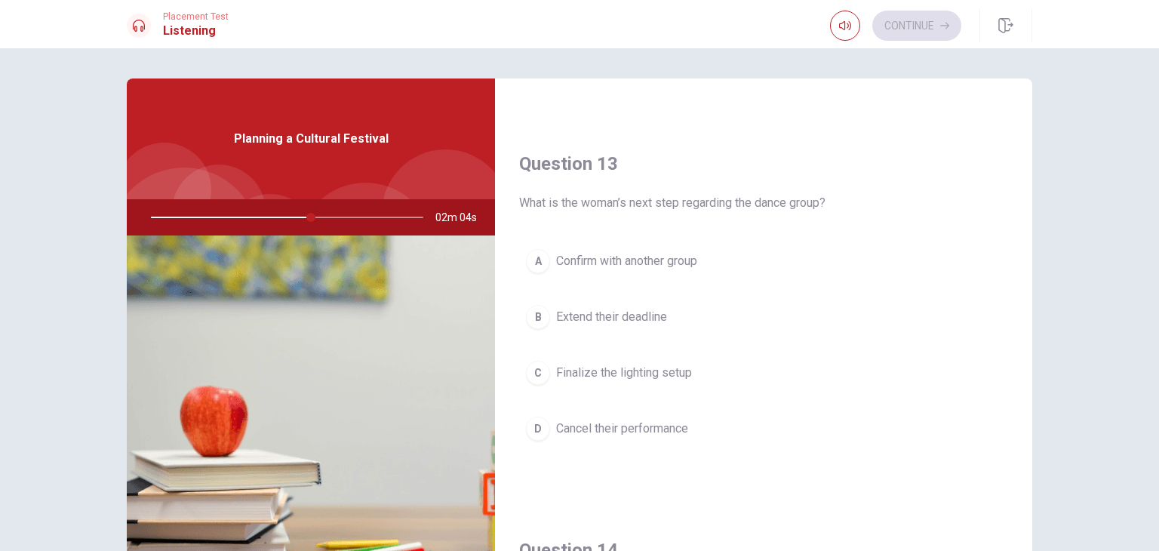
scroll to position [727, 0]
click at [904, 277] on button "A Confirm with another group" at bounding box center [763, 263] width 489 height 38
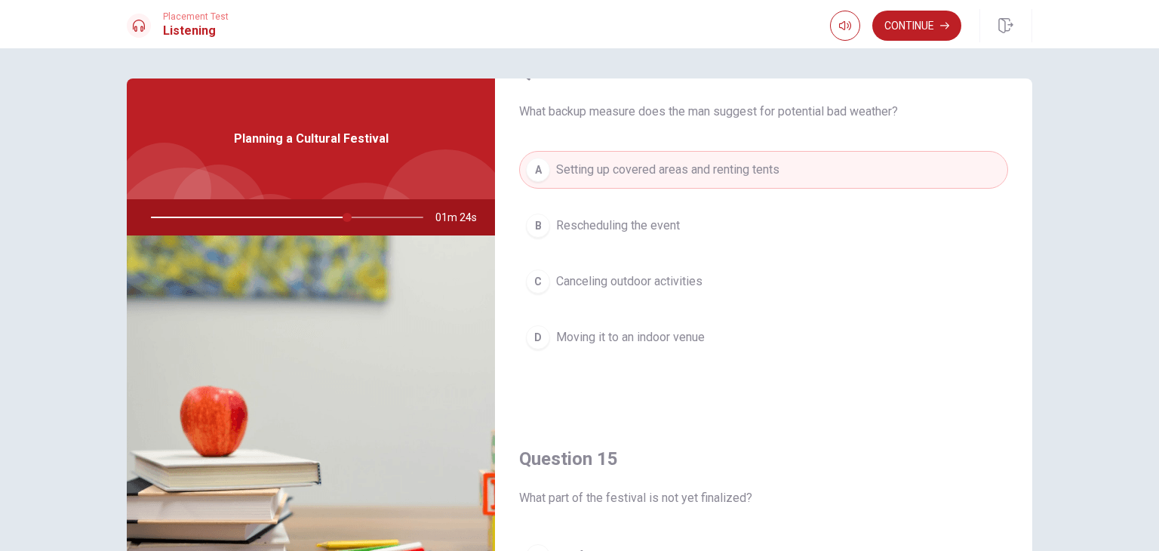
scroll to position [1204, 0]
click at [926, 29] on button "Continue" at bounding box center [916, 26] width 89 height 30
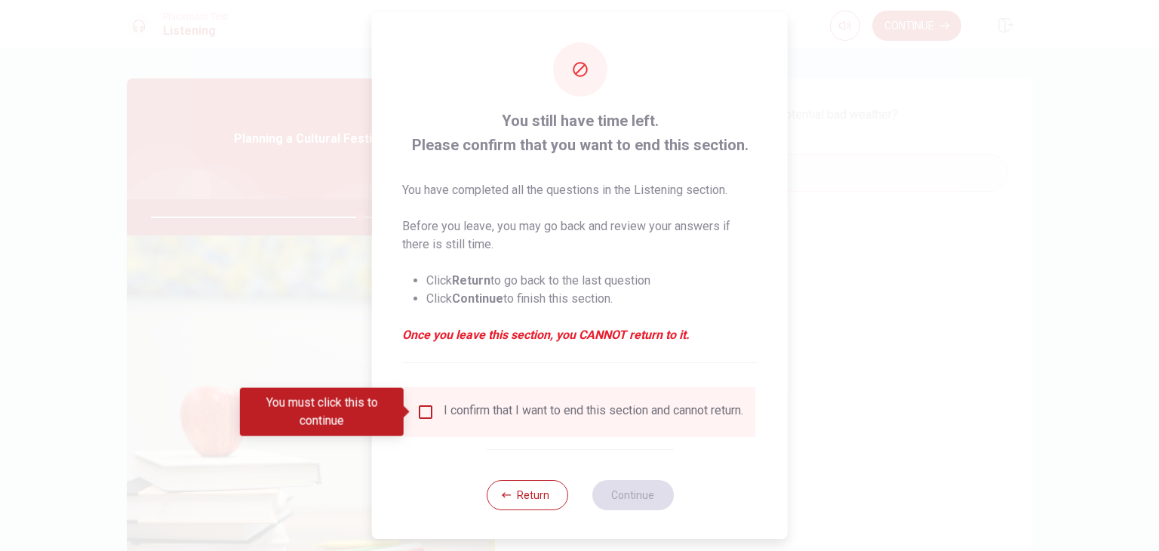
click at [423, 419] on input "You must click this to continue" at bounding box center [425, 412] width 18 height 18
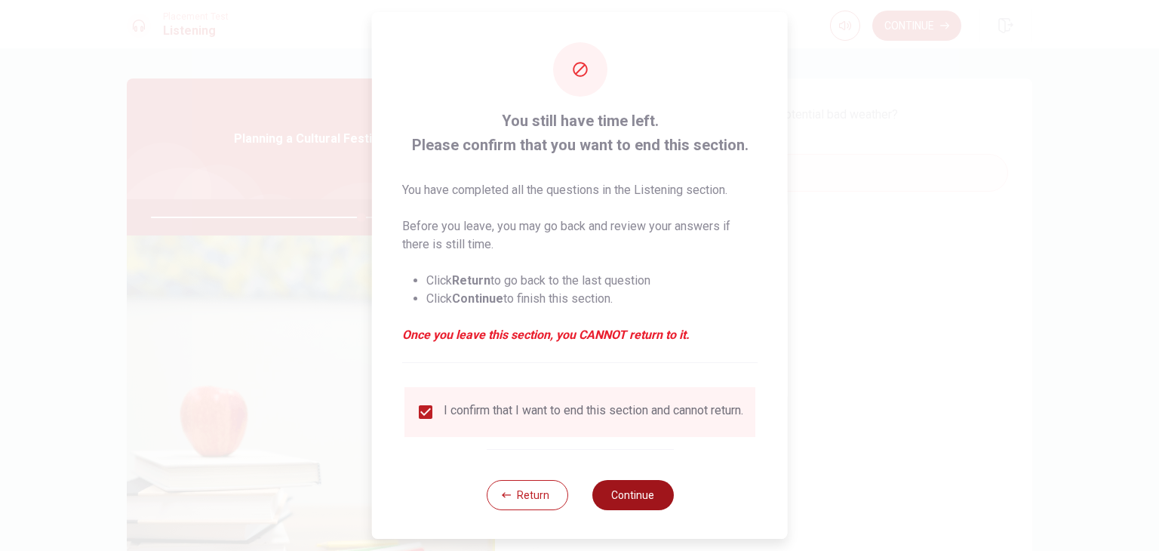
click at [640, 510] on button "Continue" at bounding box center [631, 495] width 81 height 30
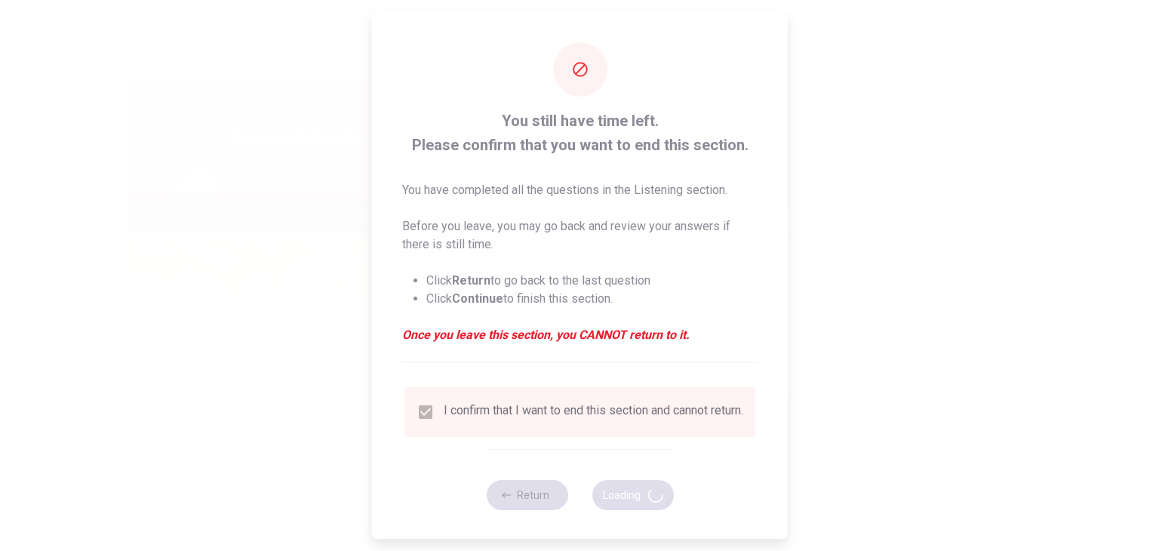
type input "78"
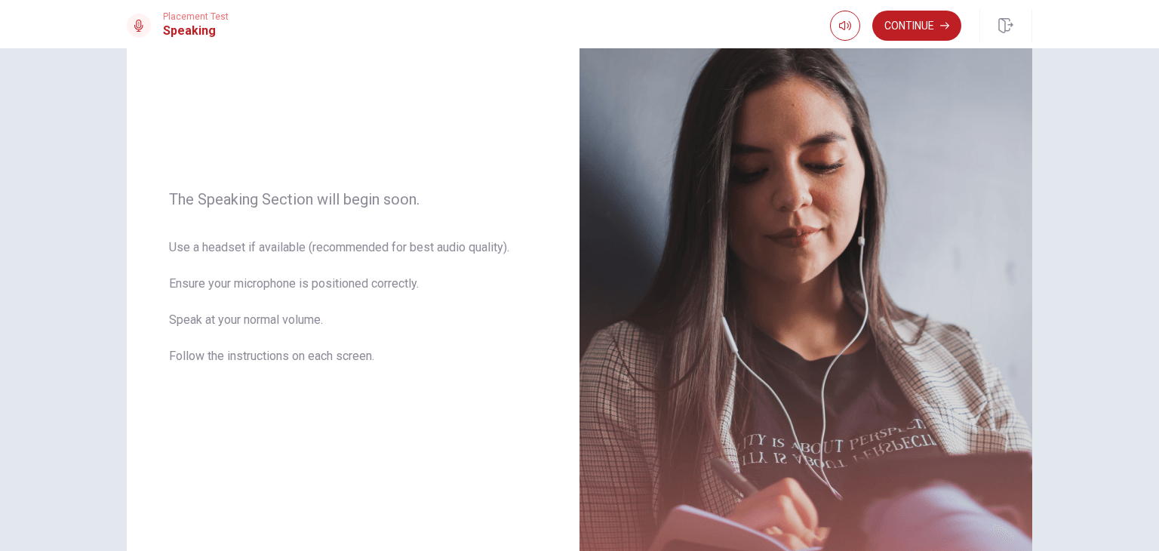
scroll to position [0, 0]
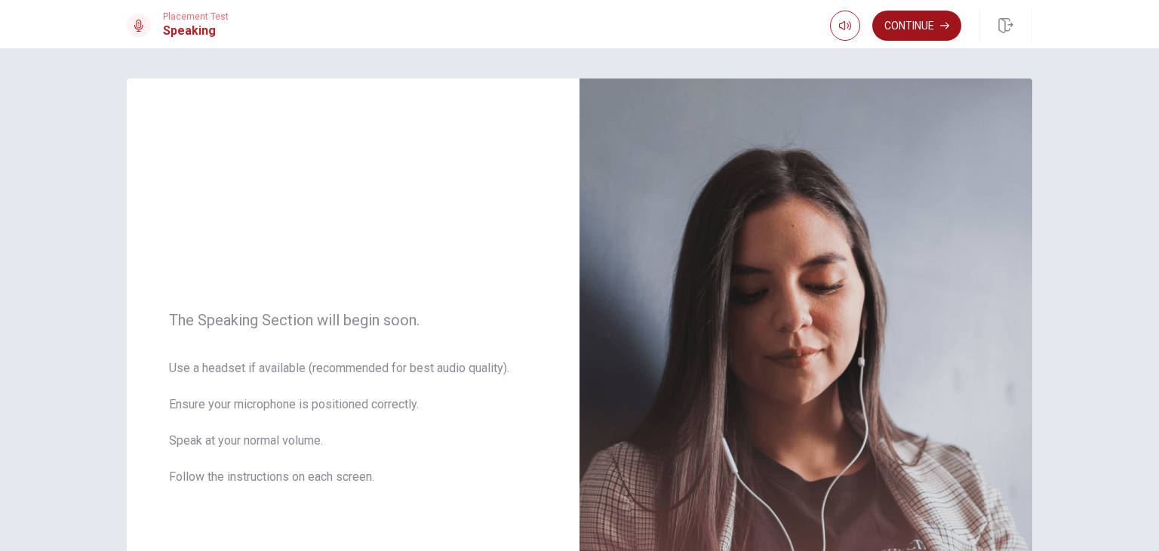
click at [929, 27] on button "Continue" at bounding box center [916, 26] width 89 height 30
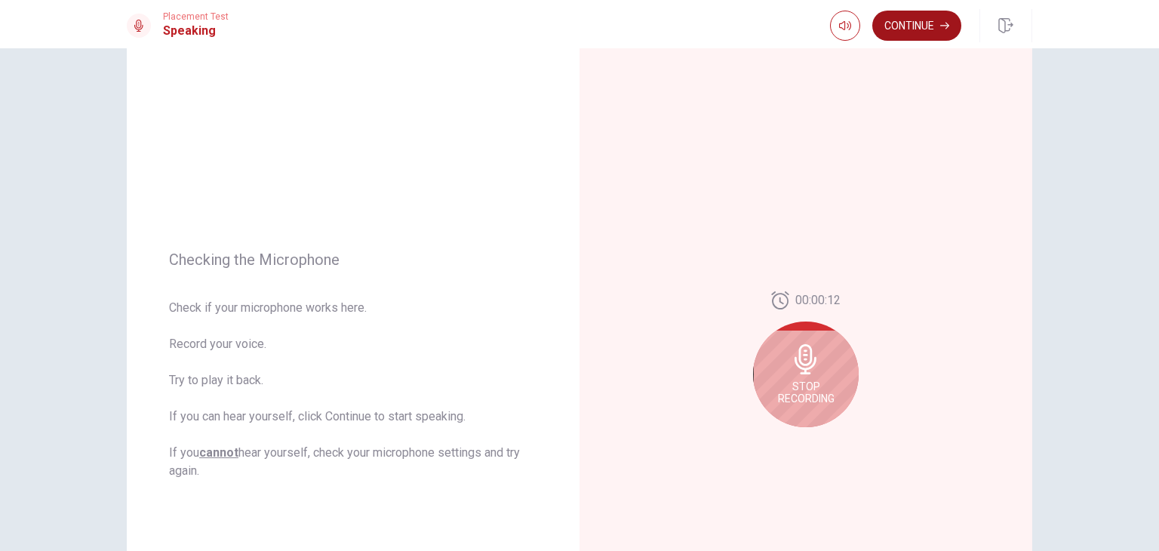
scroll to position [45, 0]
click at [797, 348] on icon at bounding box center [805, 356] width 22 height 30
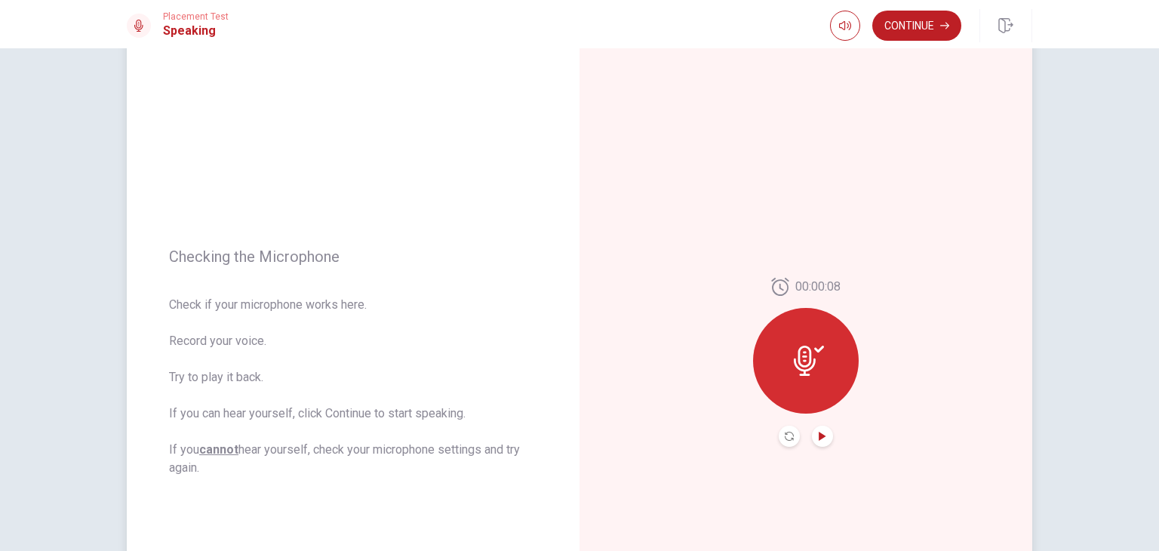
click at [821, 431] on icon "Play Audio" at bounding box center [822, 435] width 9 height 9
click at [910, 27] on button "Continue" at bounding box center [916, 26] width 89 height 30
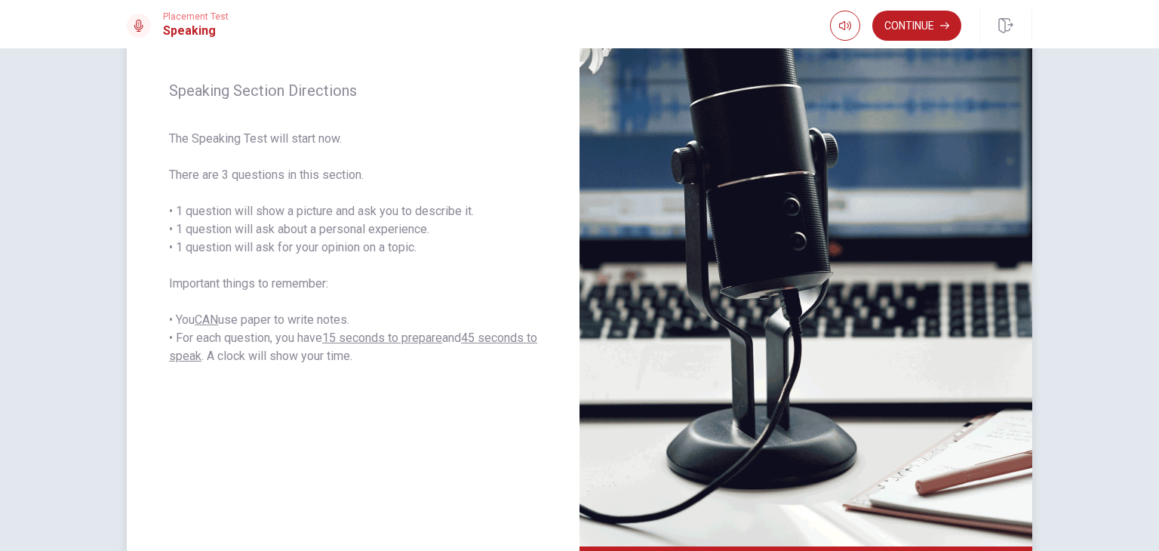
scroll to position [185, 0]
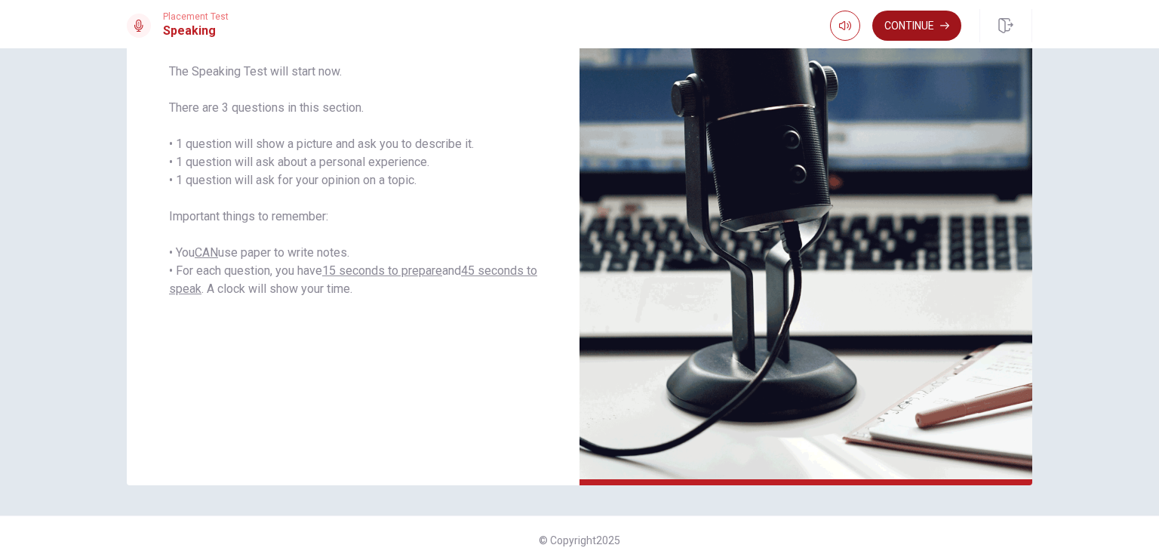
click at [920, 29] on button "Continue" at bounding box center [916, 26] width 89 height 30
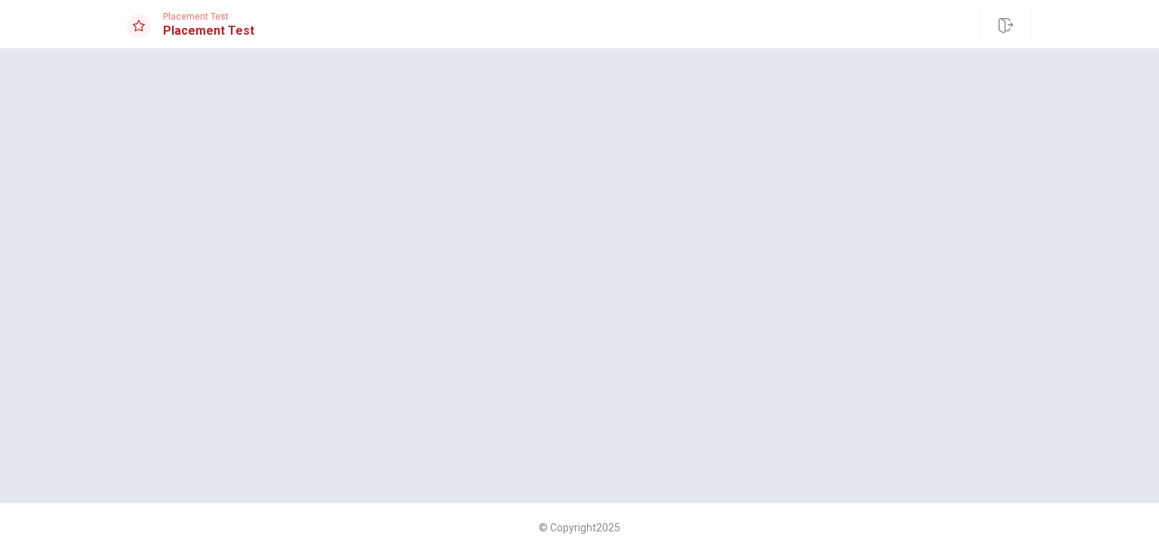
scroll to position [0, 0]
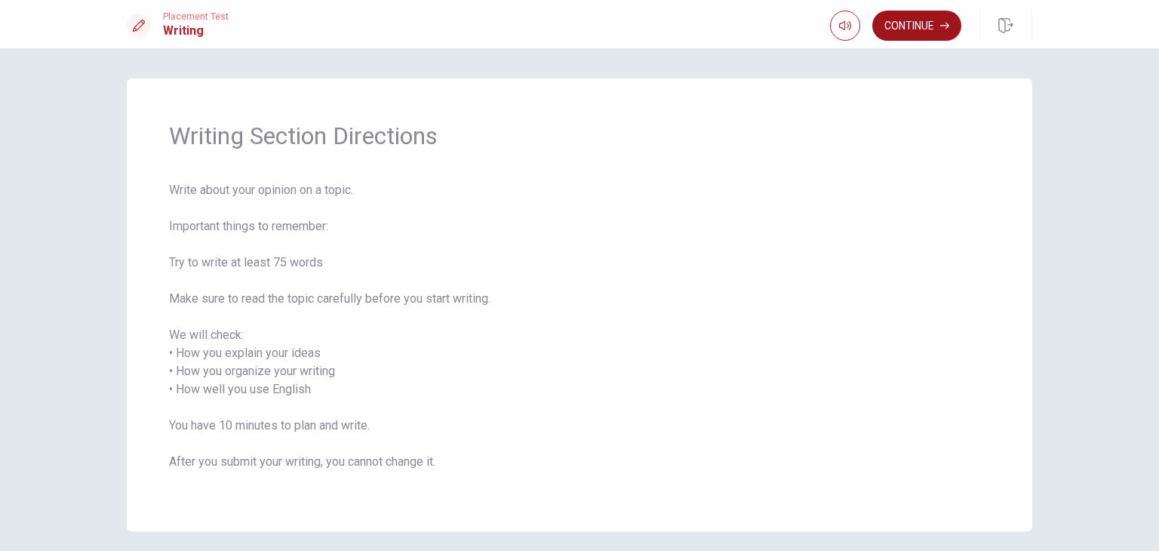
click at [910, 32] on button "Continue" at bounding box center [916, 26] width 89 height 30
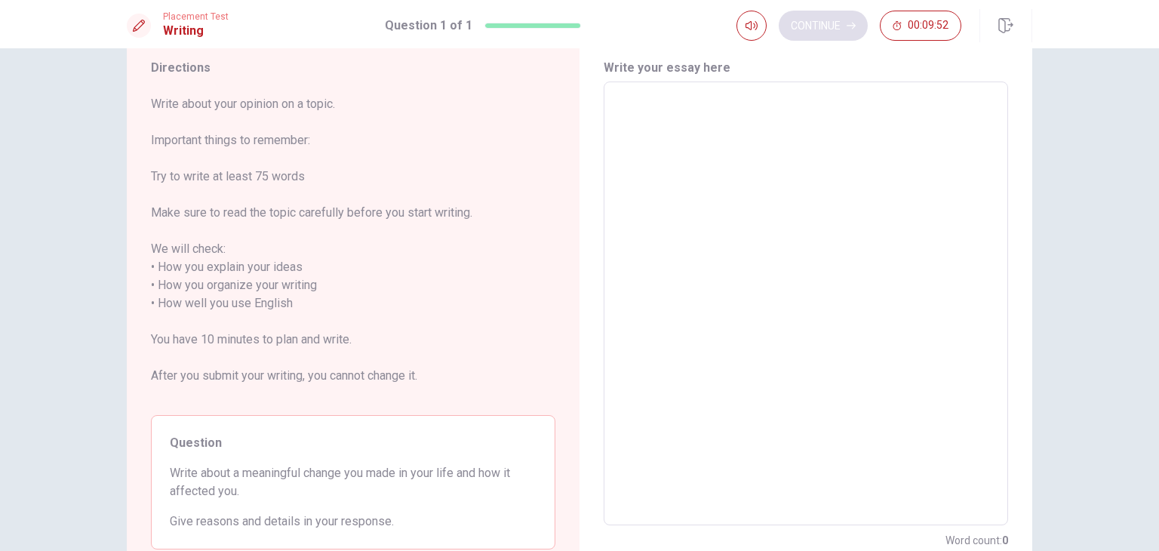
scroll to position [48, 0]
click at [678, 141] on textarea at bounding box center [805, 305] width 383 height 419
type textarea "A"
type textarea "x"
type textarea "A"
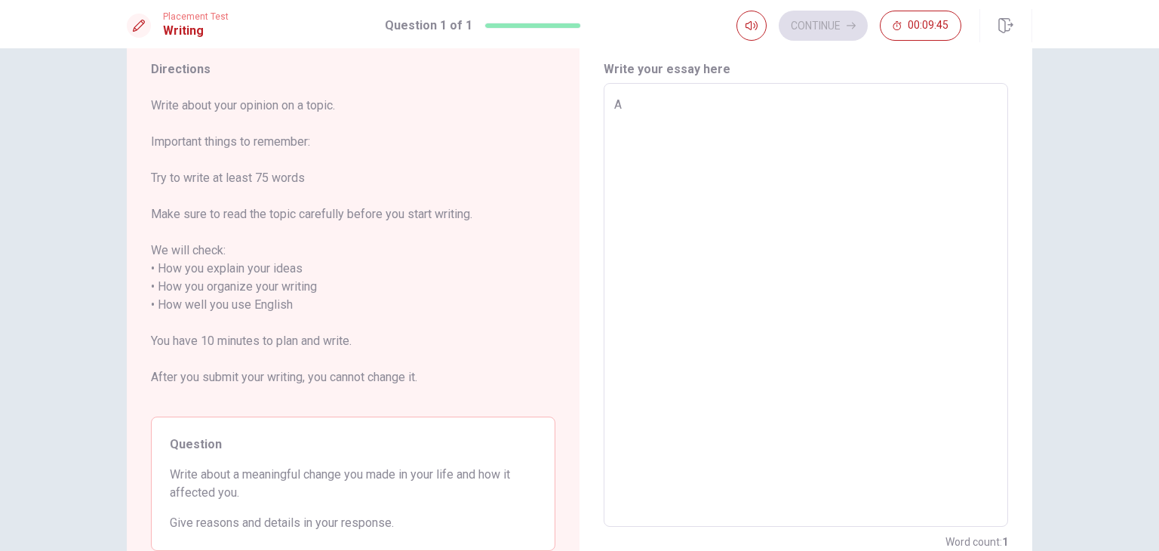
type textarea "x"
type textarea "A m"
type textarea "x"
type textarea "A me"
type textarea "x"
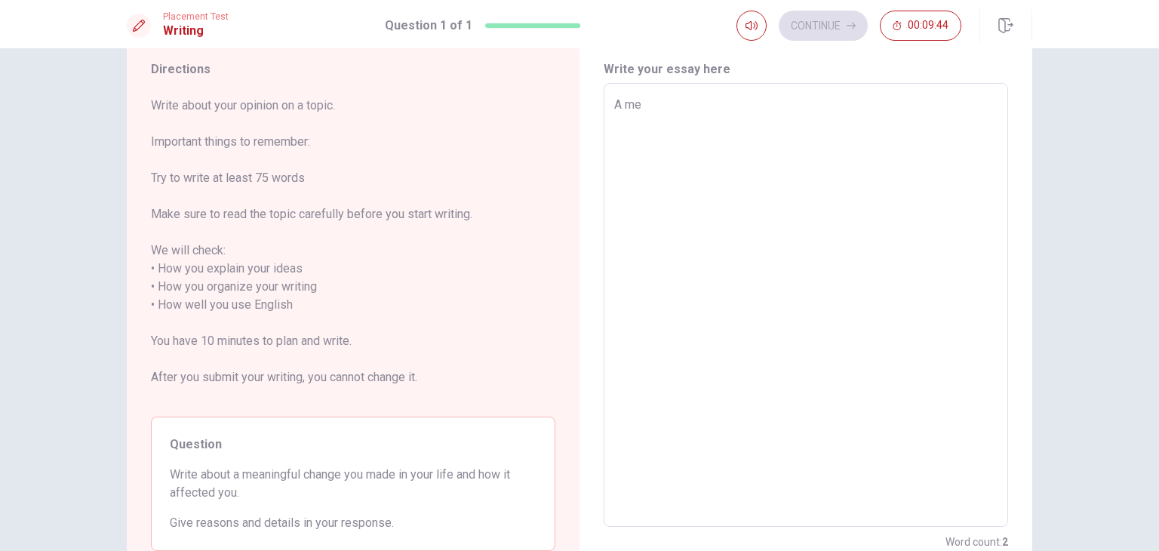
type textarea "A mea"
type textarea "x"
type textarea "A mean"
type textarea "x"
type textarea "A meani"
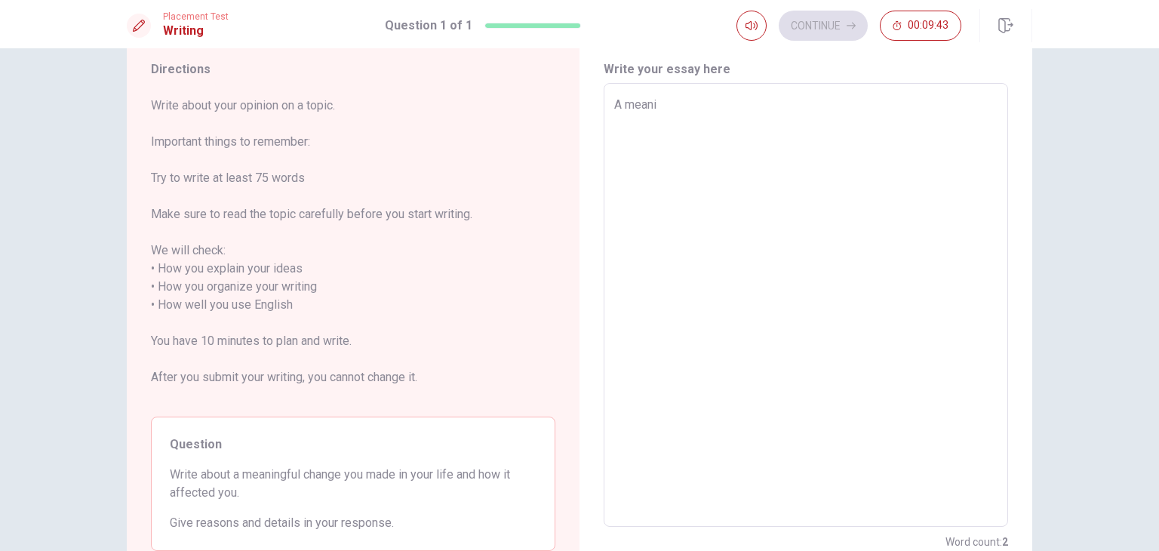
type textarea "x"
type textarea "A meanin"
type textarea "x"
type textarea "A meaning"
type textarea "x"
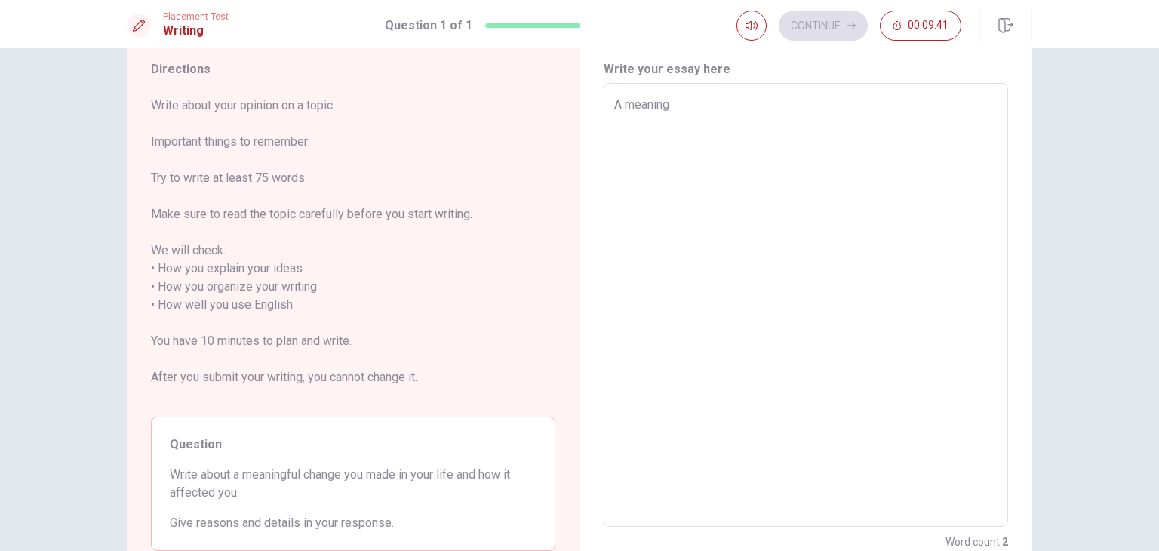
type textarea "A meaningf"
type textarea "x"
type textarea "A meaningfu"
type textarea "x"
type textarea "A meaningful"
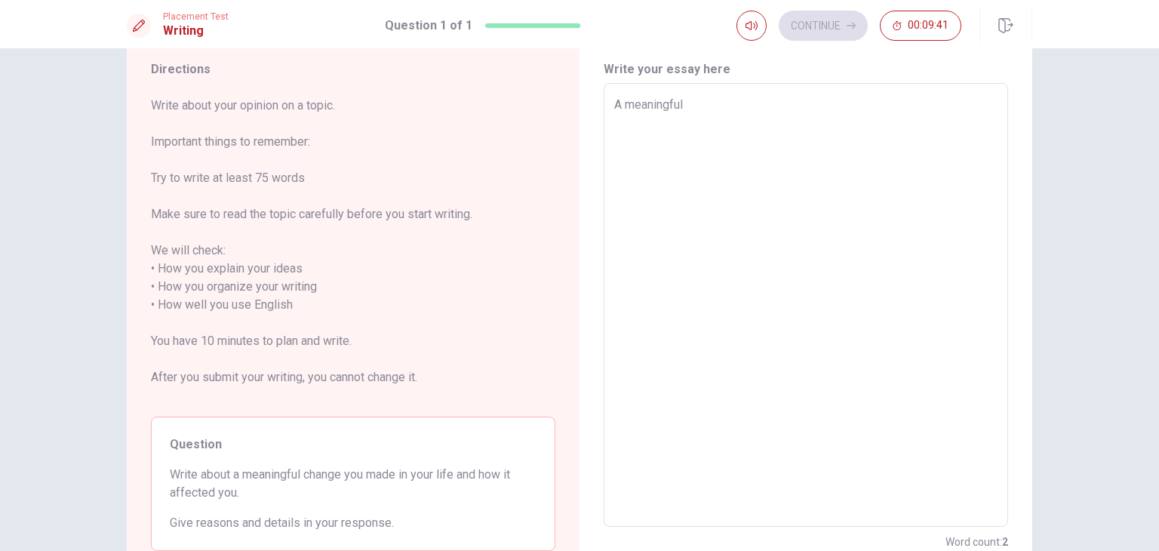
type textarea "x"
type textarea "A meaningful"
type textarea "x"
type textarea "A meaningful c"
type textarea "x"
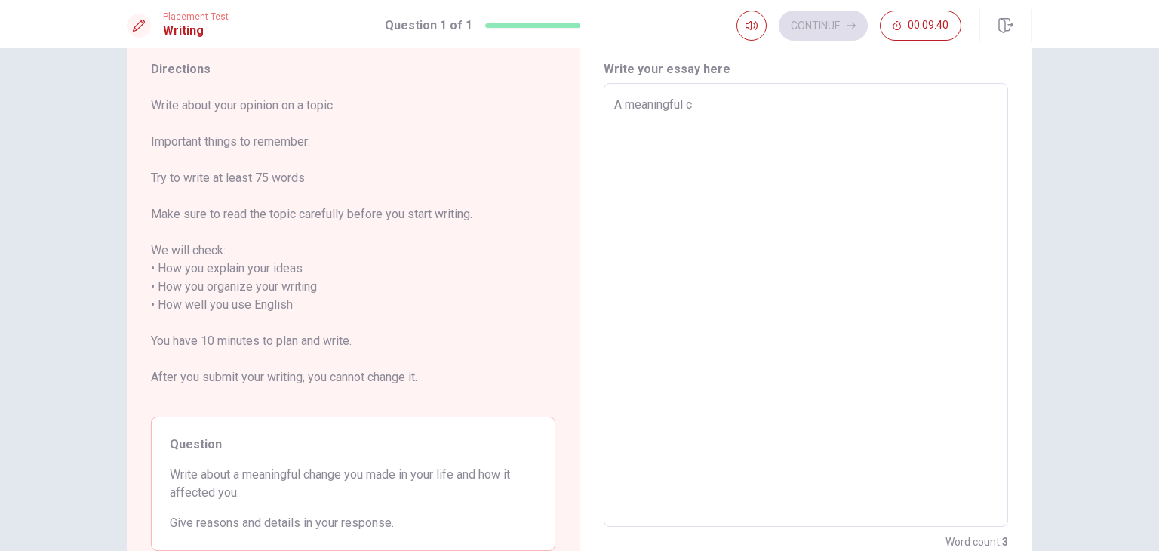
type textarea "A meaningful ch"
type textarea "x"
type textarea "A meaningful cha"
type textarea "x"
type textarea "A meaningful chan"
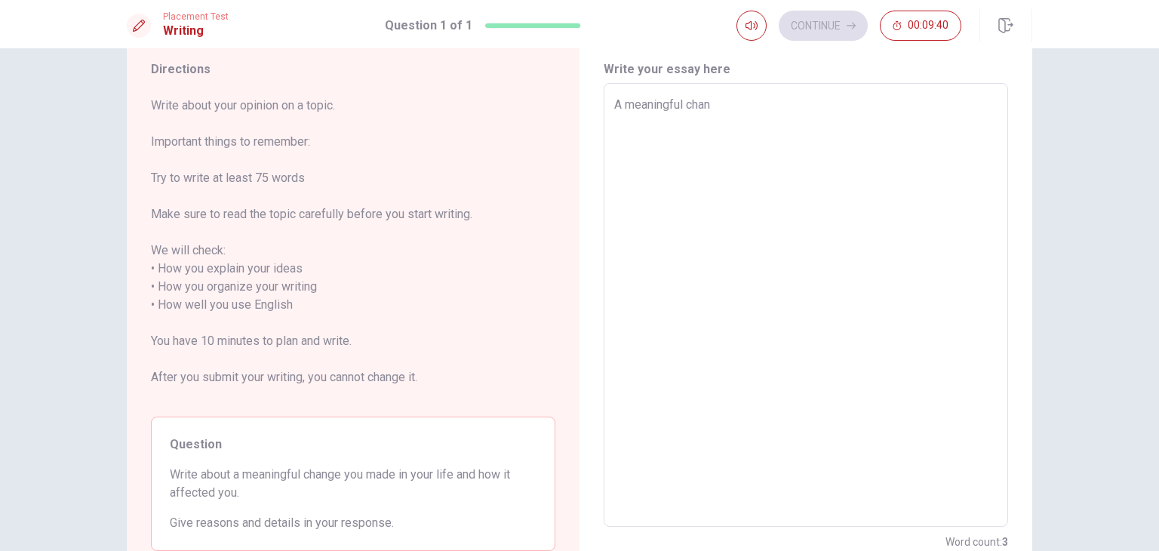
type textarea "x"
type textarea "A meaningful [PERSON_NAME]"
type textarea "x"
type textarea "A meaningful change"
type textarea "x"
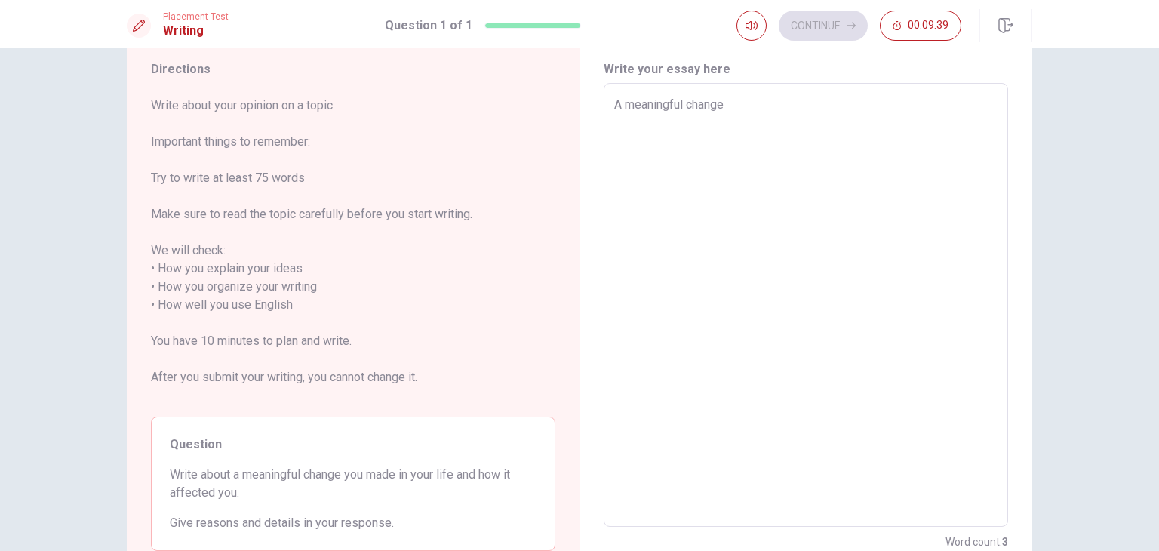
type textarea "A meaningful change"
type textarea "x"
type textarea "A meaningful change a"
type textarea "x"
type textarea "A meaningful change a"
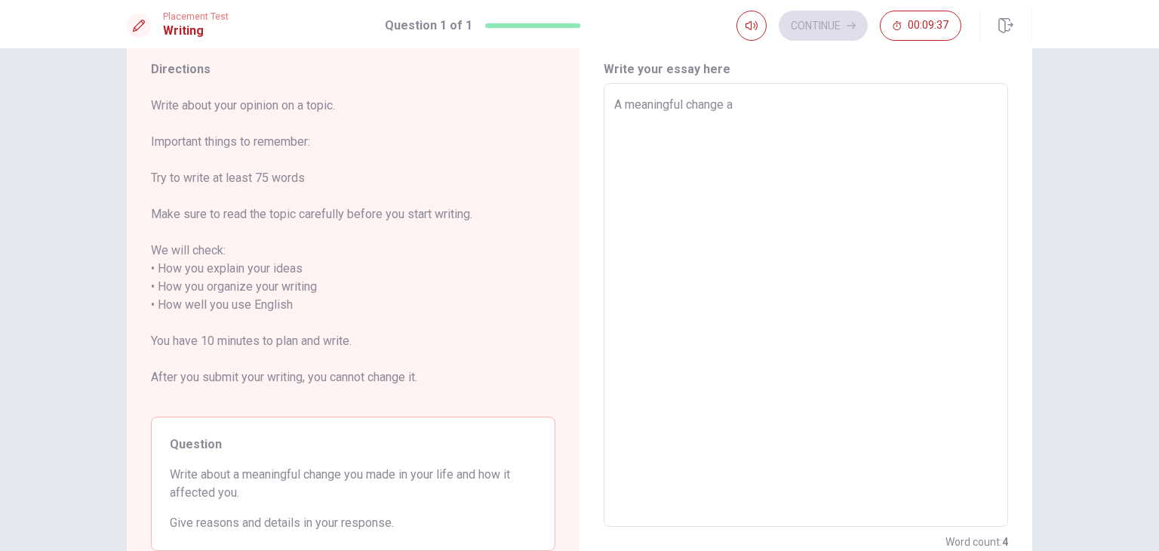
type textarea "x"
type textarea "A meaningful change a"
type textarea "x"
type textarea "A meaningful change"
type textarea "x"
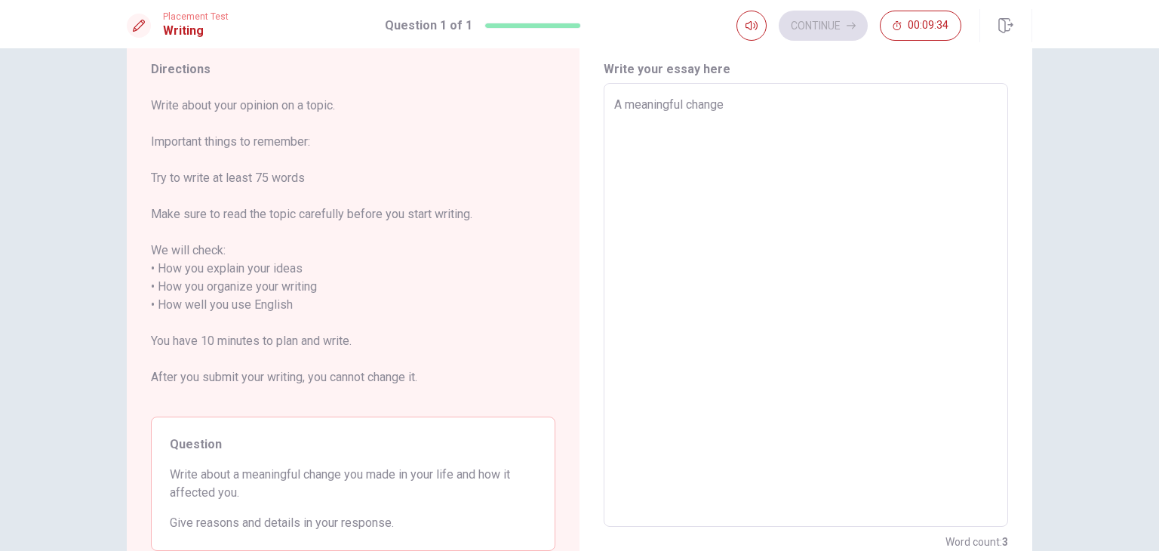
type textarea "A meaningful change I"
type textarea "x"
type textarea "A meaningful change I"
type textarea "x"
type textarea "A meaningful change I m"
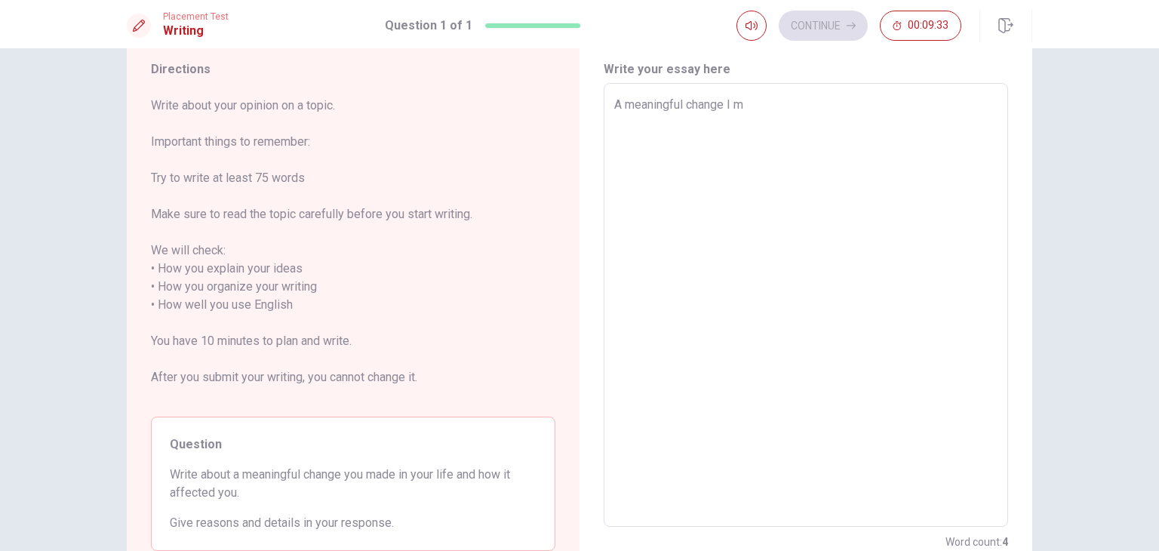
type textarea "x"
type textarea "A meaningful change I ma"
type textarea "x"
type textarea "A meaningful change I mad"
type textarea "x"
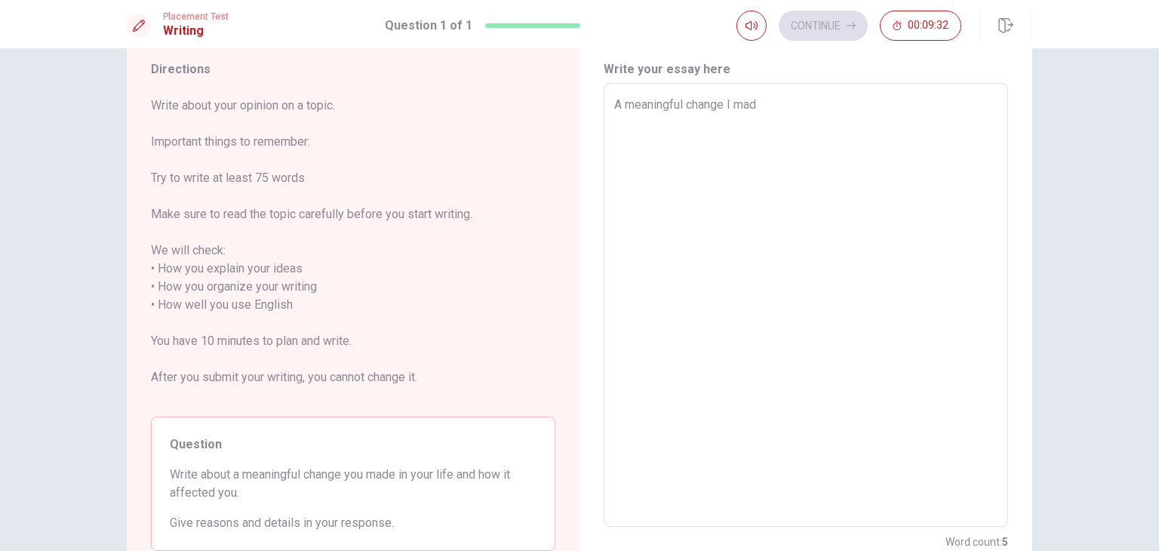
type textarea "A meaningful change I made"
type textarea "x"
type textarea "A meaningful change I made"
type textarea "x"
type textarea "A meaningful change I made i"
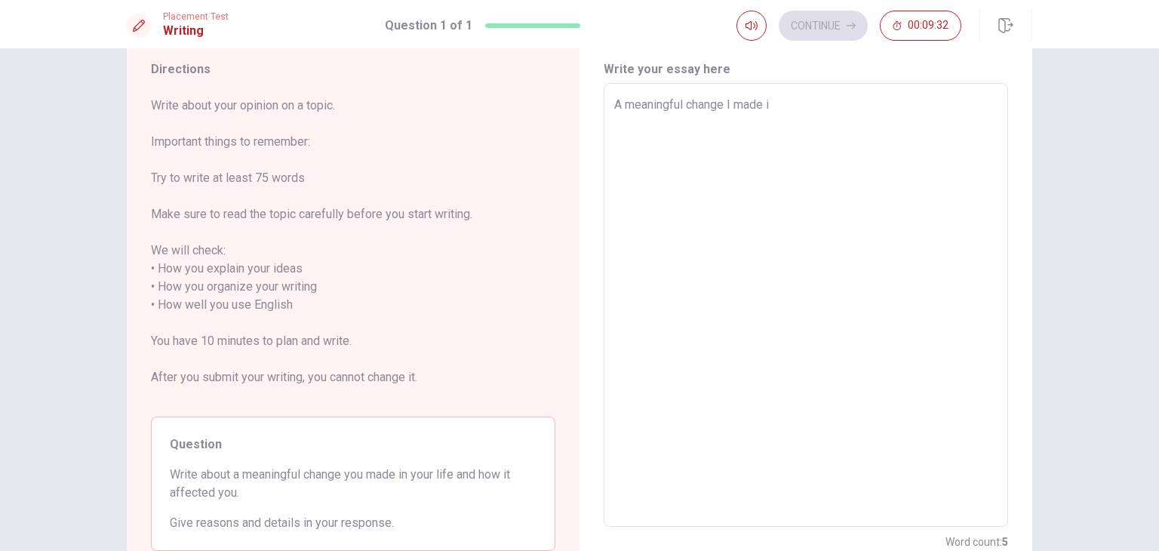
type textarea "x"
type textarea "A meaningful change I made in"
type textarea "x"
type textarea "A meaningful change I made in"
type textarea "x"
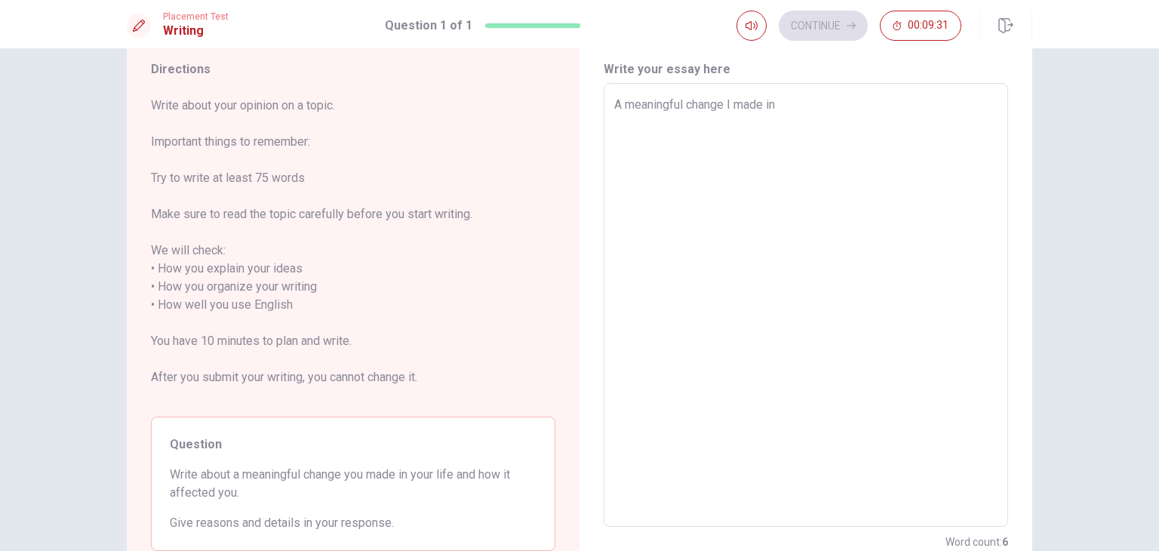
type textarea "A meaningful change I made in m"
type textarea "x"
type textarea "A meaningful change I made in my"
type textarea "x"
type textarea "A meaningful change I made in my"
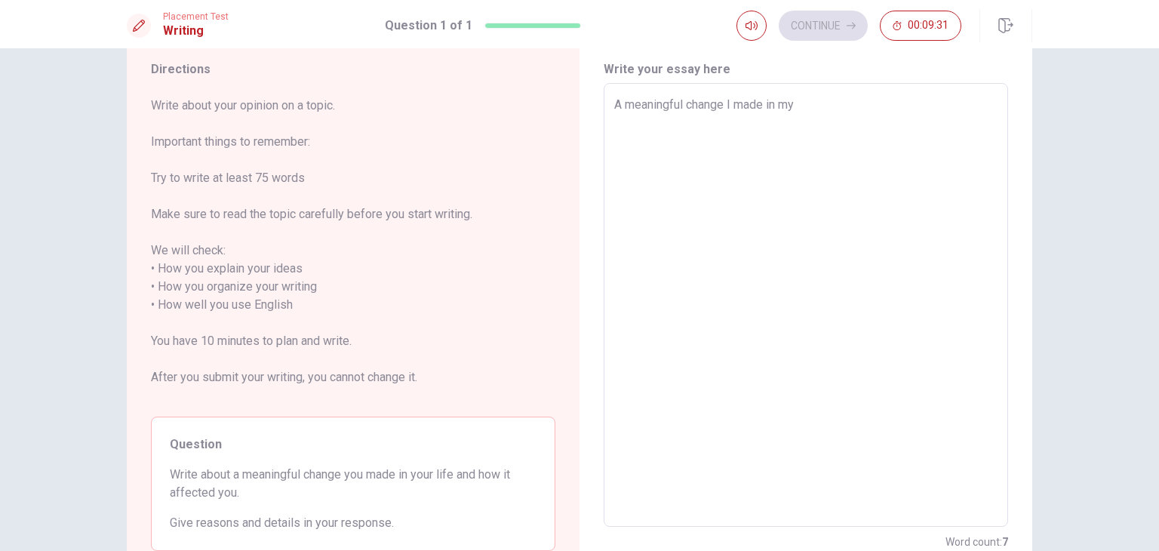
type textarea "x"
type textarea "A meaningful change I made in my l"
type textarea "x"
type textarea "A meaningful change I made in my li"
type textarea "x"
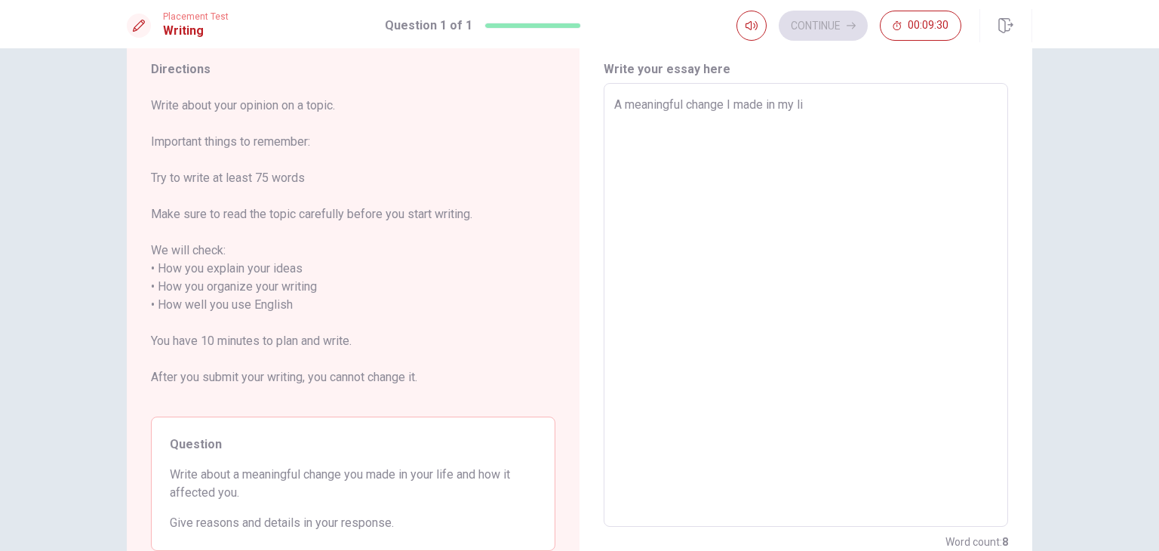
type textarea "A meaningful change I made in my lif"
type textarea "x"
type textarea "A meaningful change I made in my life"
type textarea "x"
type textarea "A meaningful change I made in my life"
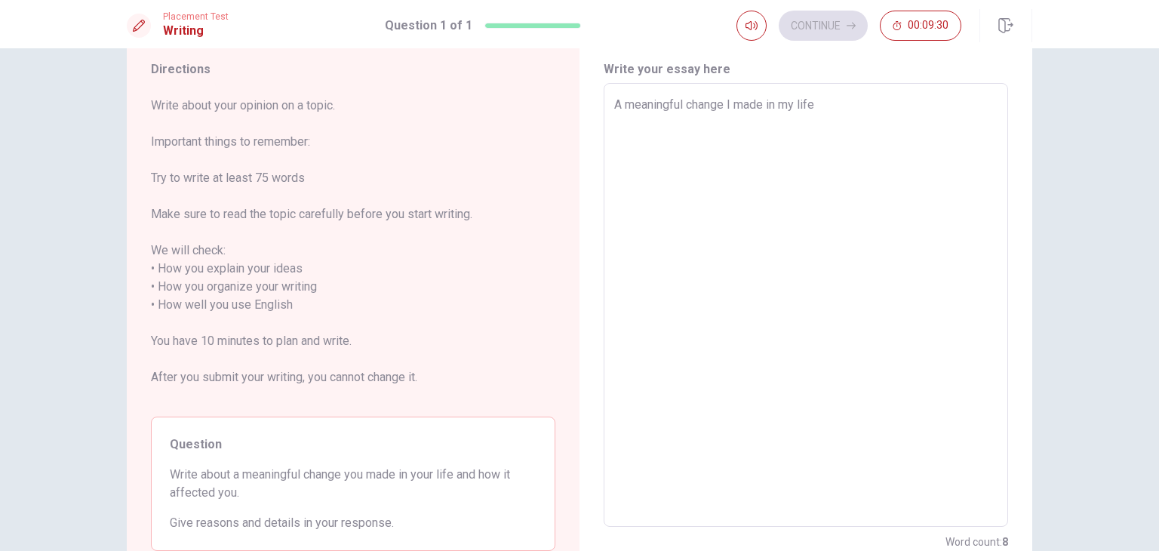
type textarea "x"
type textarea "A meaningful change I made in my life c"
type textarea "x"
type textarea "A meaningful change I made in my life ce"
type textarea "x"
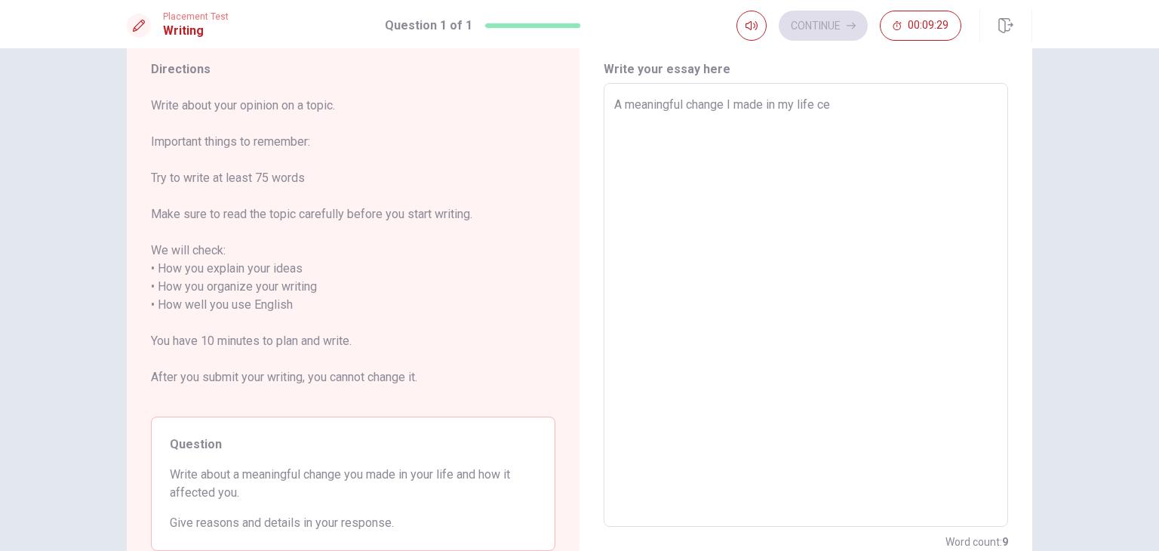
type textarea "A meaningful change I made in my life cen"
type textarea "x"
type textarea "A meaningful change I made in my life cent"
type textarea "x"
type textarea "A meaningful change I made in my life cen"
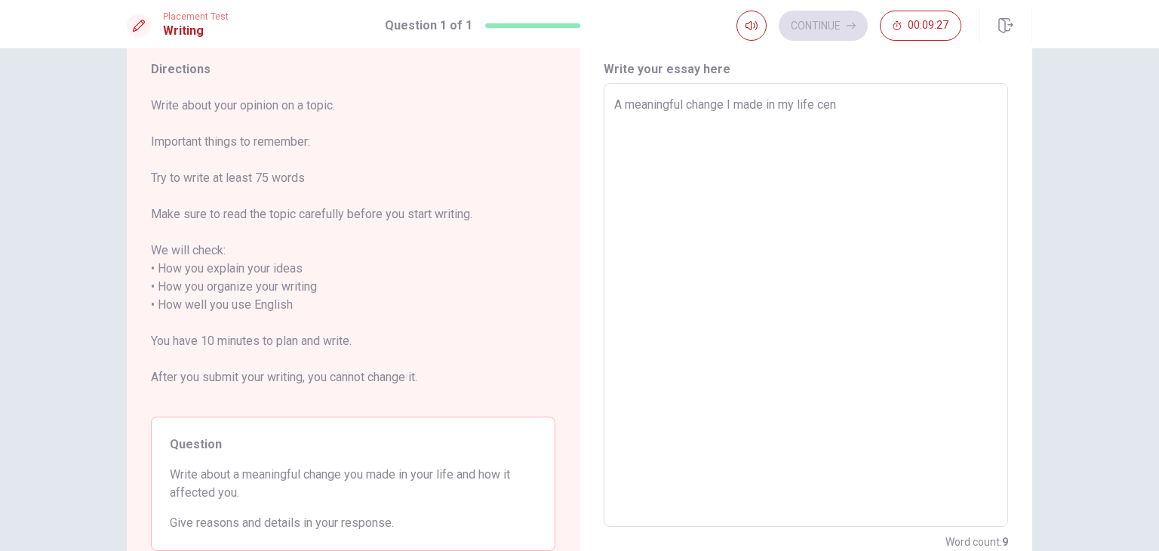
type textarea "x"
type textarea "A meaningful change I made in my life ce"
type textarea "x"
type textarea "A meaningful change I made in my life c"
type textarea "x"
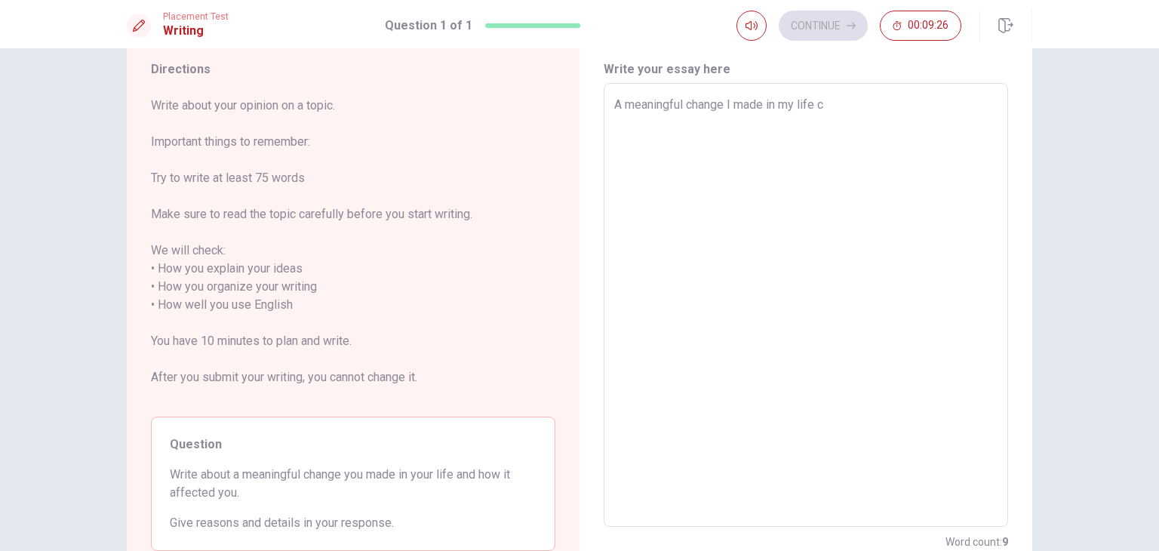
type textarea "A meaningful change I made in my life"
type textarea "x"
type textarea "A meaningful change I made in my life w"
type textarea "x"
type textarea "A meaningful change I made in my life wa"
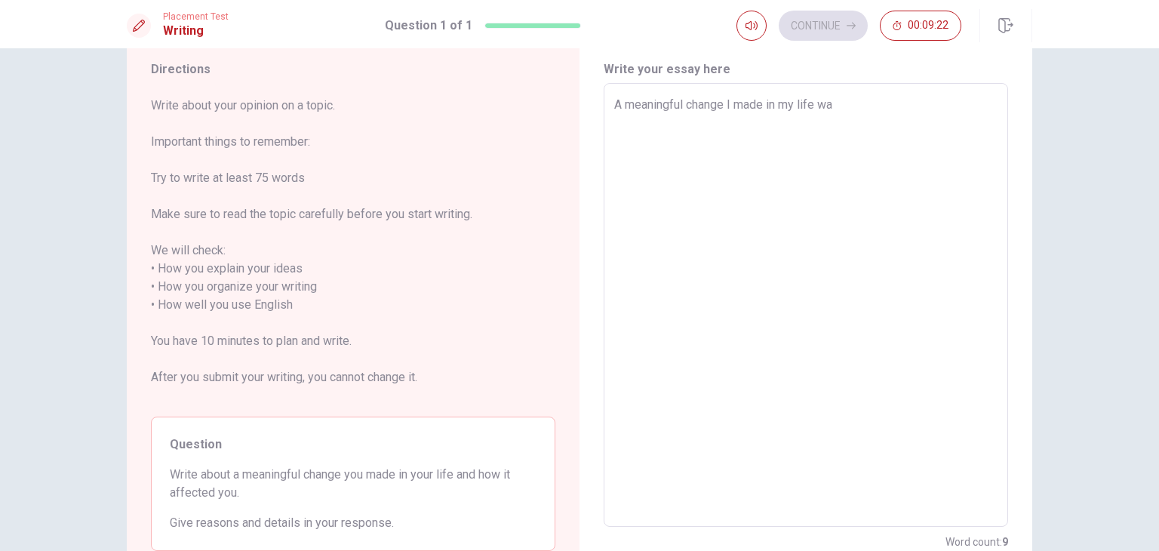
type textarea "x"
type textarea "A meaningful change I made in my life was"
type textarea "x"
type textarea "A meaningful change I made in my life was"
type textarea "x"
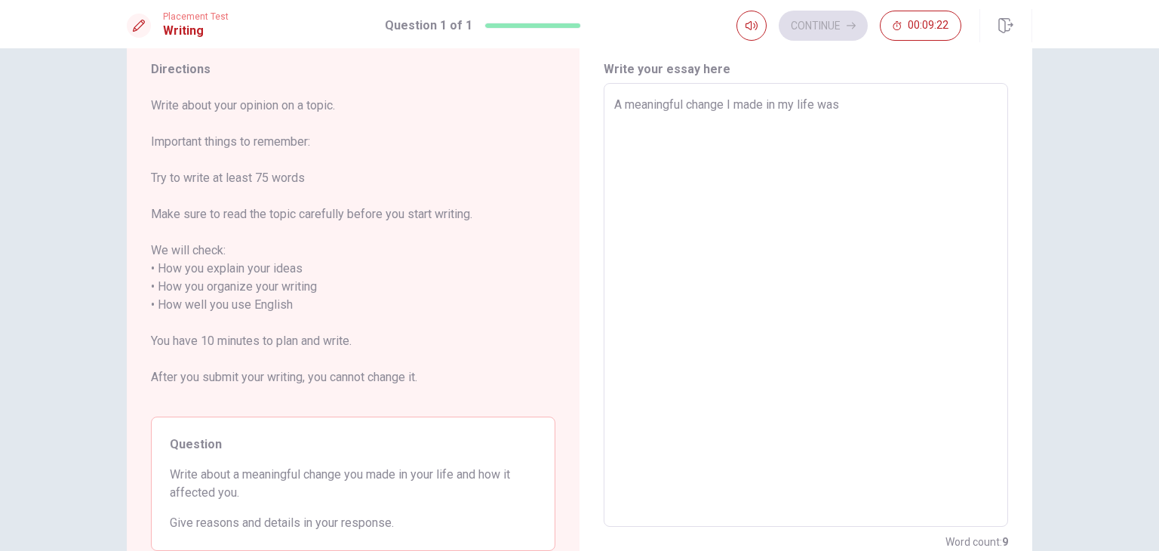
type textarea "A meaningful change I made in my life was t"
type textarea "x"
type textarea "A meaningful change I made in my life was th"
type textarea "x"
type textarea "A meaningful change I made in my life was tha"
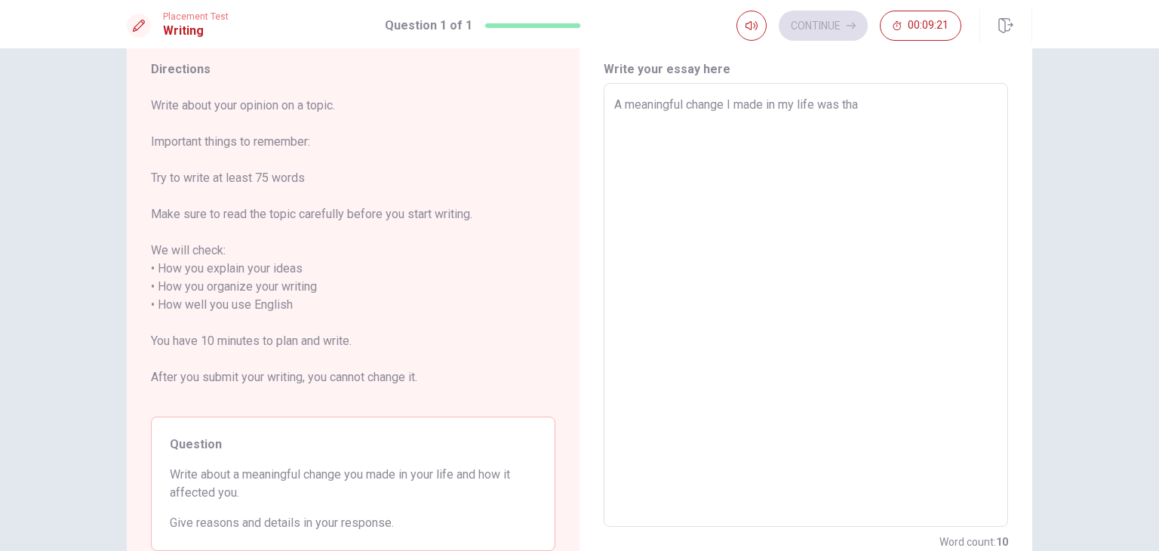
type textarea "x"
type textarea "A meaningful change I made in my life was that"
type textarea "x"
type textarea "A meaningful change I made in my life was that"
type textarea "x"
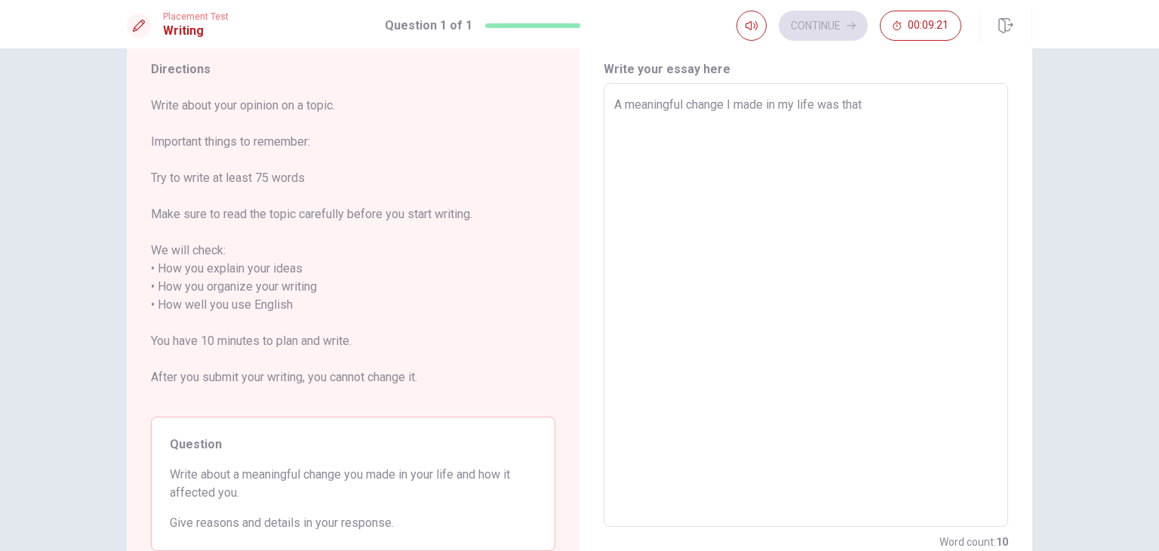
type textarea "A meaningful change I made in my life was that i"
type textarea "x"
type textarea "A meaningful change I made in my life was that i"
type textarea "x"
type textarea "A meaningful change I made in my life was that i s"
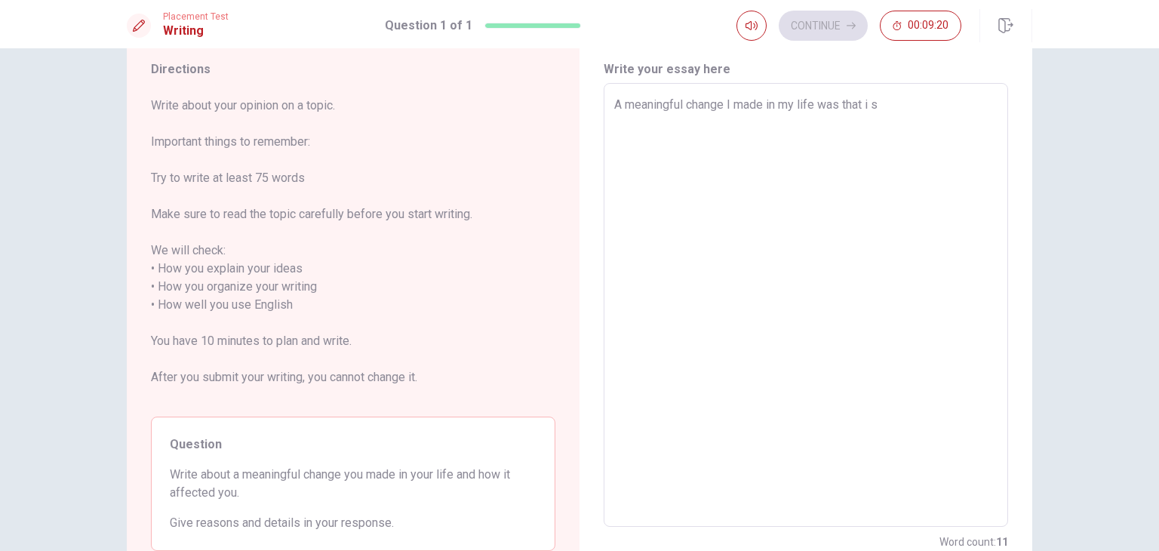
type textarea "x"
type textarea "A meaningful change I made in my life was that i st"
type textarea "x"
type textarea "A meaningful change I made in my life was that i sto"
type textarea "x"
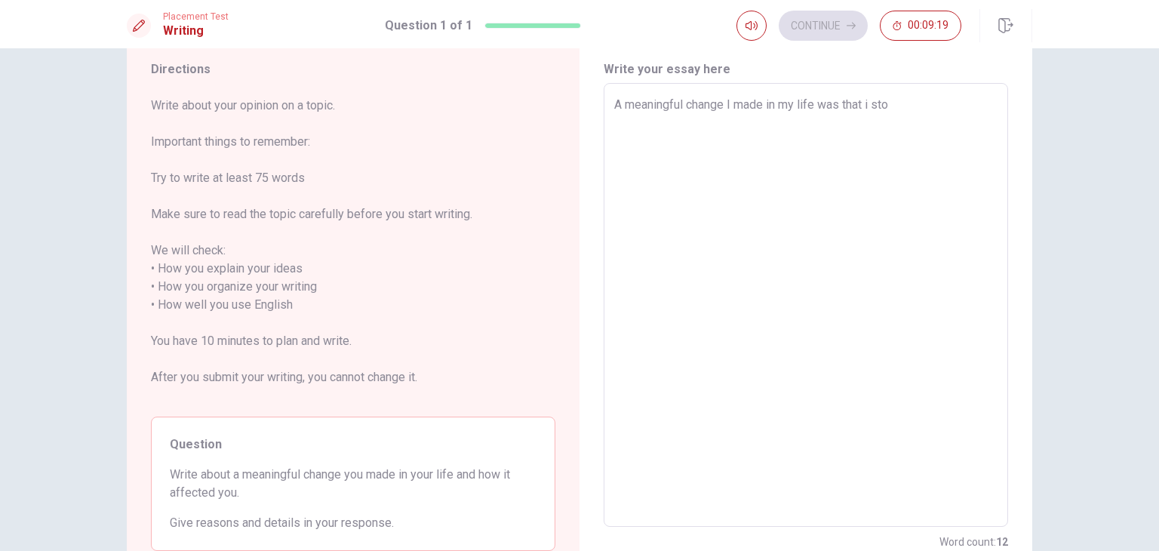
type textarea "A meaningful change I made in my life was that i stop"
type textarea "x"
type textarea "A meaningful change I made in my life was that i stopp"
type textarea "x"
type textarea "A meaningful change I made in my life was that i stoppe"
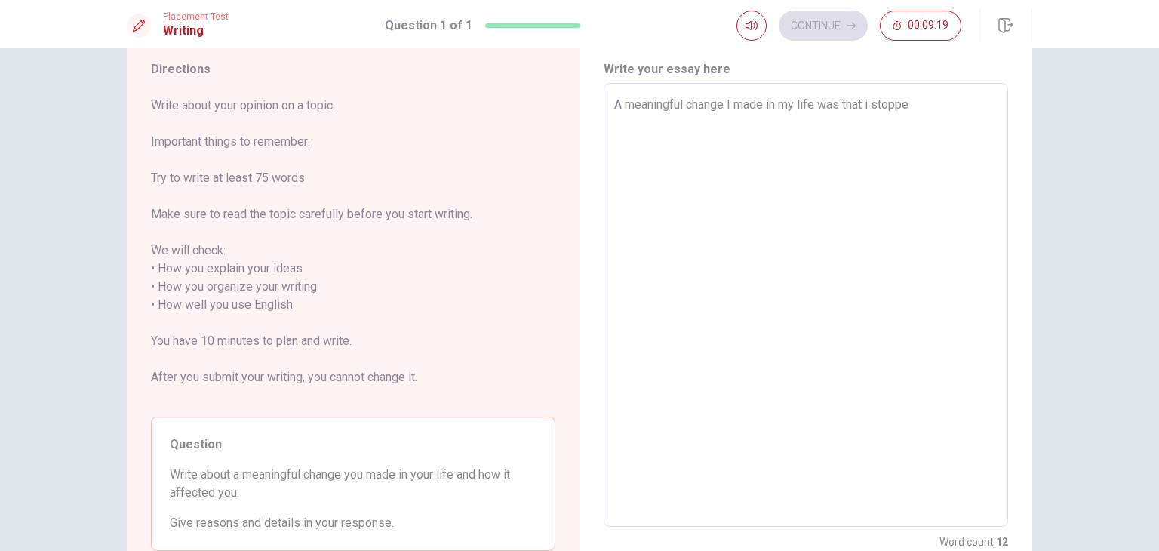
type textarea "x"
type textarea "A meaningful change I made in my life was that i stopped"
type textarea "x"
type textarea "A meaningful change I made in my life was that i stopped"
type textarea "x"
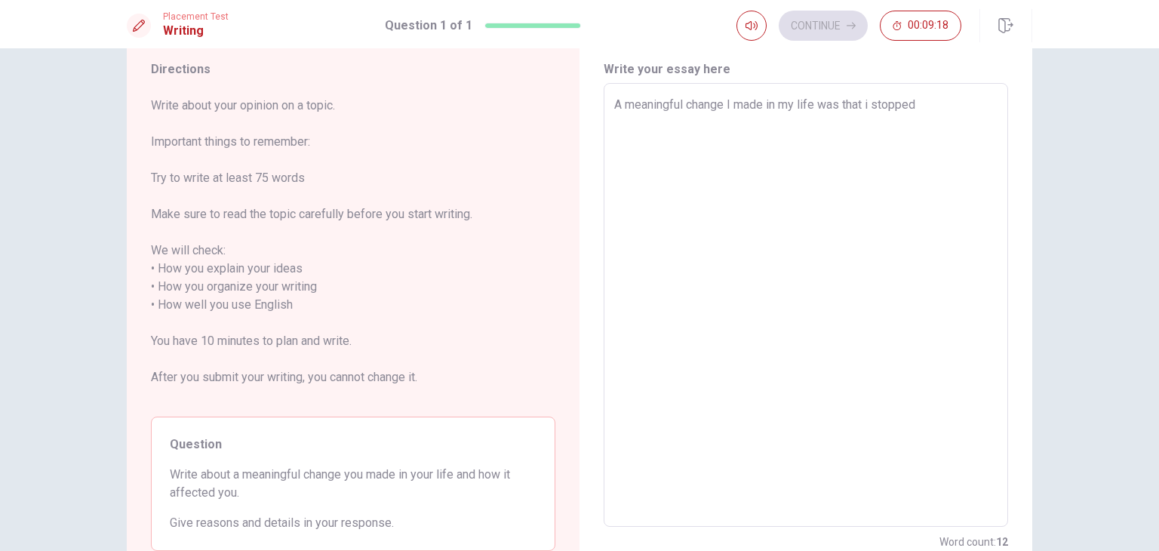
type textarea "A meaningful change I made in my life was that i stopped l"
type textarea "x"
type textarea "A meaningful change I made in my life was that i stopped le"
type textarea "x"
type textarea "A meaningful change I made in my life was that i stopped lea"
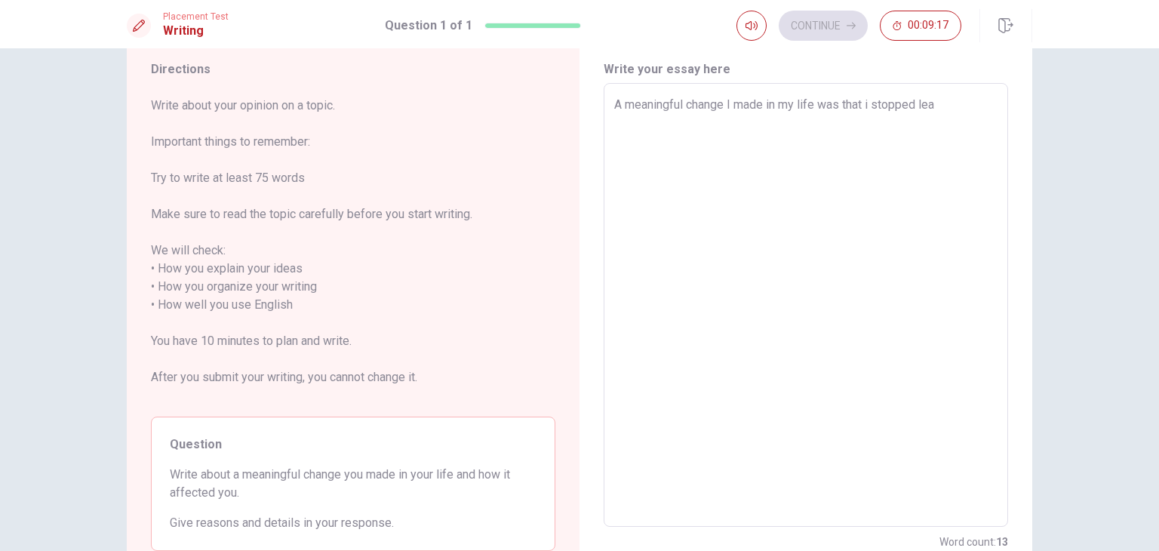
type textarea "x"
type textarea "A meaningful change I made in my life was that i stopped leav"
type textarea "x"
type textarea "A meaningful change I made in my life was that i stopped leavi"
type textarea "x"
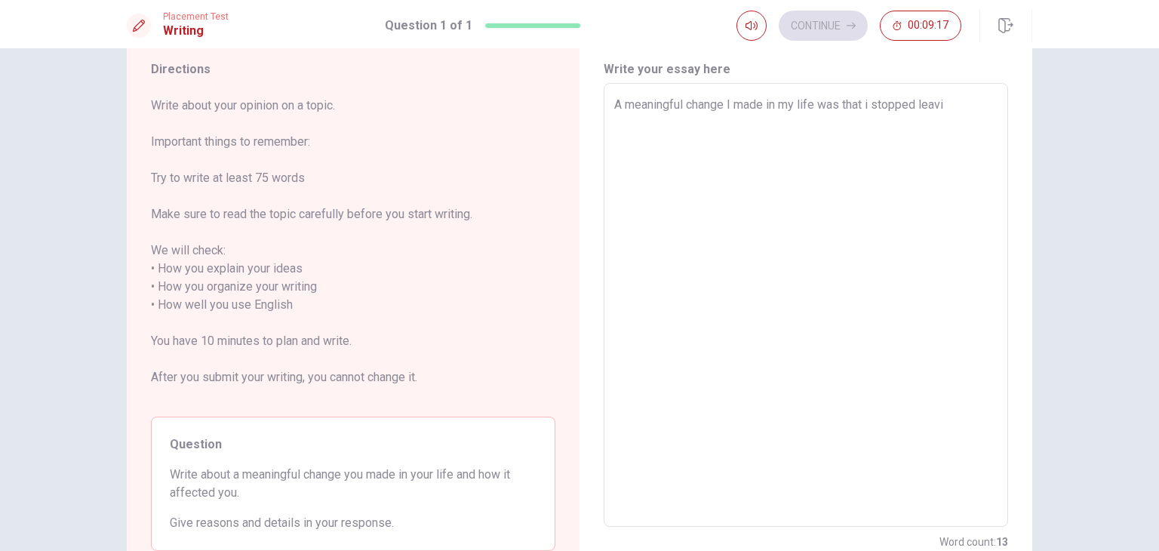
type textarea "A meaningful change I made in my life was that i stopped leavin"
type textarea "x"
type textarea "A meaningful change I made in my life was that i stopped leaving"
type textarea "x"
type textarea "A meaningful change I made in my life was that i stopped leaving"
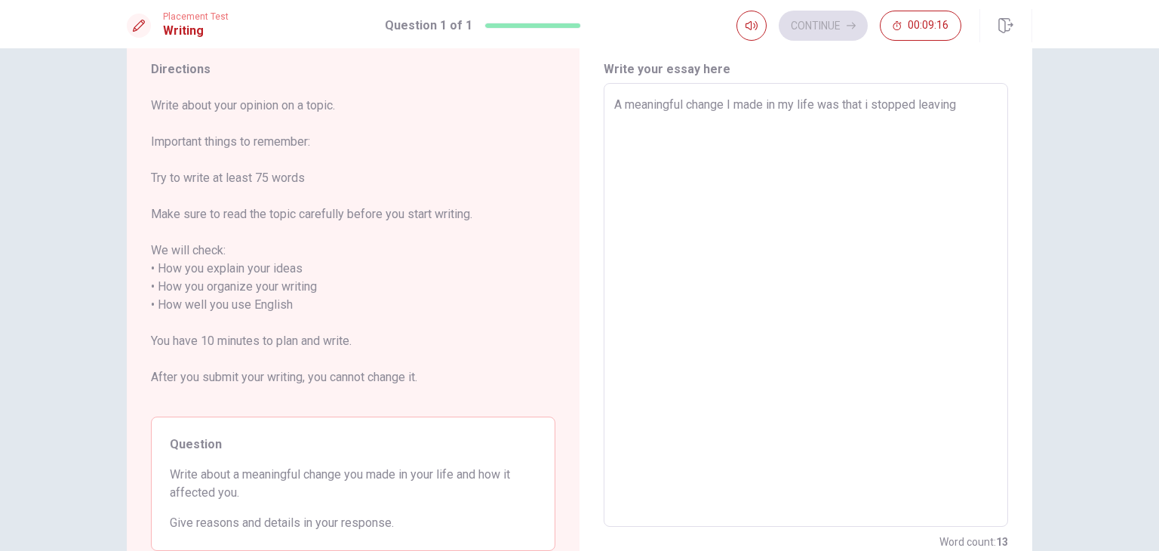
type textarea "x"
type textarea "A meaningful change I made in my life was that i stopped leaving m"
type textarea "x"
type textarea "A meaningful change I made in my life was that i stopped leaving my"
type textarea "x"
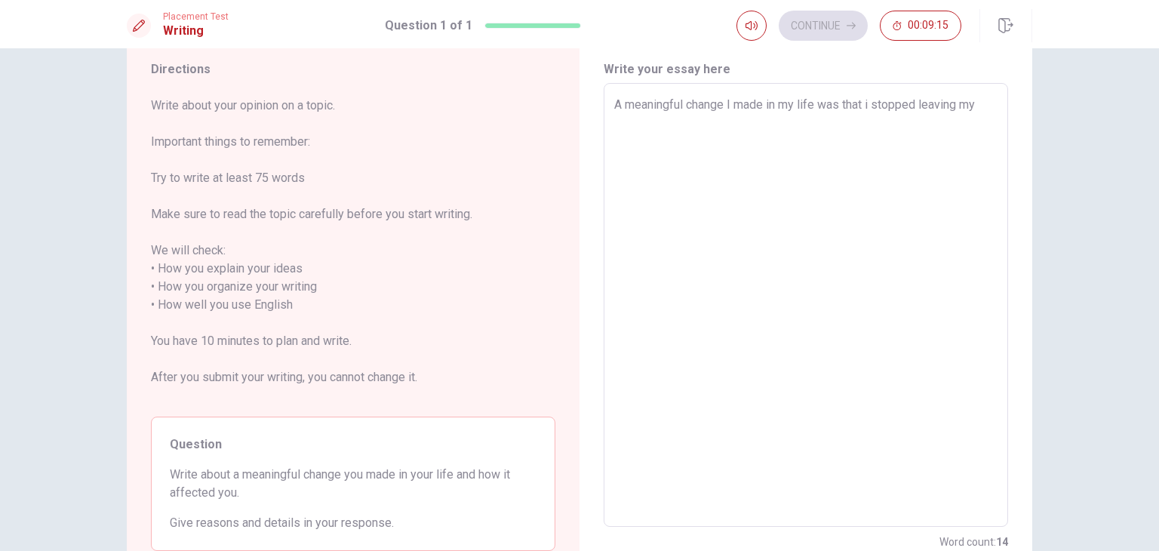
type textarea "A meaningful change I made in my life was that i stopped leaving my"
type textarea "x"
type textarea "A meaningful change I made in my life was that i stopped leaving my c"
type textarea "x"
type textarea "A meaningful change I made in my life was that i stopped leaving my ch"
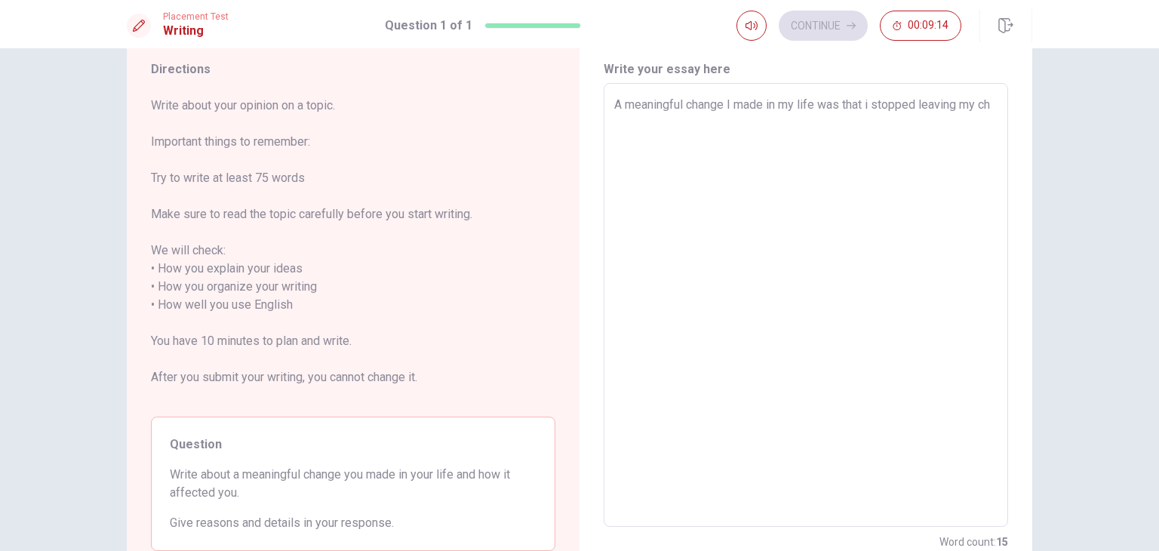
type textarea "x"
type textarea "A meaningful change I made in my life was that i stopped leaving my cho"
type textarea "x"
type textarea "A meaningful change I made in my life was that i stopped leaving my chor"
type textarea "x"
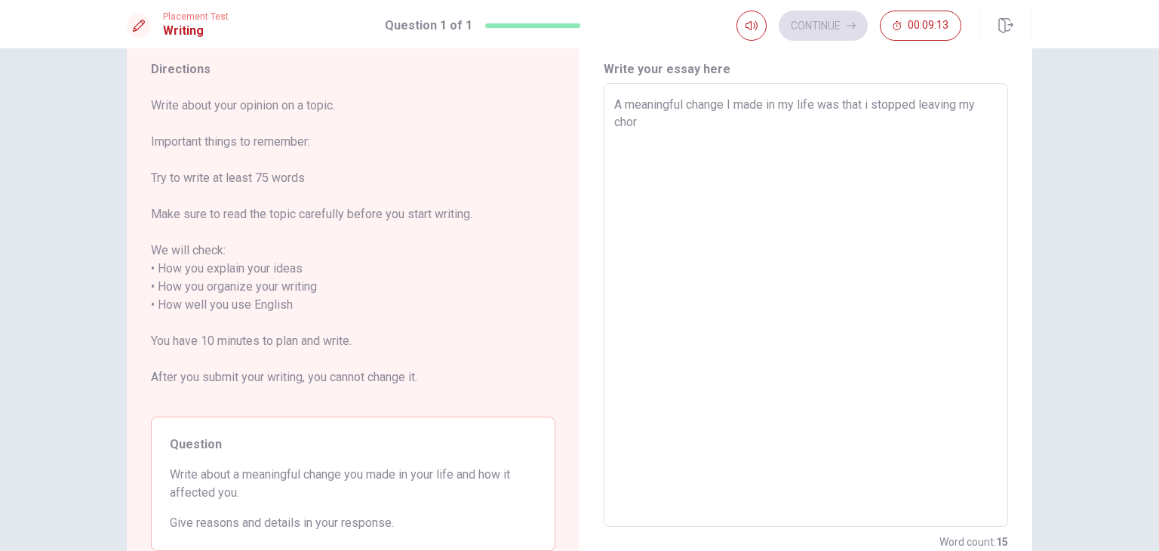
type textarea "A meaningful change I made in my life was that i stopped leaving my chore"
type textarea "x"
type textarea "A meaningful change I made in my life was that i stopped leaving my chores"
type textarea "x"
type textarea "A meaningful change I made in my life was that i stopped leaving my chores"
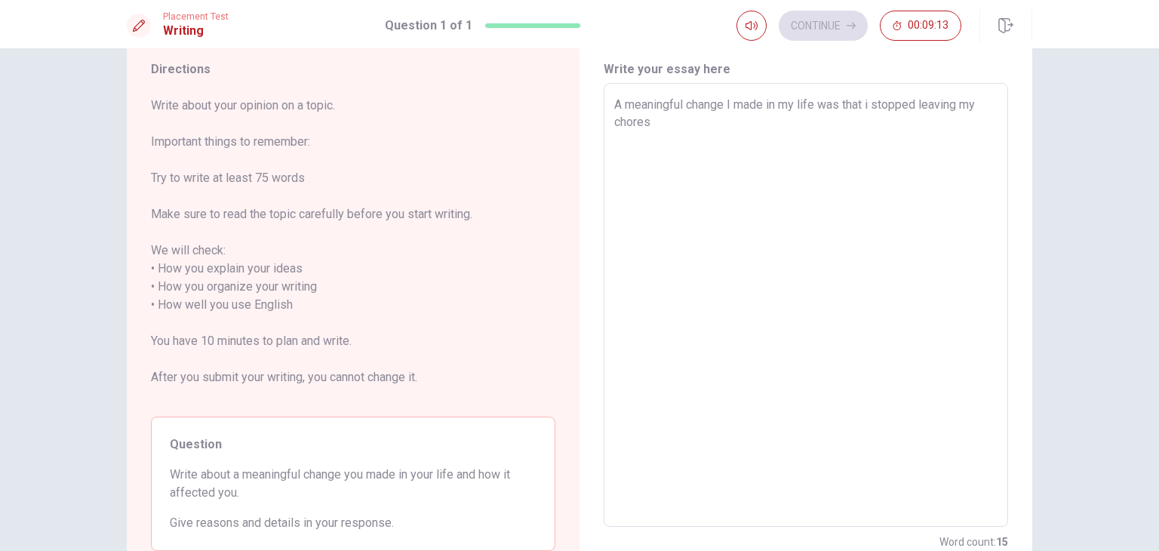
type textarea "x"
type textarea "A meaningful change I made in my life was that i stopped leaving my chores a"
type textarea "x"
type textarea "A meaningful change I made in my life was that i stopped leaving my chores an"
type textarea "x"
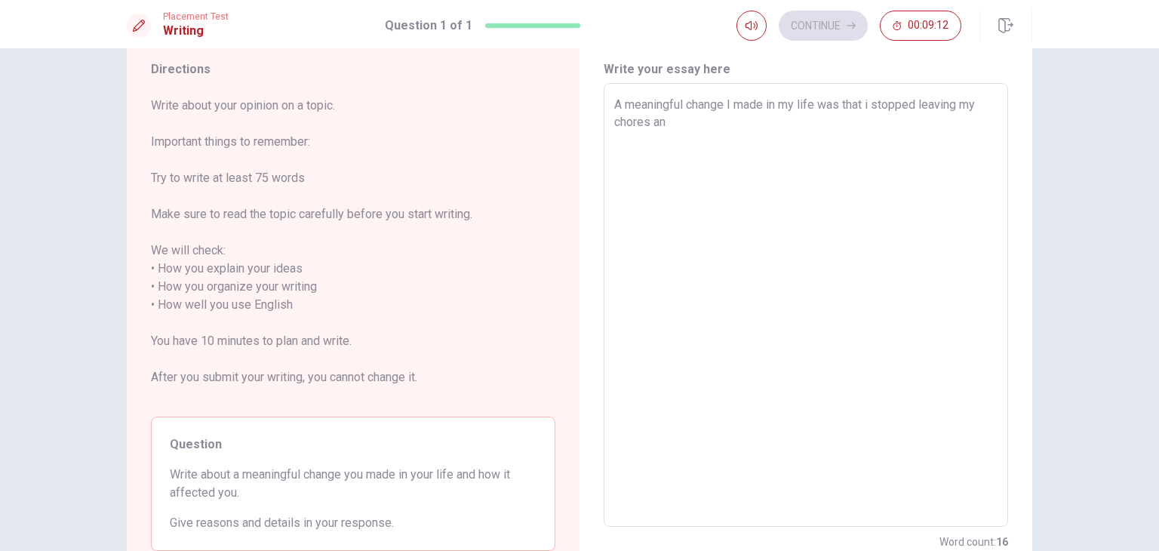
type textarea "A meaningful change I made in my life was that i stopped leaving my chores and"
type textarea "x"
type textarea "A meaningful change I made in my life was that i stopped leaving my chores and"
type textarea "x"
type textarea "A meaningful change I made in my life was that i stopped leaving my chores and m"
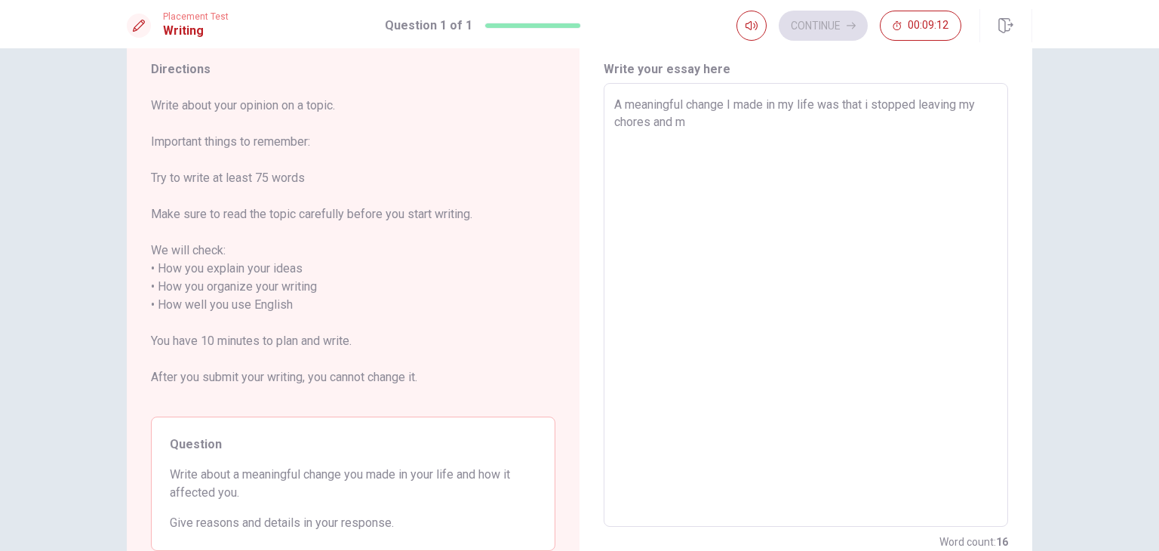
type textarea "x"
type textarea "A meaningful change I made in my life was that i stopped leaving my chores and m"
type textarea "x"
type textarea "A meaningful change I made in my life was that i stopped leaving my chores and …"
type textarea "x"
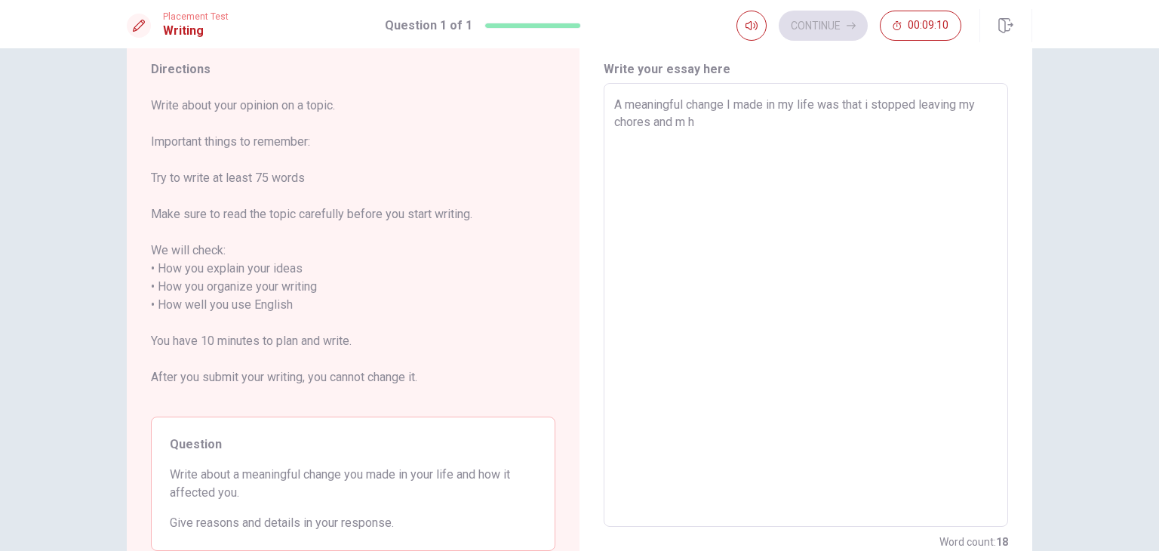
type textarea "A meaningful change I made in my life was that i stopped leaving my chores and …"
type textarea "x"
type textarea "A meaningful change I made in my life was that i stopped leaving my chores and …"
type textarea "x"
type textarea "A meaningful change I made in my life was that i stopped leaving my chores and …"
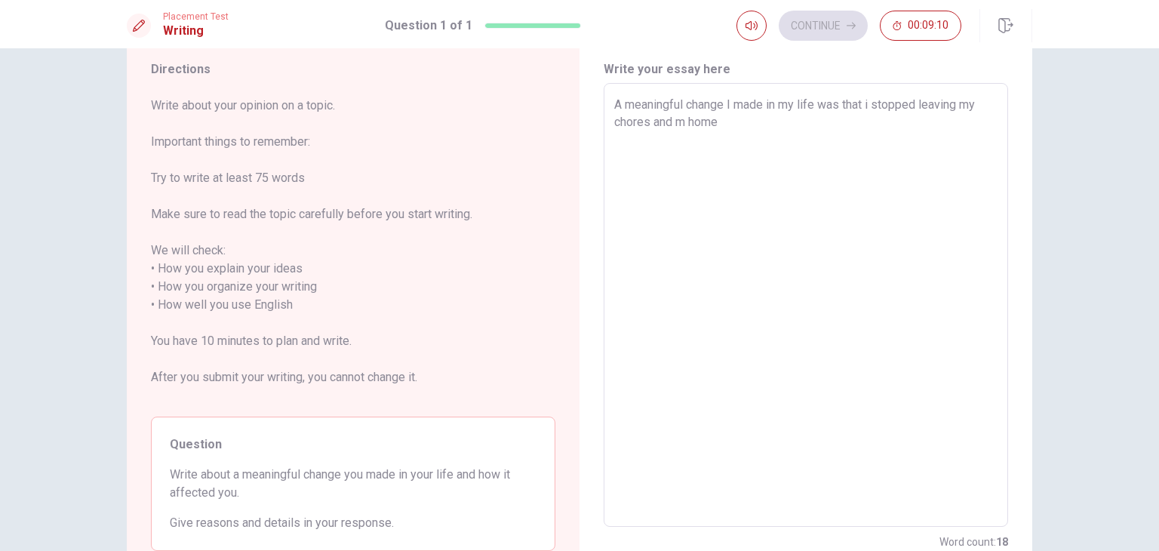
type textarea "x"
type textarea "A meaningful change I made in my life was that i stopped leaving my chores and …"
type textarea "x"
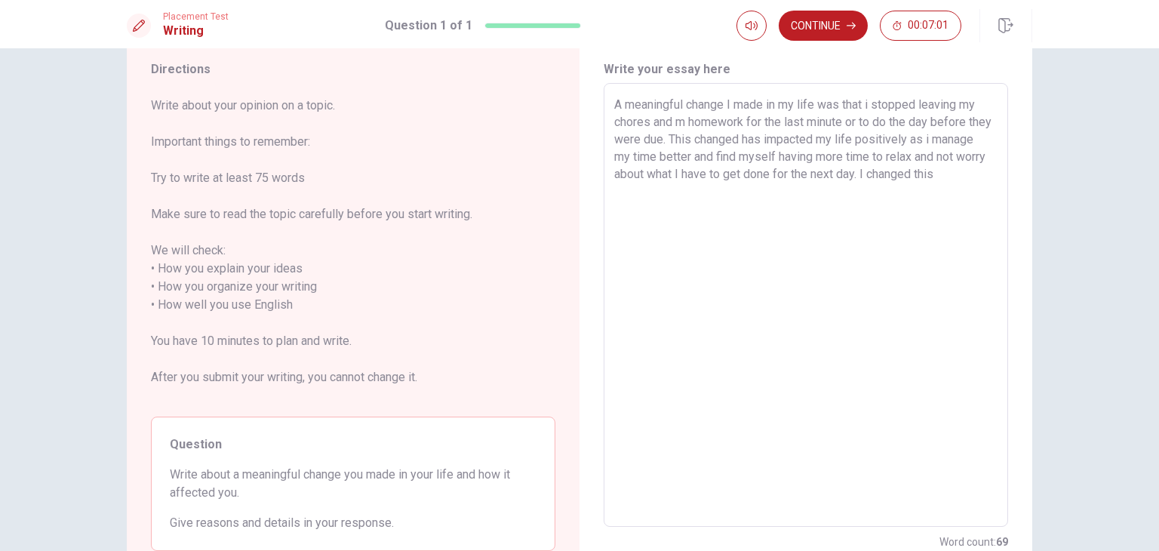
click at [682, 120] on textarea "A meaningful change I made in my life was that i stopped leaving my chores and …" at bounding box center [805, 305] width 383 height 419
click at [637, 191] on textarea "A meaningful change I made in my life was that i stopped leaving my chores and …" at bounding box center [805, 305] width 383 height 419
click at [763, 142] on textarea "A meaningful change I made in my life was that i stopped leaving my chores and …" at bounding box center [805, 305] width 383 height 419
click at [655, 194] on textarea "A meaningful change I made in my life was that i stopped leaving my chores and …" at bounding box center [805, 305] width 383 height 419
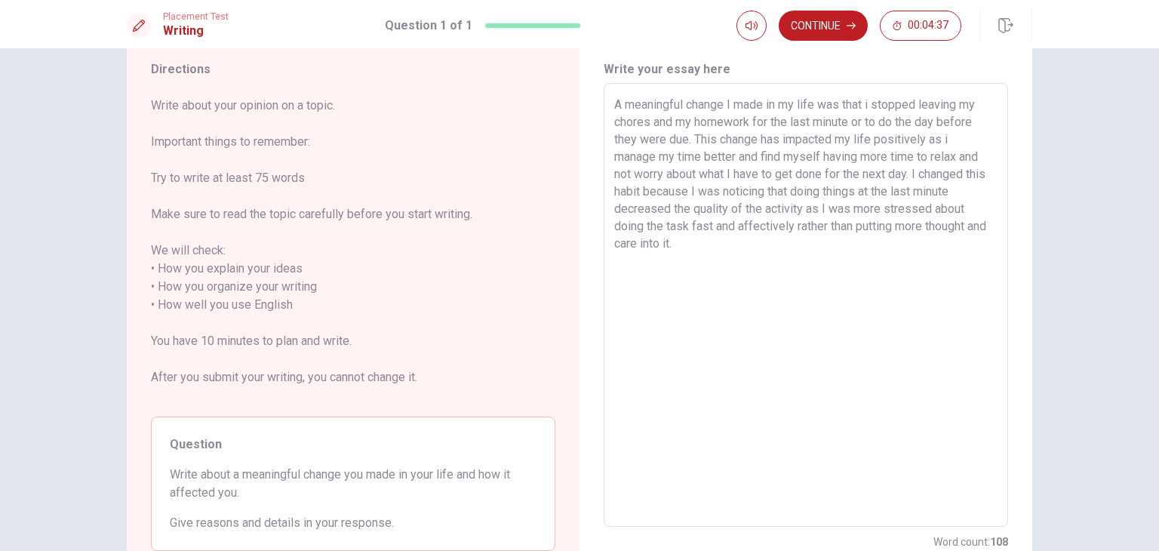
click at [788, 229] on textarea "A meaningful change I made in my life was that i stopped leaving my chores and …" at bounding box center [805, 305] width 383 height 419
click at [742, 224] on textarea "A meaningful change I made in my life was that i stopped leaving my chores and …" at bounding box center [805, 305] width 383 height 419
click at [708, 245] on textarea "A meaningful change I made in my life was that i stopped leaving my chores and …" at bounding box center [805, 305] width 383 height 419
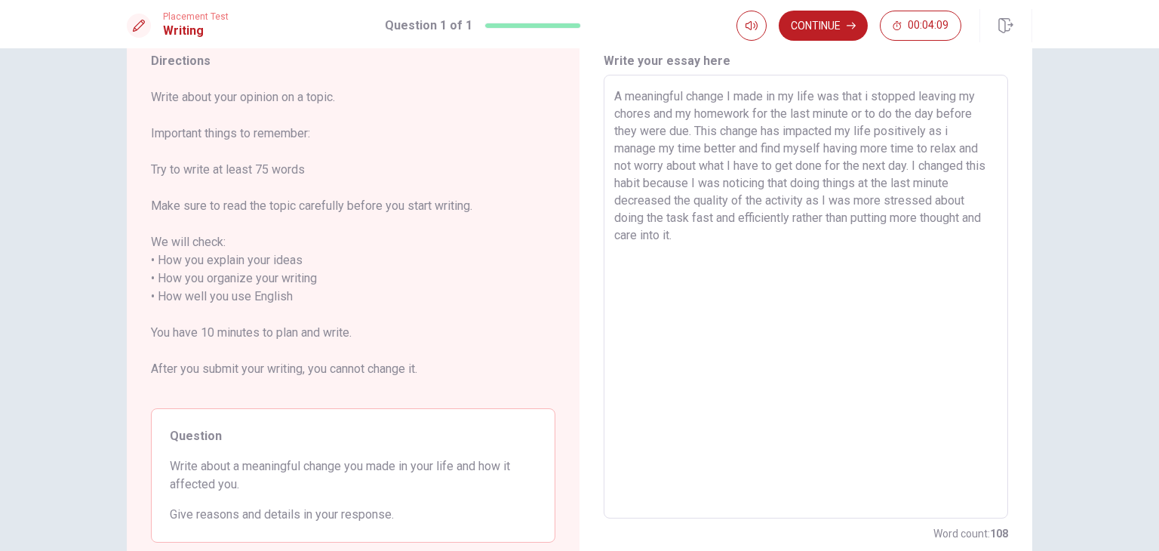
scroll to position [56, 0]
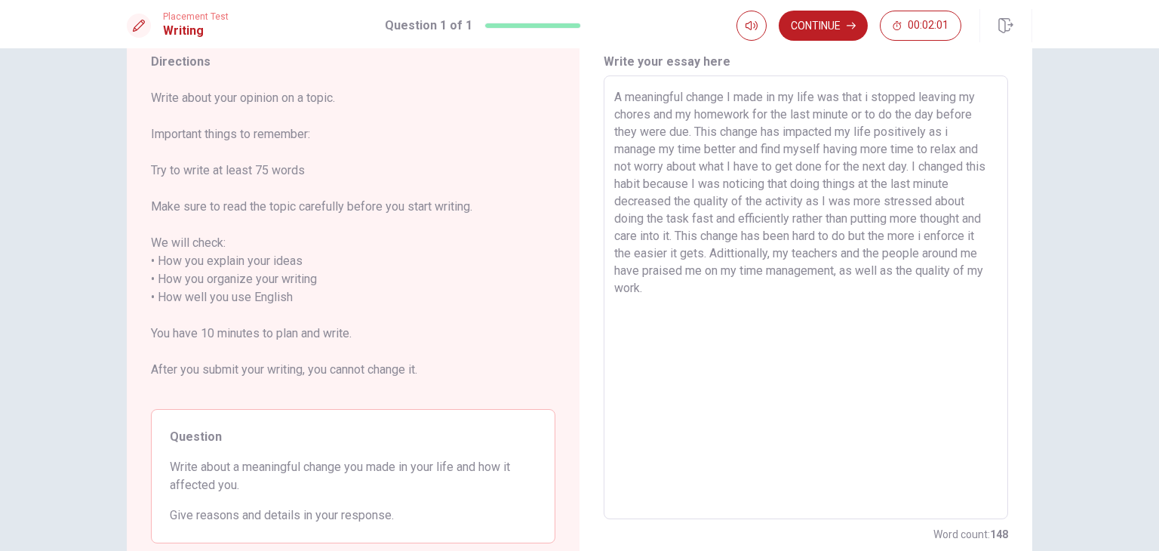
click at [953, 275] on textarea "A meaningful change I made in my life was that i stopped leaving my chores and …" at bounding box center [805, 297] width 383 height 419
click at [845, 17] on button "Continue" at bounding box center [822, 26] width 89 height 30
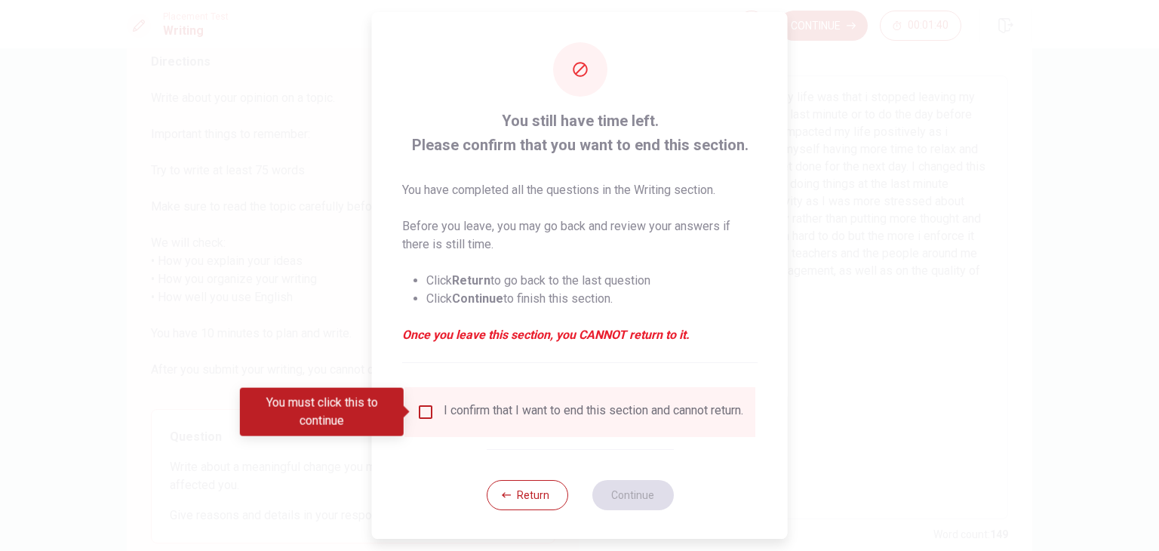
click at [447, 421] on div "I confirm that I want to end this section and cannot return." at bounding box center [593, 412] width 299 height 18
click at [423, 408] on input "You must click this to continue" at bounding box center [425, 412] width 18 height 18
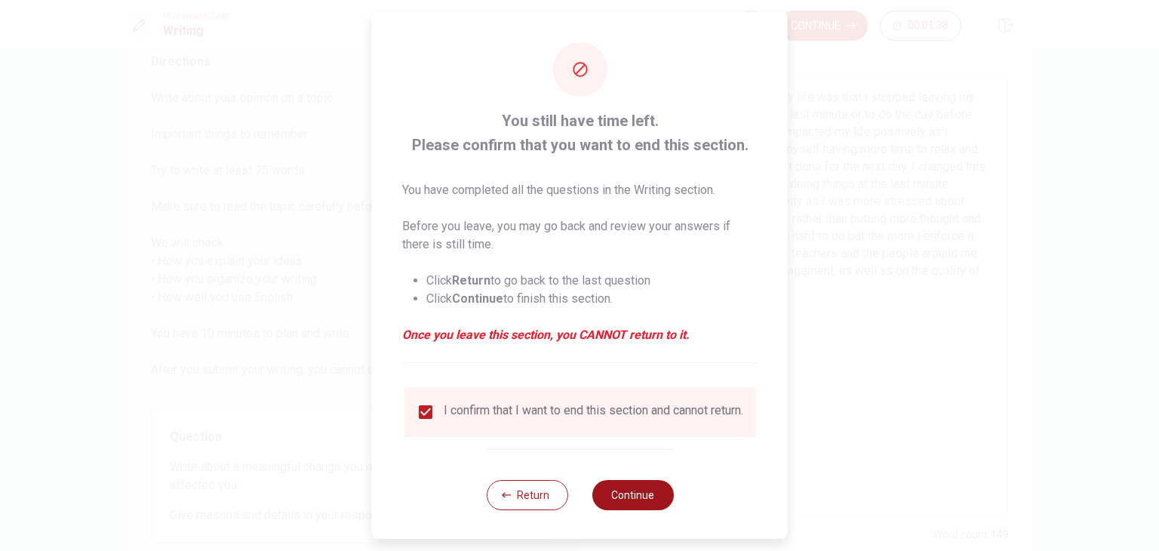
click at [621, 510] on button "Continue" at bounding box center [631, 495] width 81 height 30
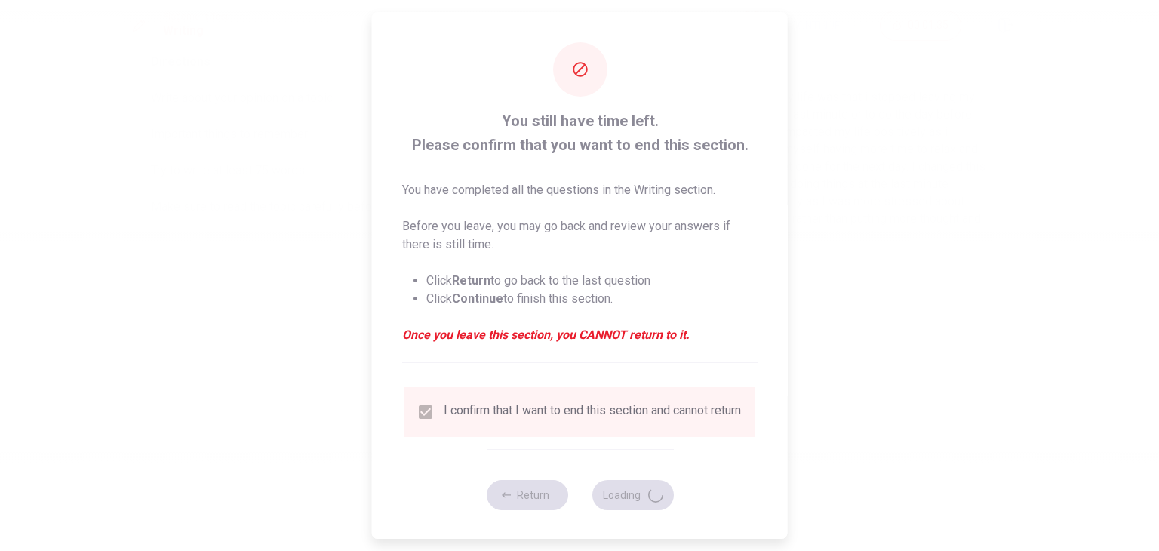
scroll to position [0, 0]
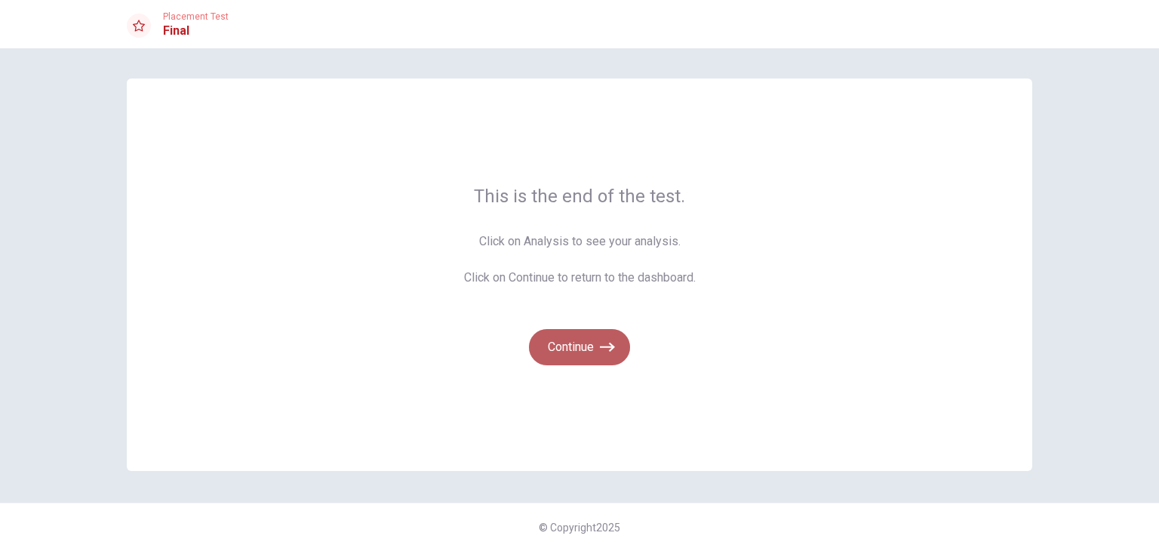
click at [600, 348] on icon "button" at bounding box center [607, 346] width 15 height 15
